Goal: Task Accomplishment & Management: Manage account settings

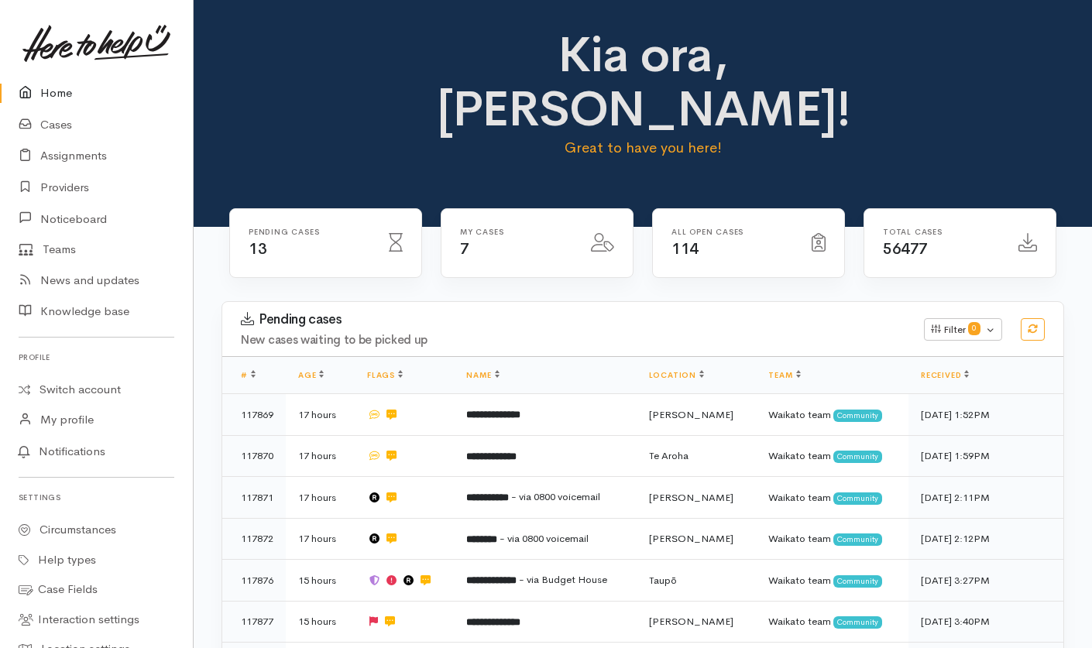
scroll to position [347, 0]
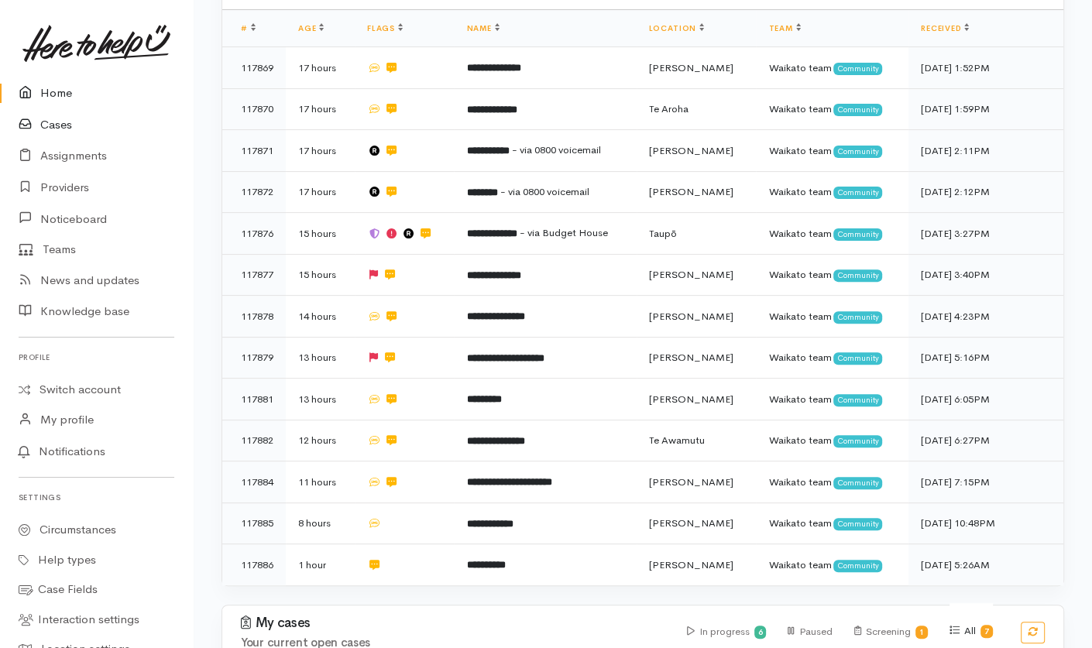
click at [50, 120] on link "Cases" at bounding box center [96, 125] width 193 height 32
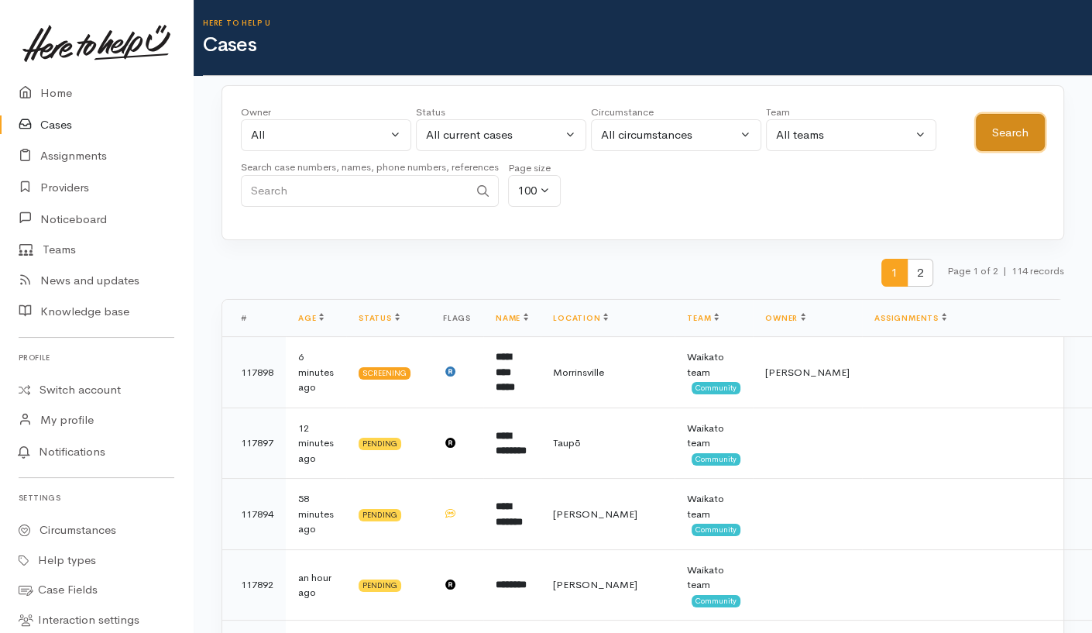
click at [993, 130] on button "Search" at bounding box center [1010, 133] width 69 height 38
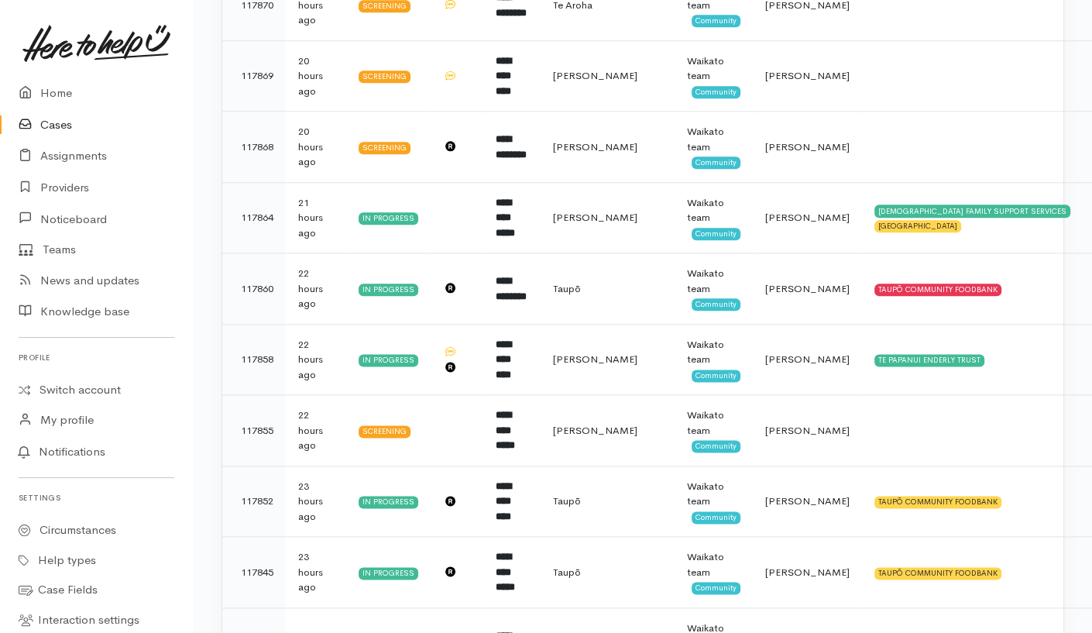
scroll to position [1534, 0]
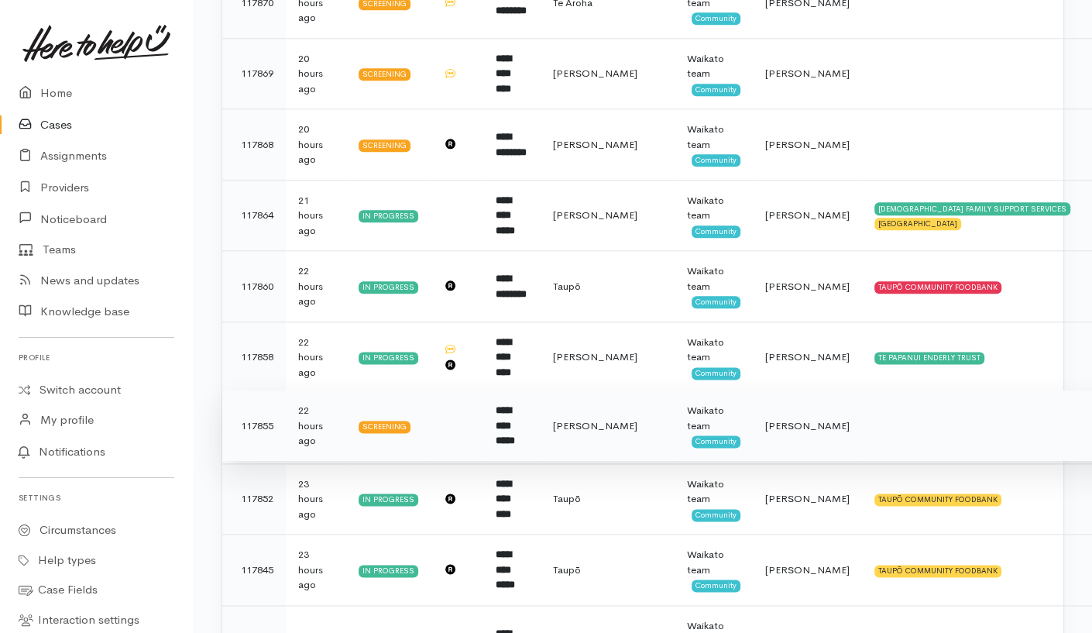
click at [862, 393] on td at bounding box center [1023, 425] width 322 height 71
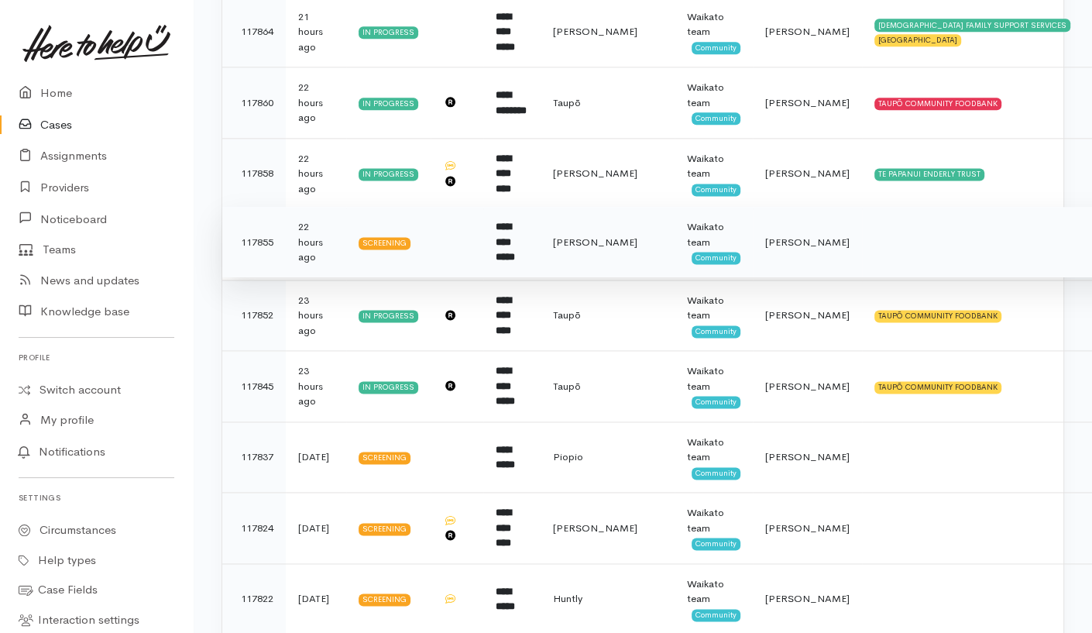
scroll to position [1862, 0]
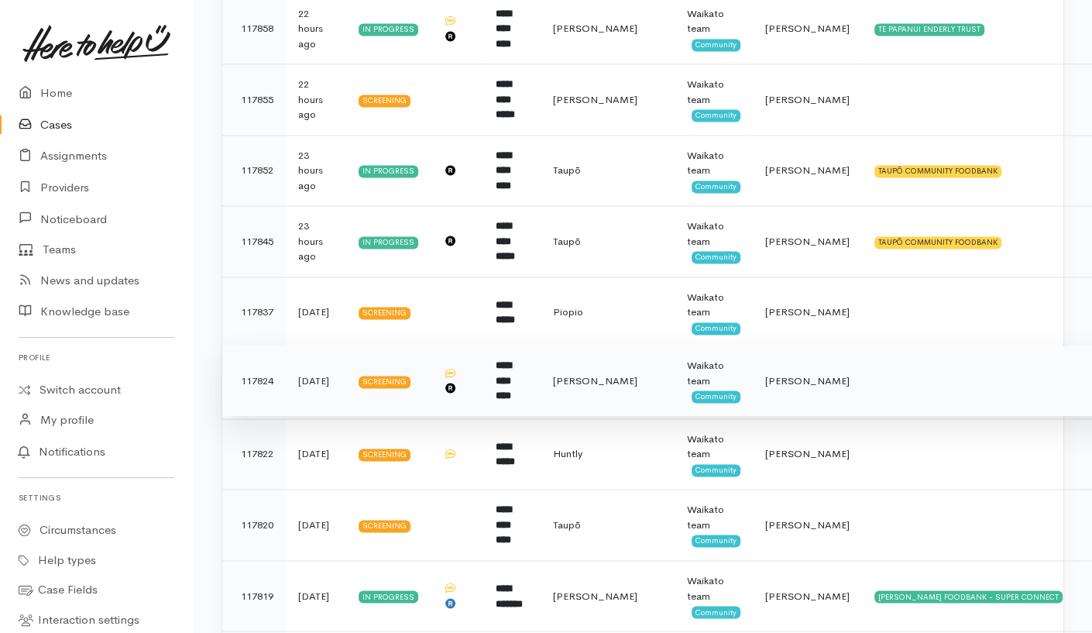
click at [862, 352] on td at bounding box center [1023, 380] width 322 height 71
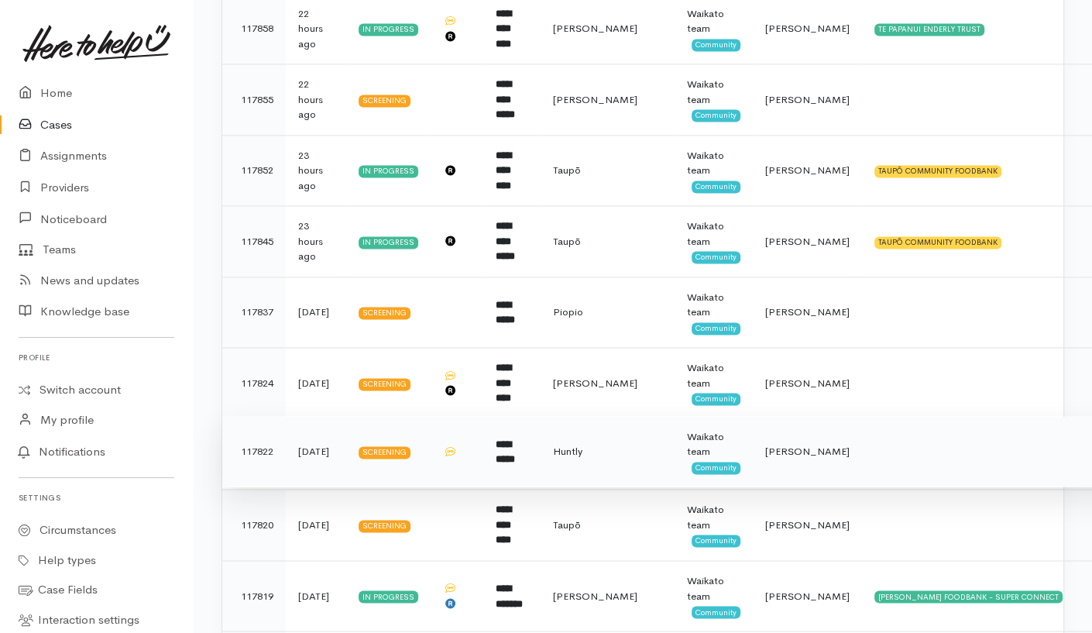
click at [862, 416] on td at bounding box center [1023, 451] width 322 height 71
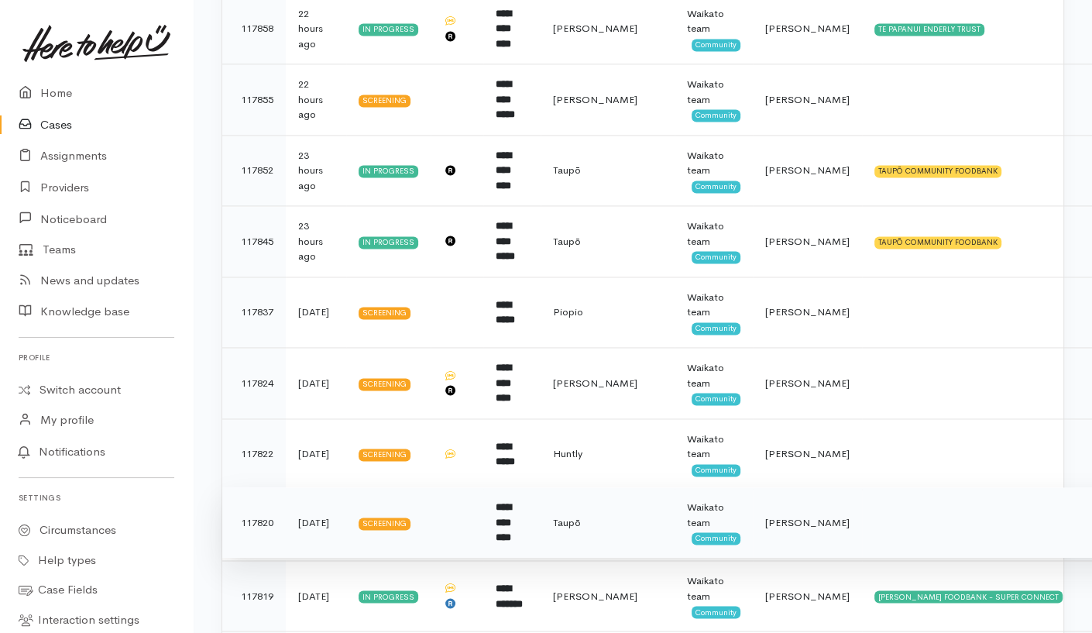
click at [862, 492] on td at bounding box center [1023, 522] width 322 height 71
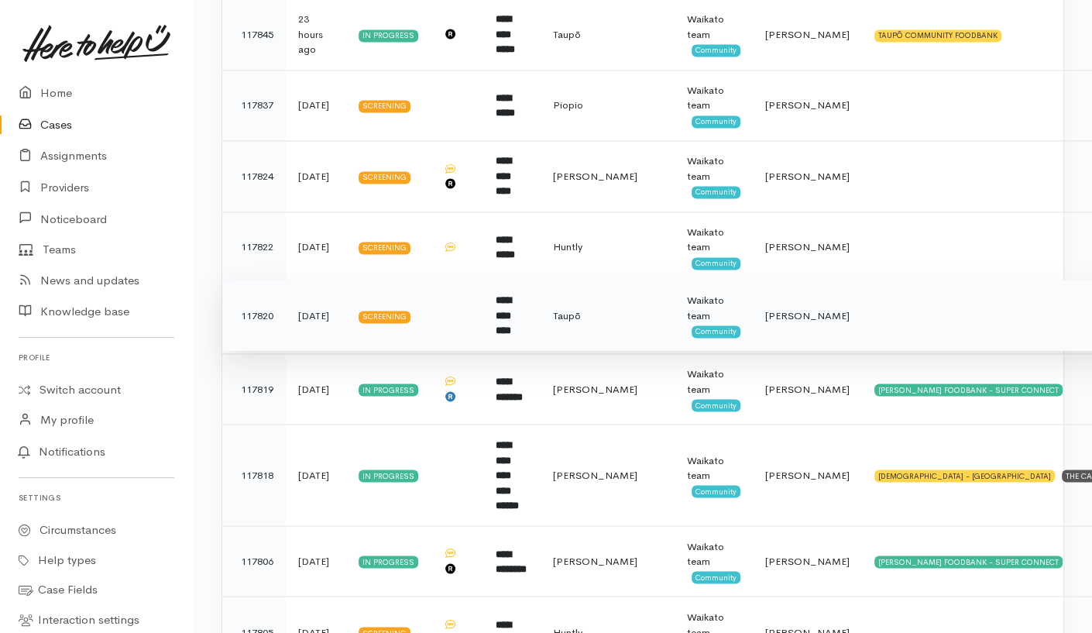
scroll to position [2270, 0]
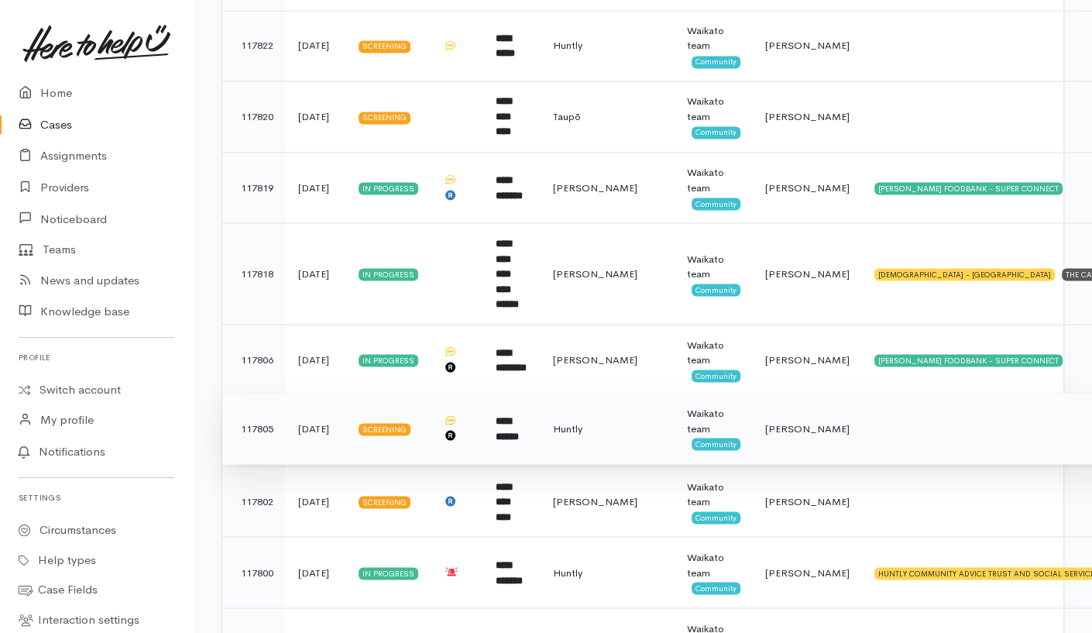
click at [862, 393] on td at bounding box center [1023, 428] width 322 height 71
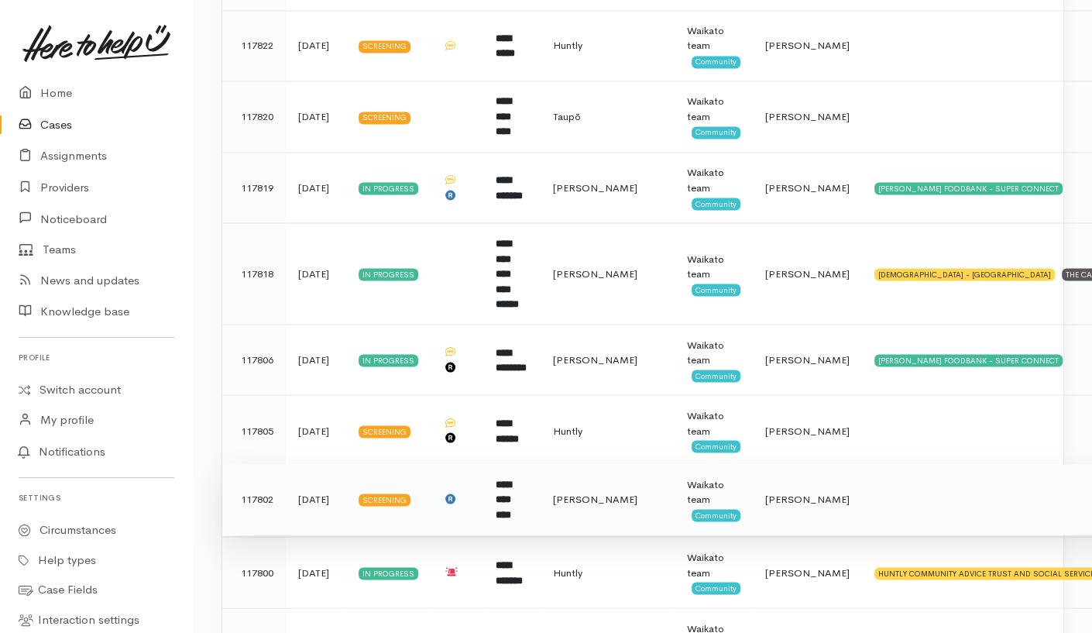
click at [862, 463] on td at bounding box center [1023, 498] width 322 height 71
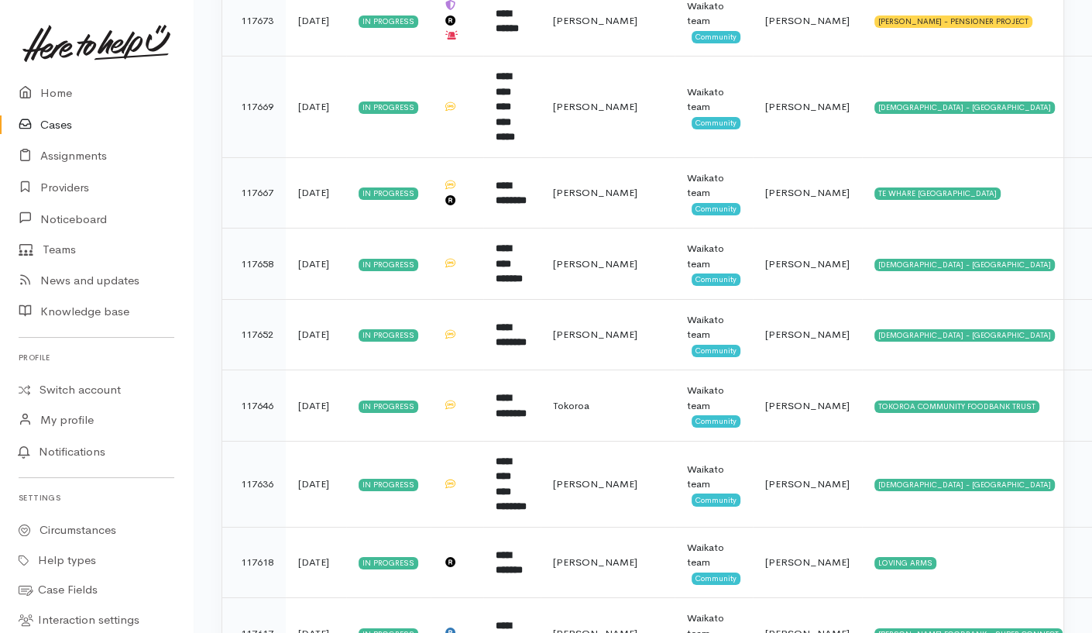
scroll to position [4483, 0]
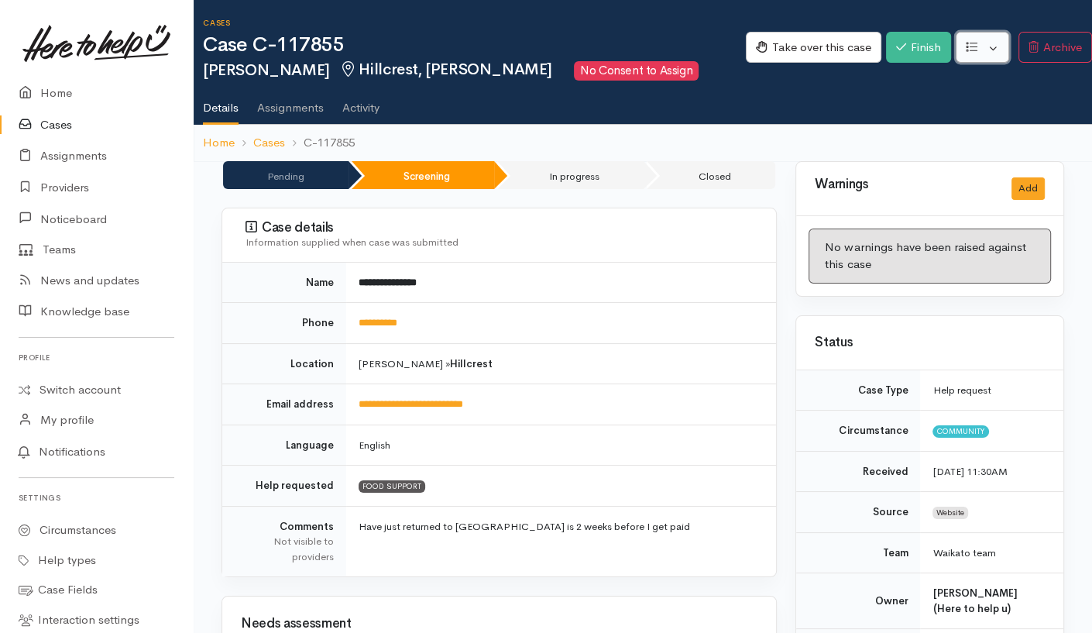
click at [816, 50] on button "button" at bounding box center [982, 48] width 53 height 32
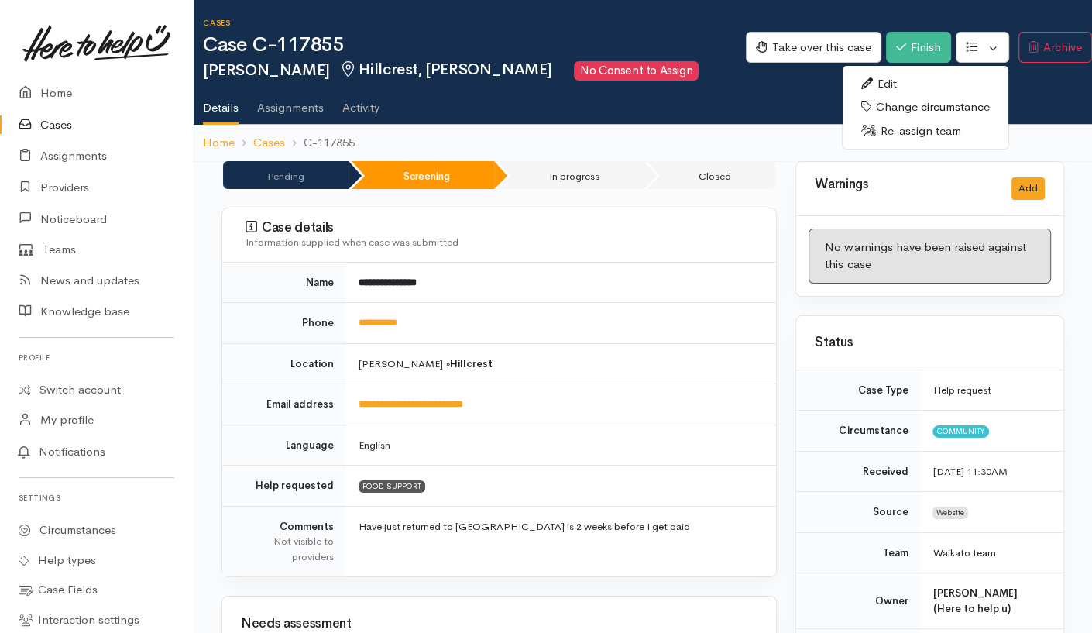
click at [816, 138] on link "Re-assign team" at bounding box center [926, 131] width 166 height 24
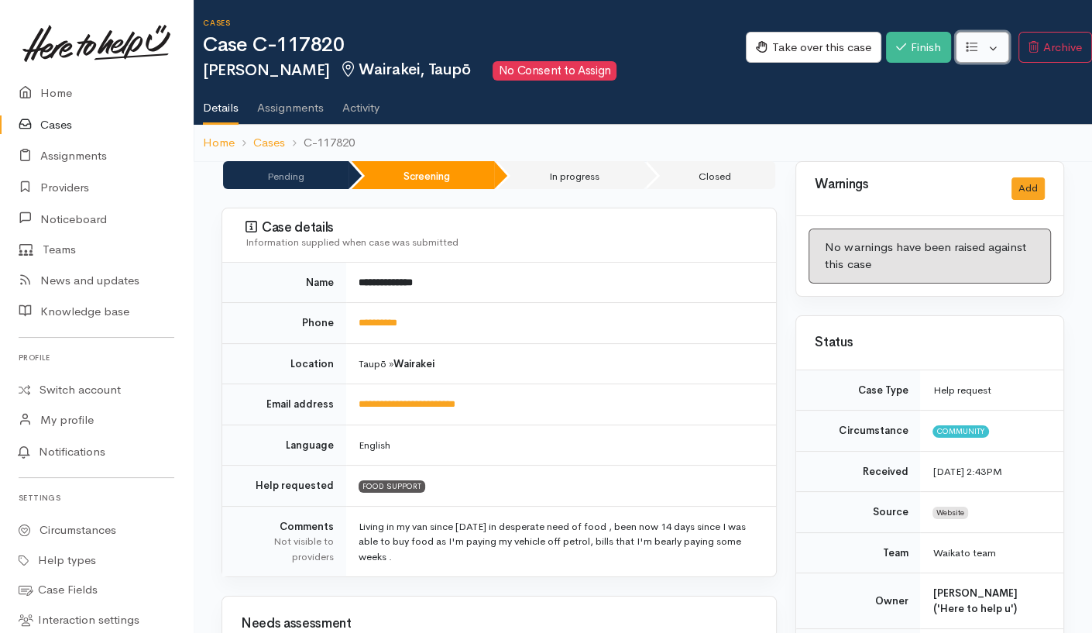
click at [816, 50] on button "button" at bounding box center [982, 48] width 53 height 32
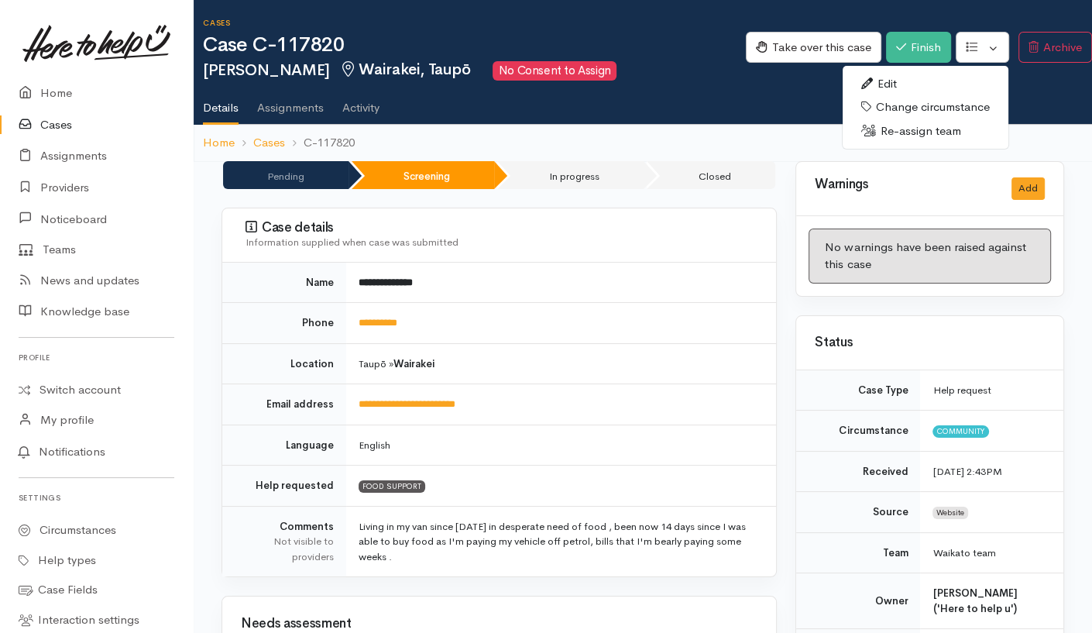
click at [816, 136] on link "Re-assign team" at bounding box center [926, 131] width 166 height 24
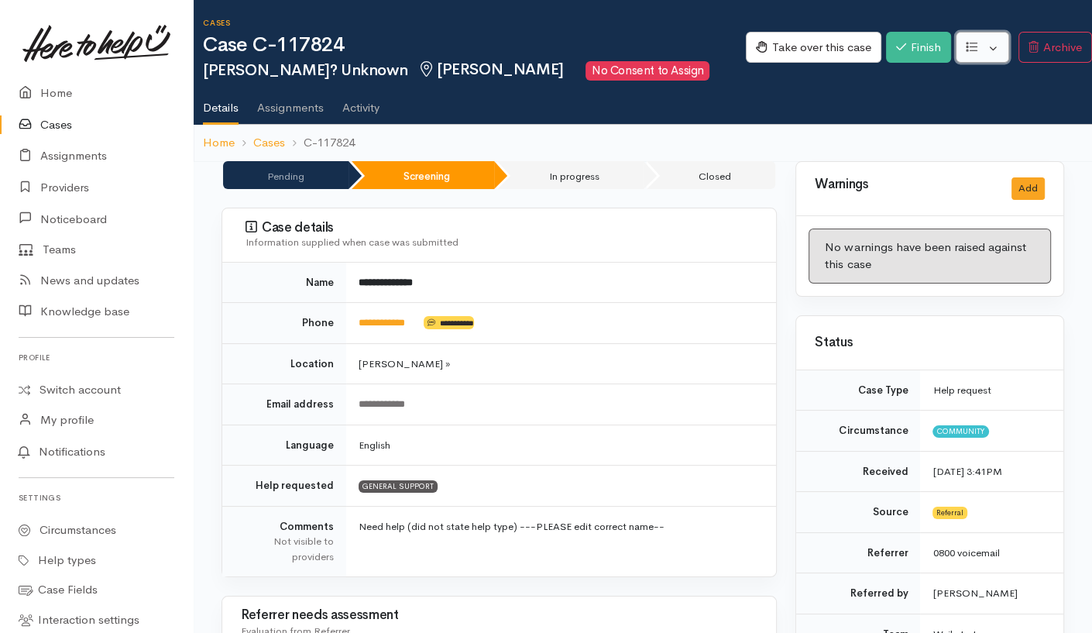
click at [816, 38] on button "button" at bounding box center [982, 48] width 53 height 32
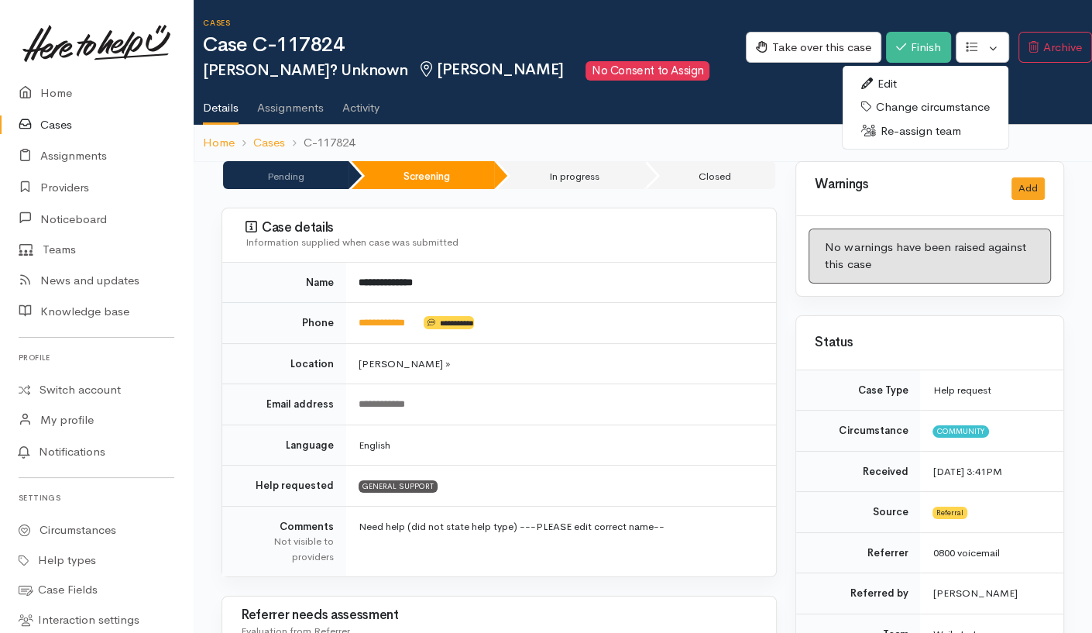
click at [816, 133] on link "Re-assign team" at bounding box center [926, 131] width 166 height 24
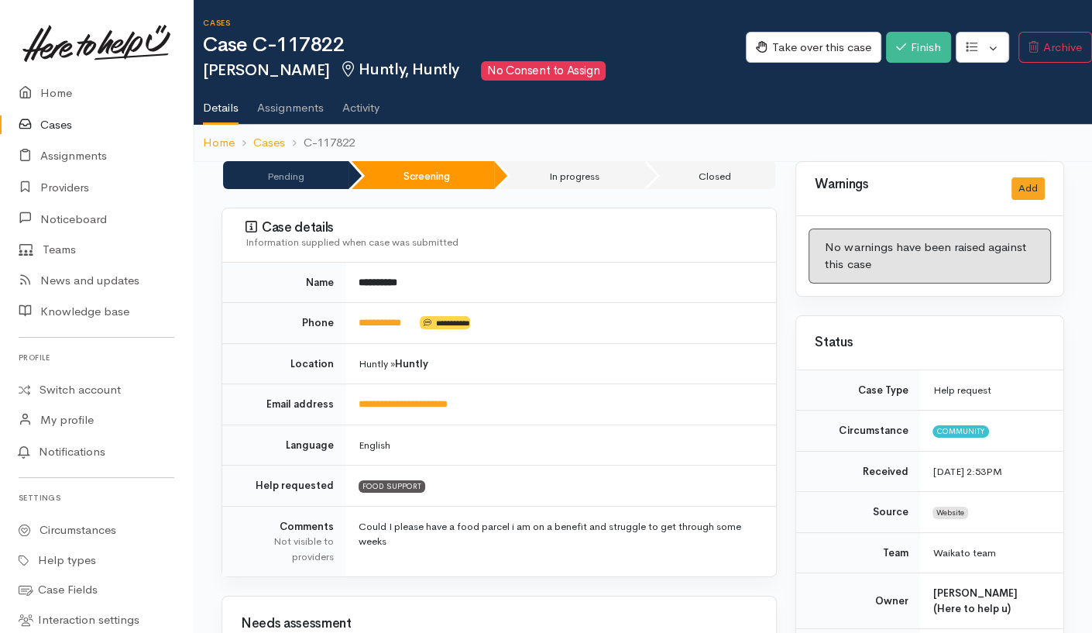
click at [484, 438] on td "English" at bounding box center [561, 444] width 430 height 41
click at [816, 44] on button "button" at bounding box center [982, 48] width 53 height 32
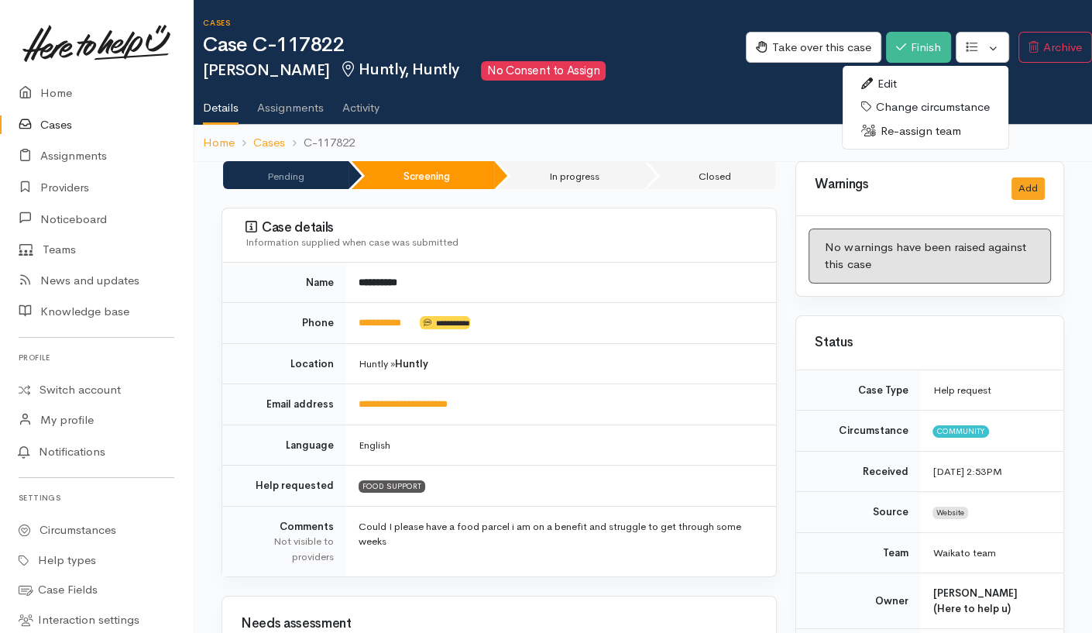
click at [816, 134] on link "Re-assign team" at bounding box center [926, 131] width 166 height 24
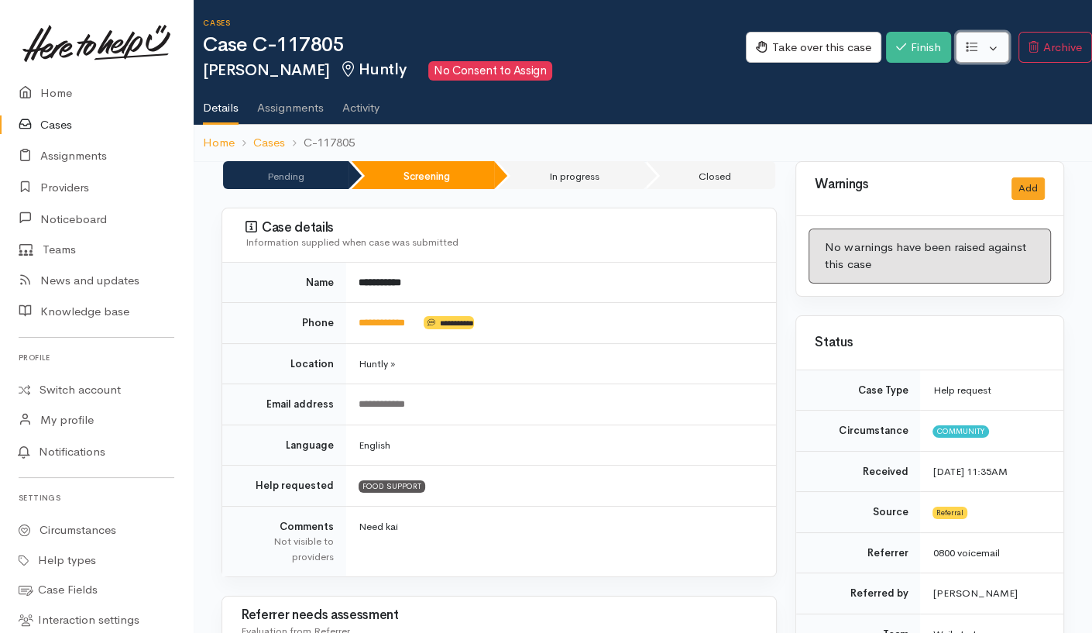
click at [816, 43] on button "button" at bounding box center [982, 48] width 53 height 32
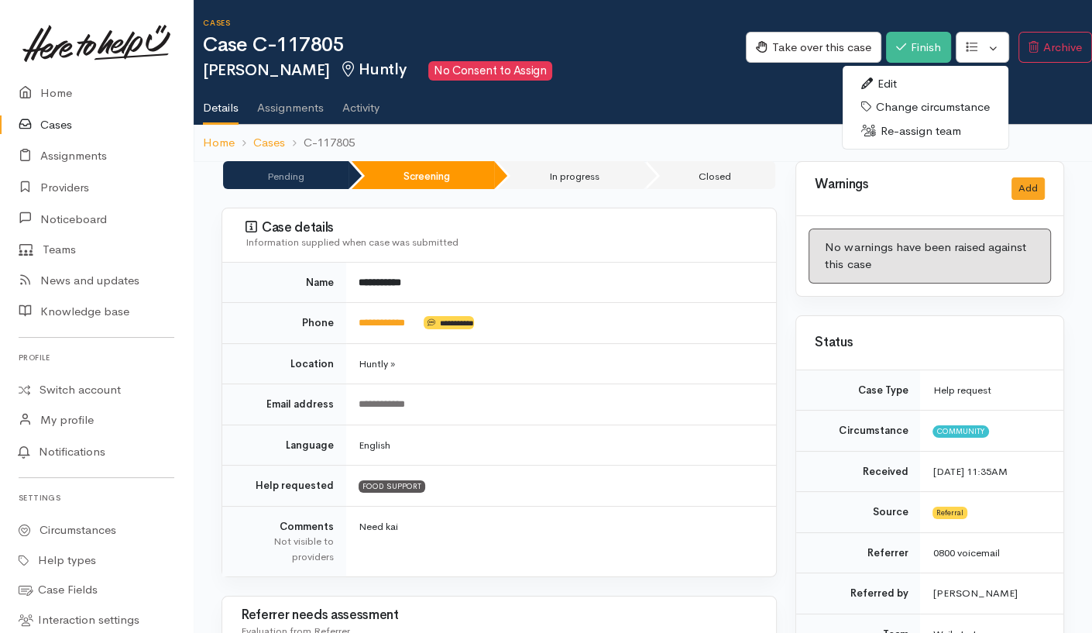
click at [816, 132] on link "Re-assign team" at bounding box center [926, 131] width 166 height 24
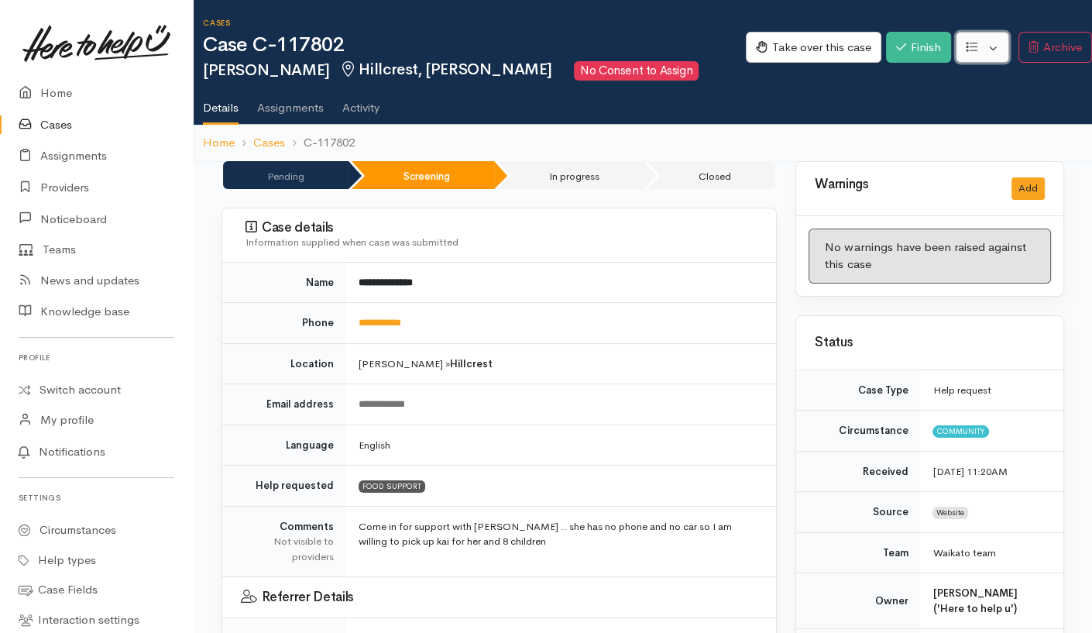
click at [816, 48] on button "button" at bounding box center [982, 48] width 53 height 32
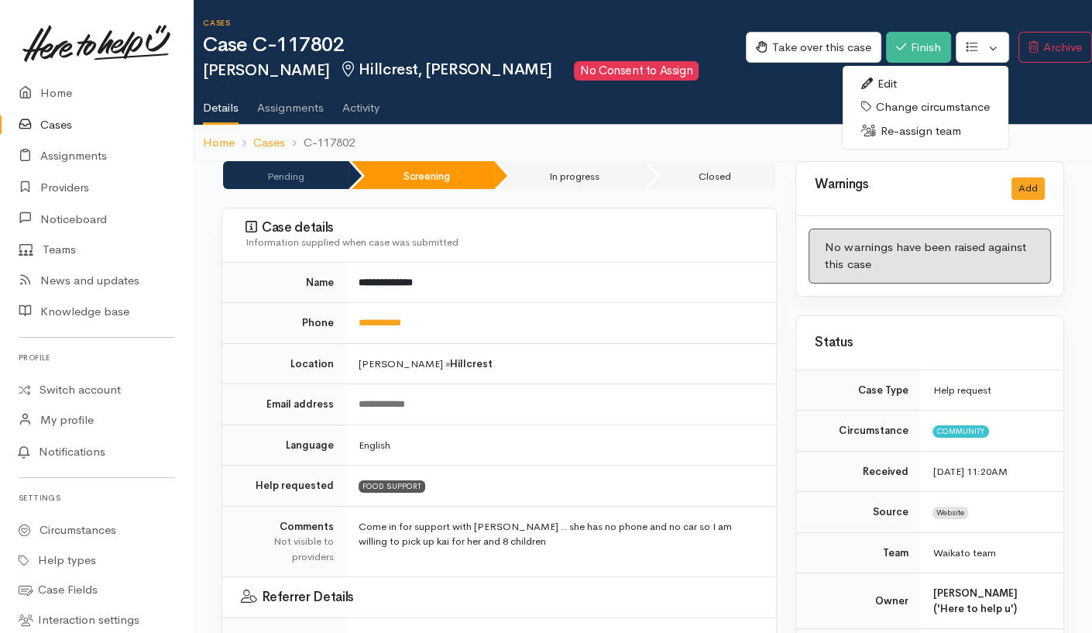
click at [816, 136] on link "Re-assign team" at bounding box center [926, 131] width 166 height 24
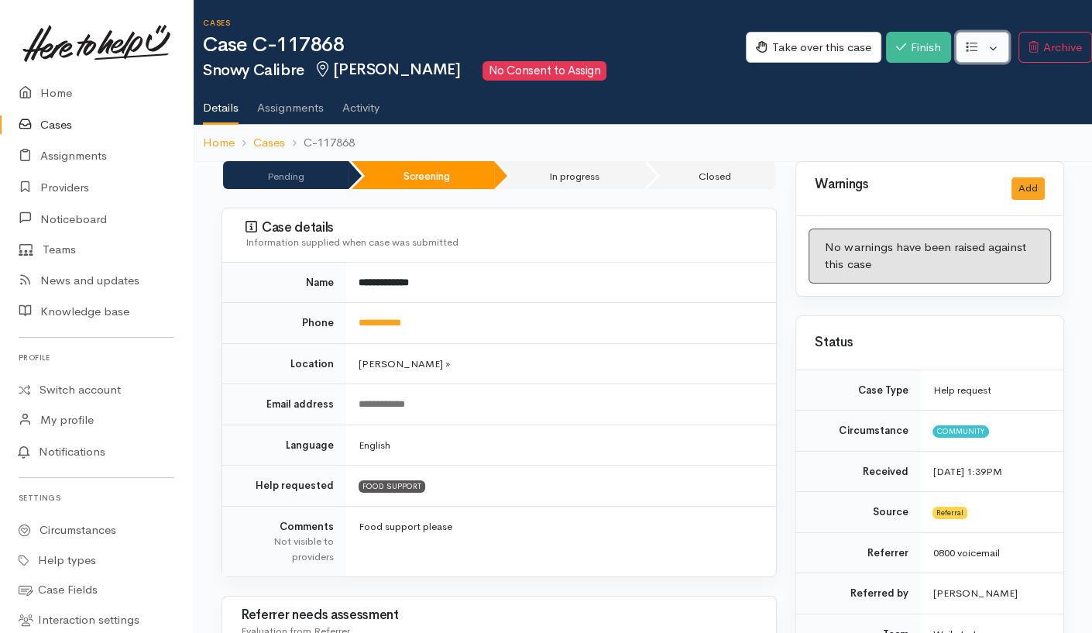
click at [986, 47] on button "button" at bounding box center [982, 48] width 53 height 32
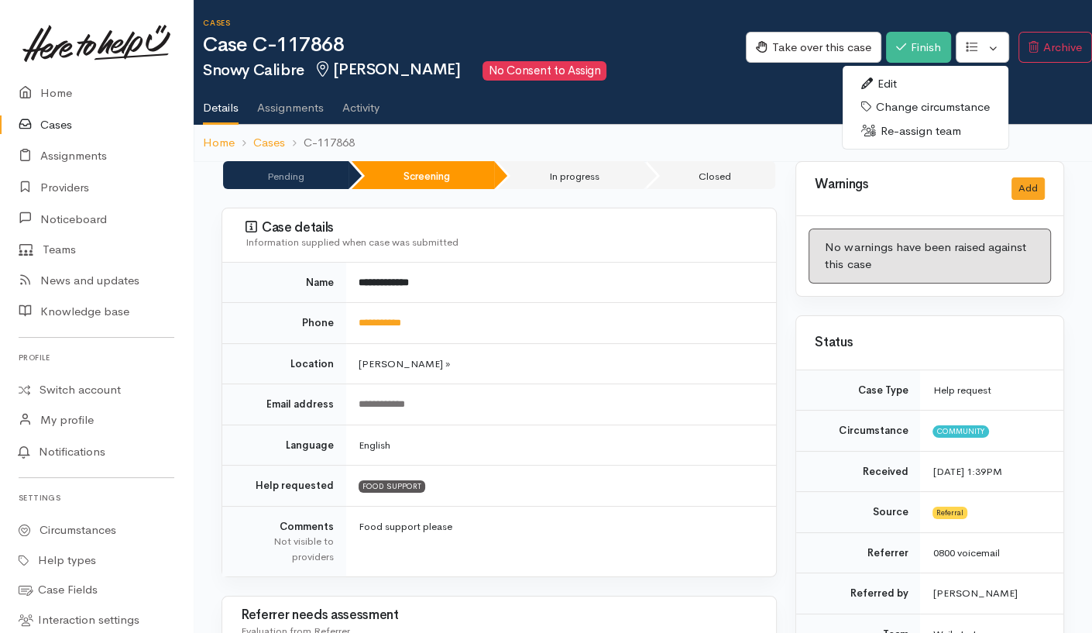
click at [936, 138] on link "Re-assign team" at bounding box center [926, 131] width 166 height 24
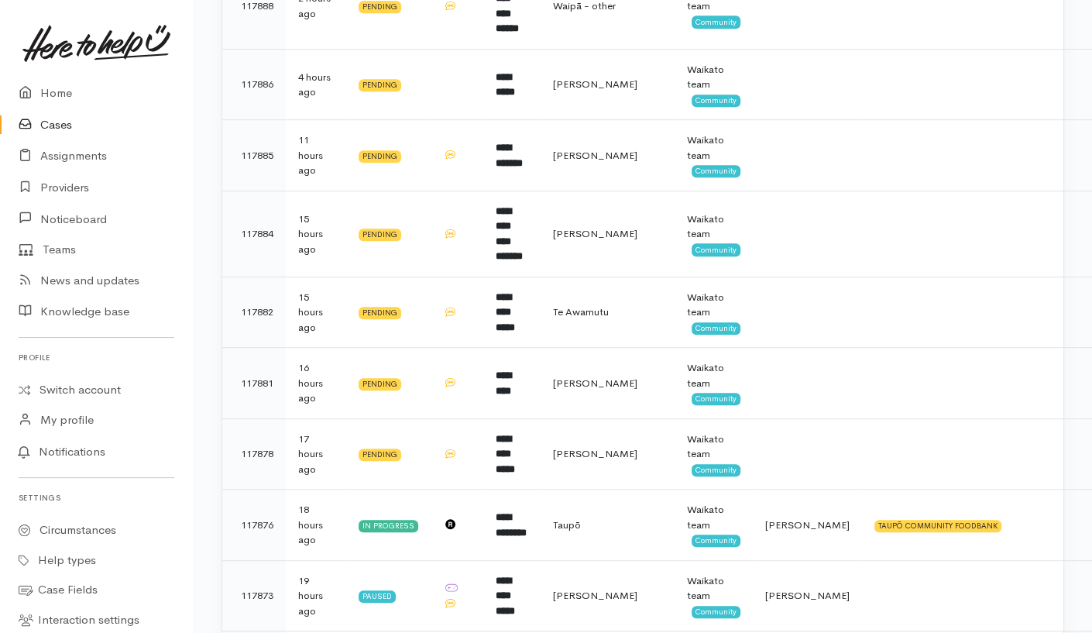
scroll to position [0, 44]
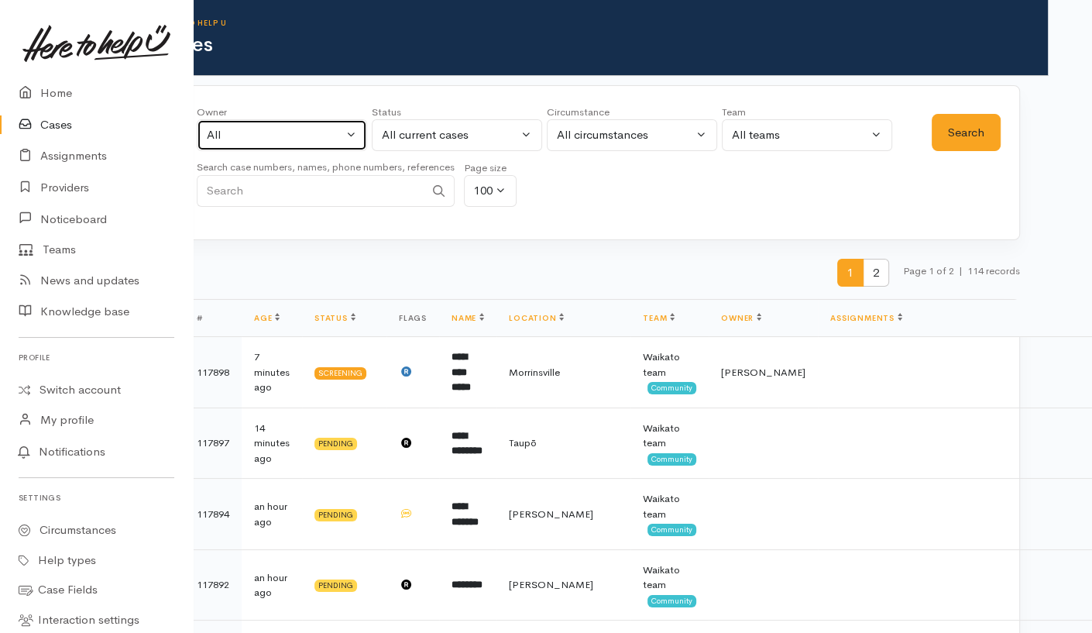
click at [321, 132] on div "All" at bounding box center [275, 135] width 136 height 18
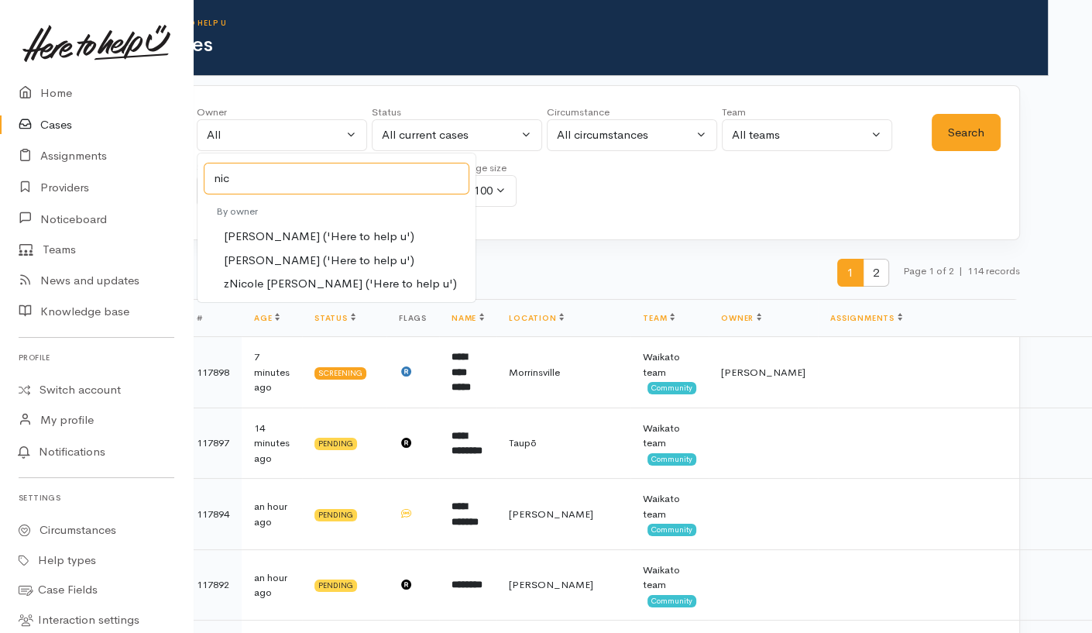
type input "nic"
click at [311, 239] on span "Nicole Manson ('Here to help u')" at bounding box center [319, 237] width 191 height 18
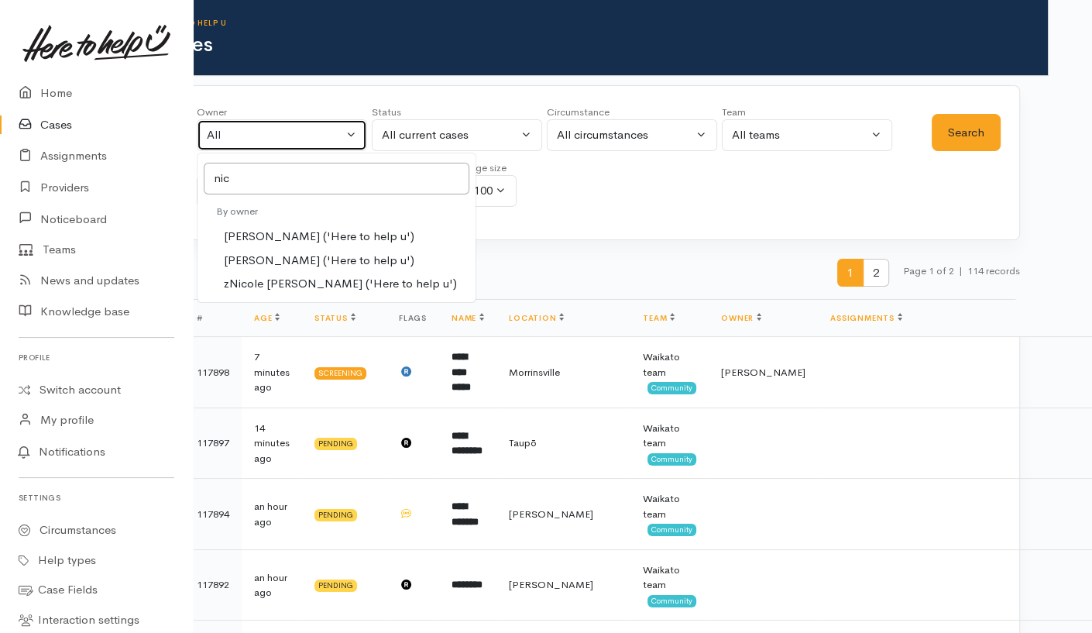
select select "1280"
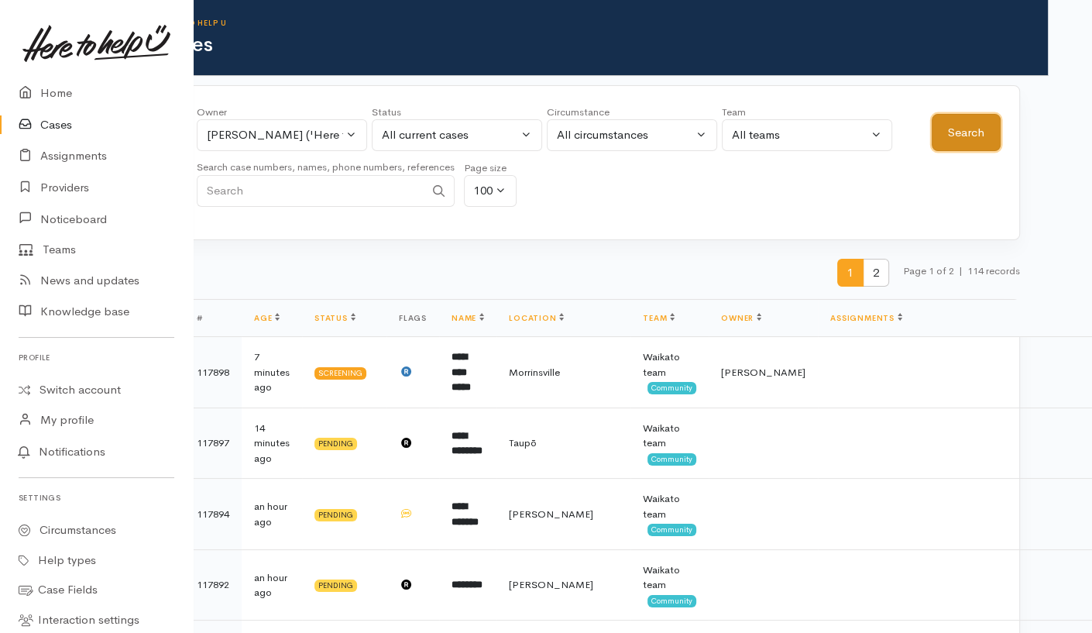
click at [976, 143] on button "Search" at bounding box center [966, 133] width 69 height 38
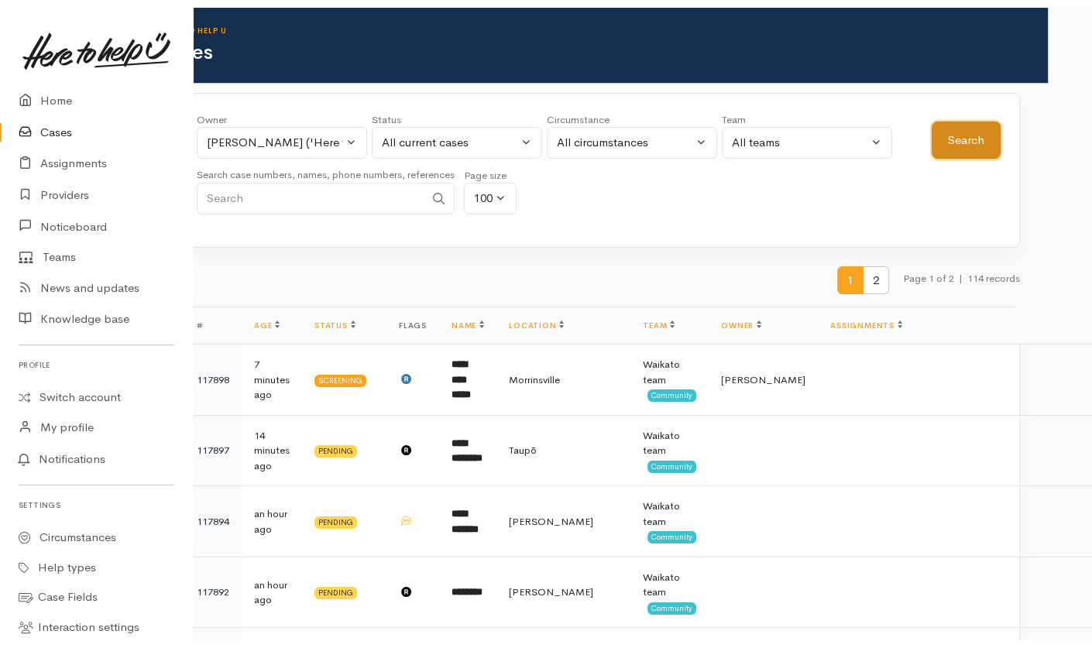
scroll to position [0, 0]
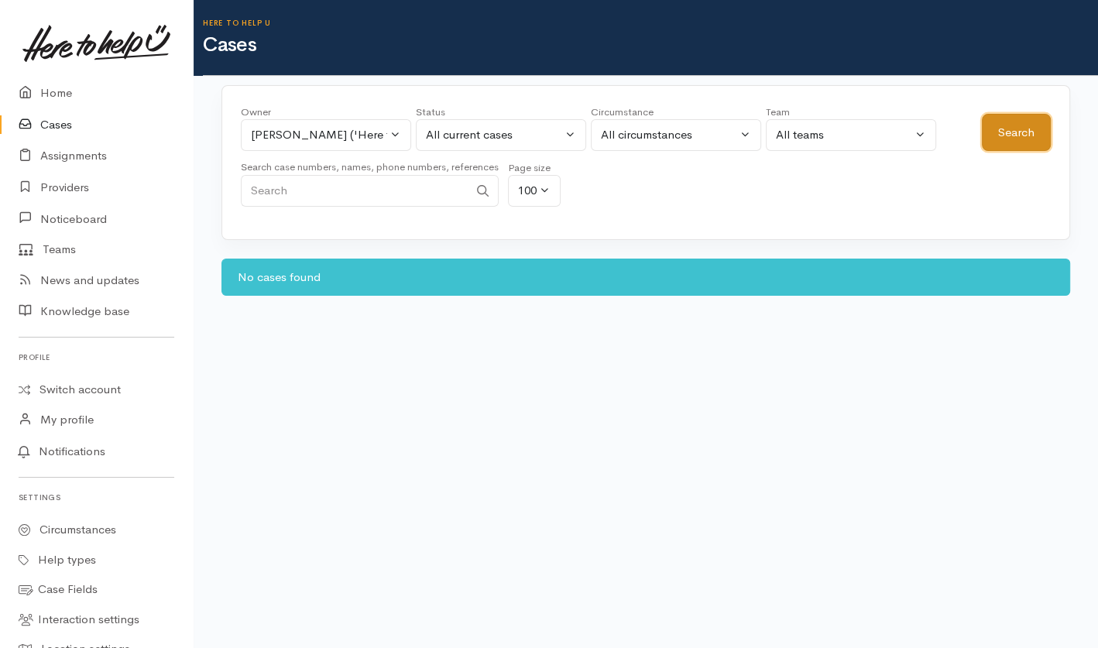
click at [993, 140] on button "Search" at bounding box center [1016, 133] width 69 height 38
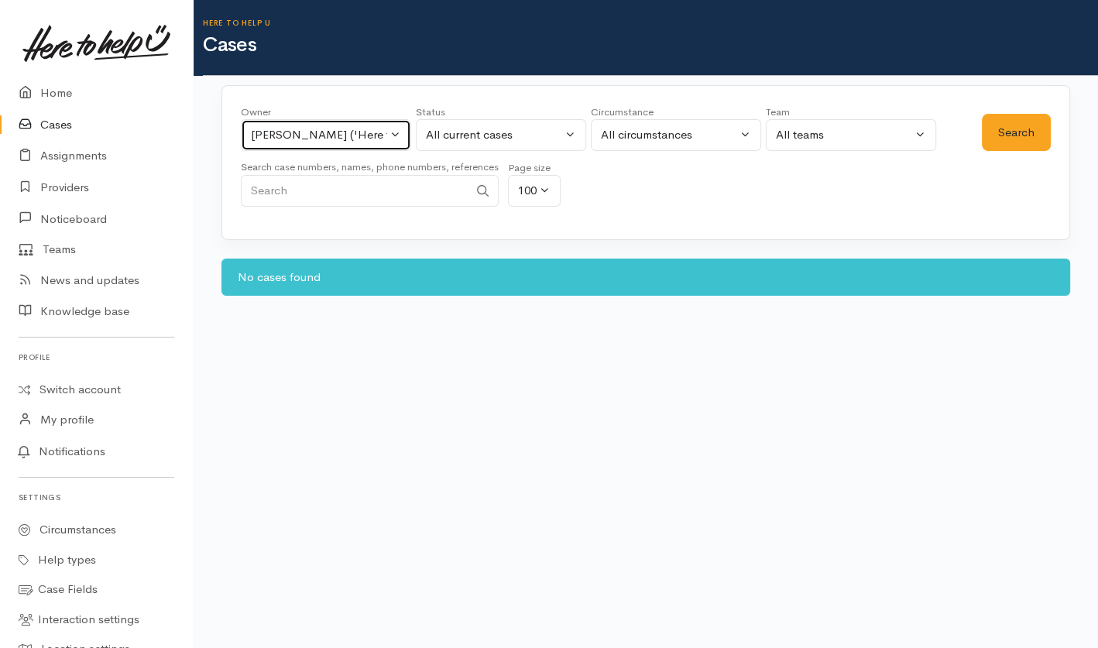
click at [359, 133] on div "Nicole Manson ('Here to help u')" at bounding box center [319, 135] width 136 height 18
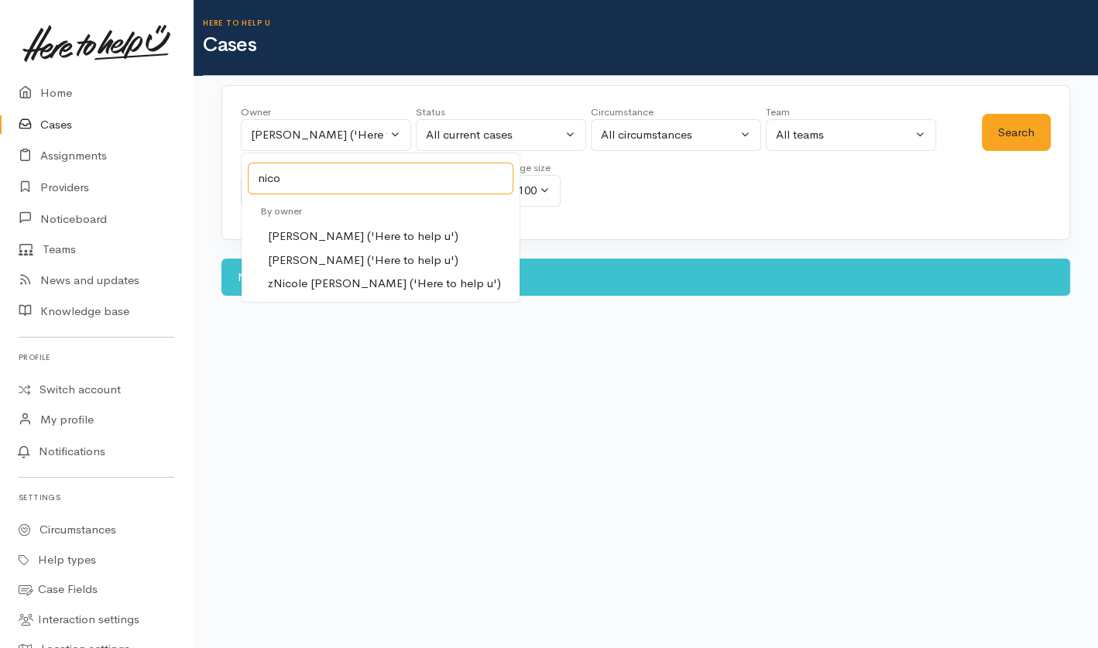
type input "nico"
click at [314, 260] on span "Nicole Rusk ('Here to help u')" at bounding box center [363, 261] width 191 height 18
select select "2314"
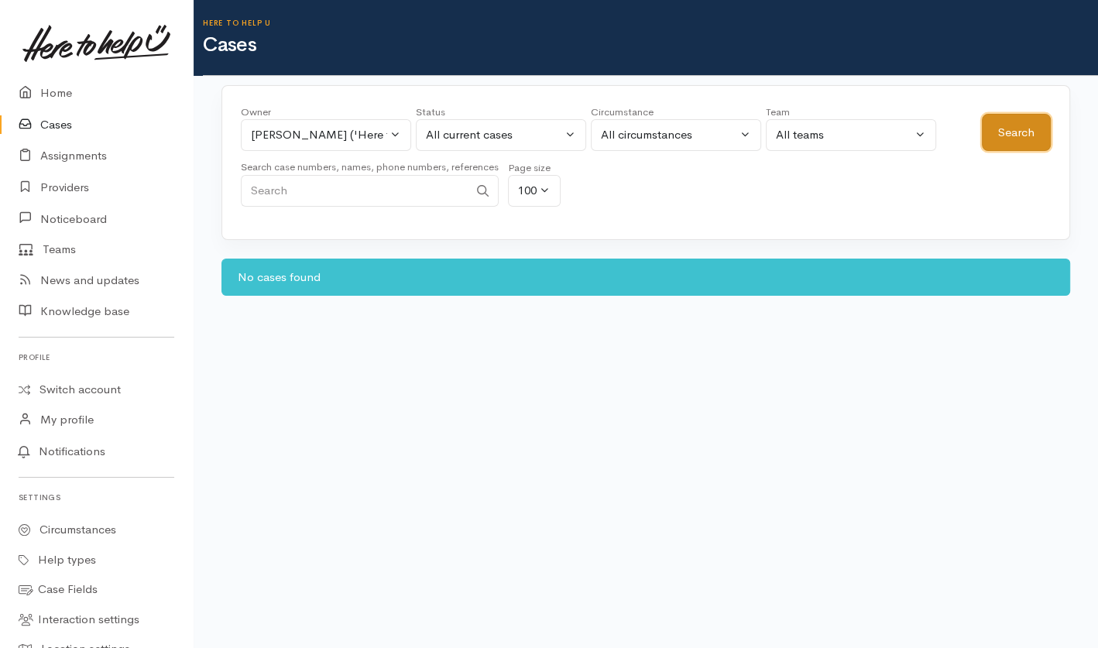
click at [1018, 129] on button "Search" at bounding box center [1016, 133] width 69 height 38
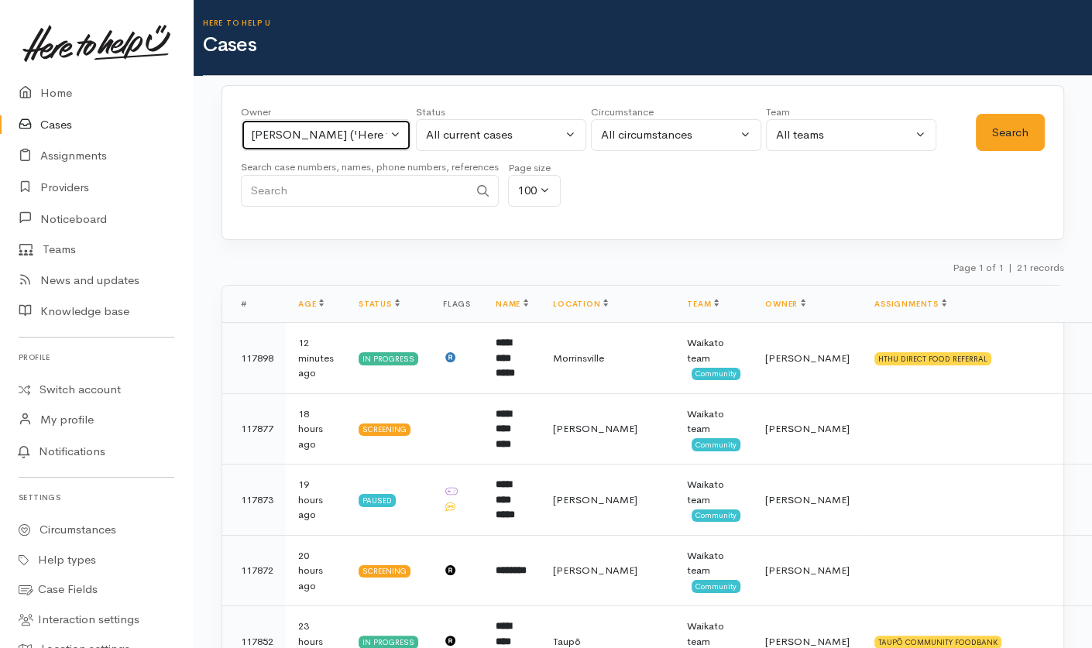
click at [376, 136] on div "Nicole Rusk ('Here to help u')" at bounding box center [319, 135] width 136 height 18
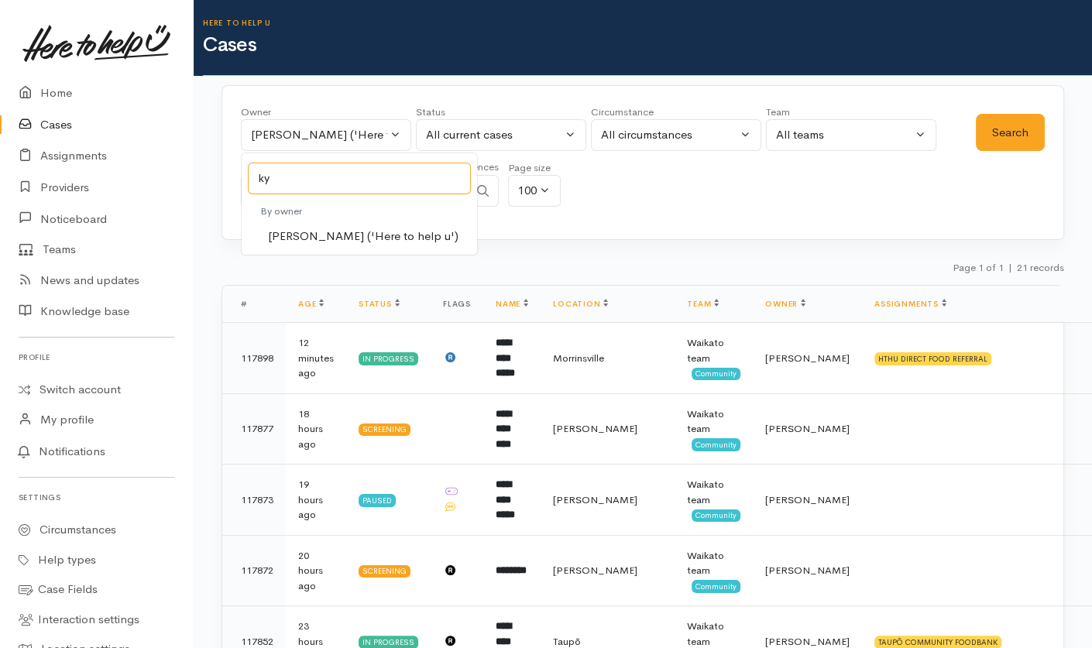
type input "ky"
click at [350, 226] on link "Kyleigh Pike ('Here to help u')" at bounding box center [359, 237] width 235 height 24
select select "1759"
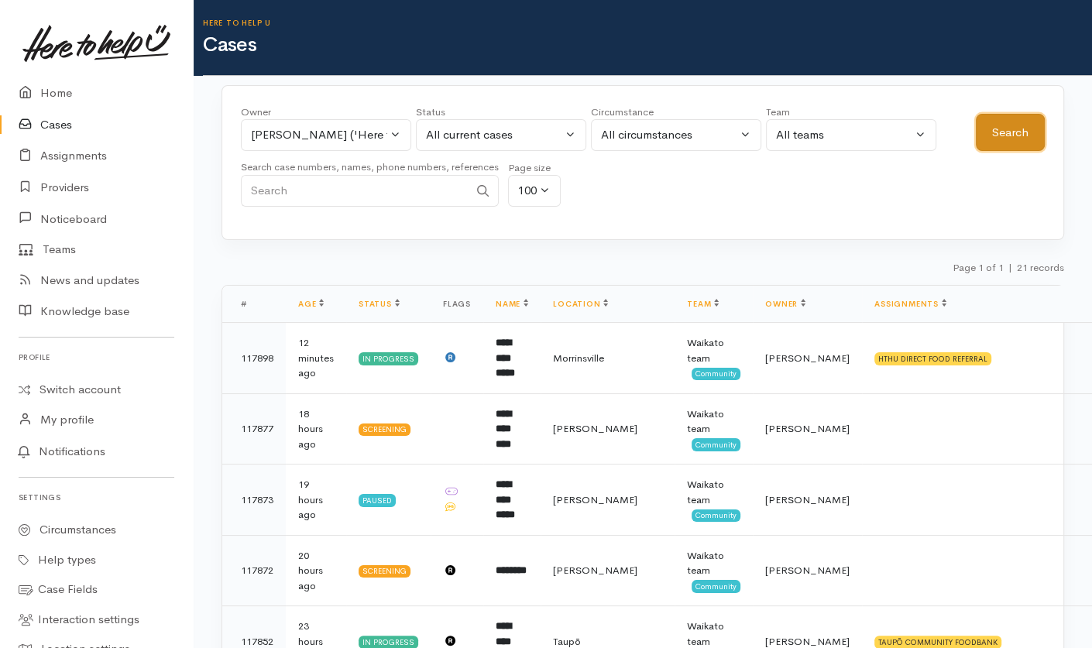
click at [982, 136] on button "Search" at bounding box center [1010, 133] width 69 height 38
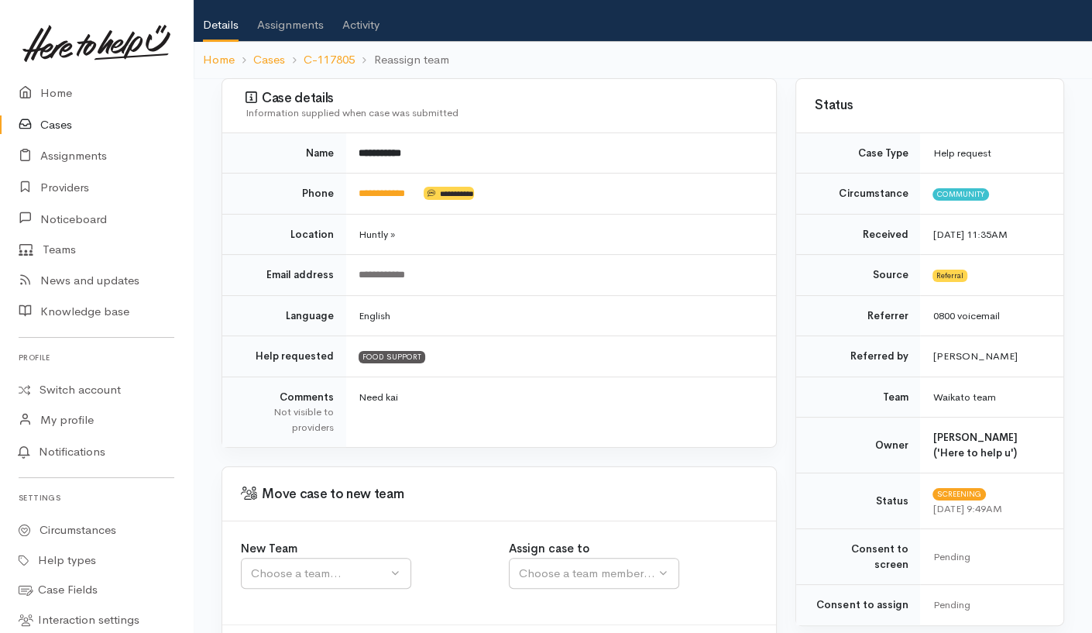
scroll to position [155, 0]
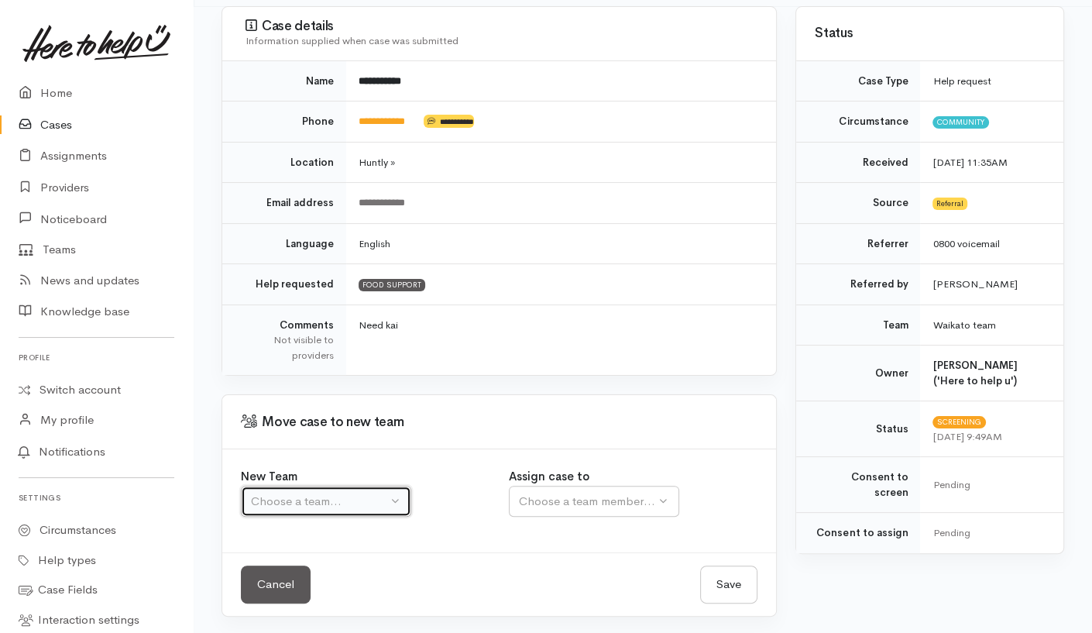
click at [383, 504] on div "Choose a team..." at bounding box center [319, 502] width 136 height 18
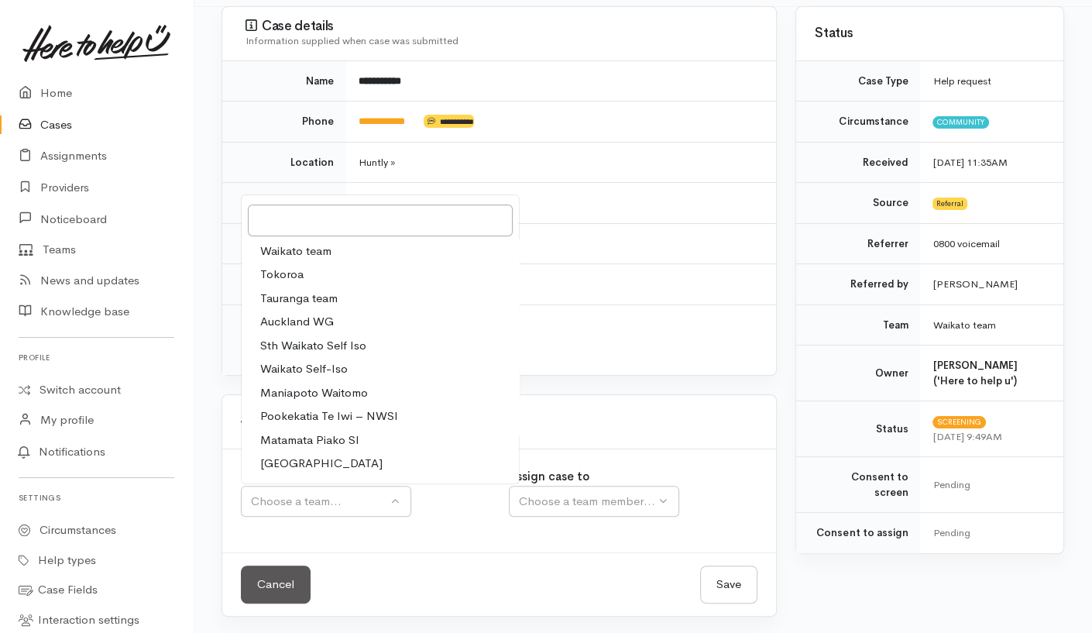
click at [345, 246] on link "Waikato team" at bounding box center [380, 251] width 277 height 24
select select "1"
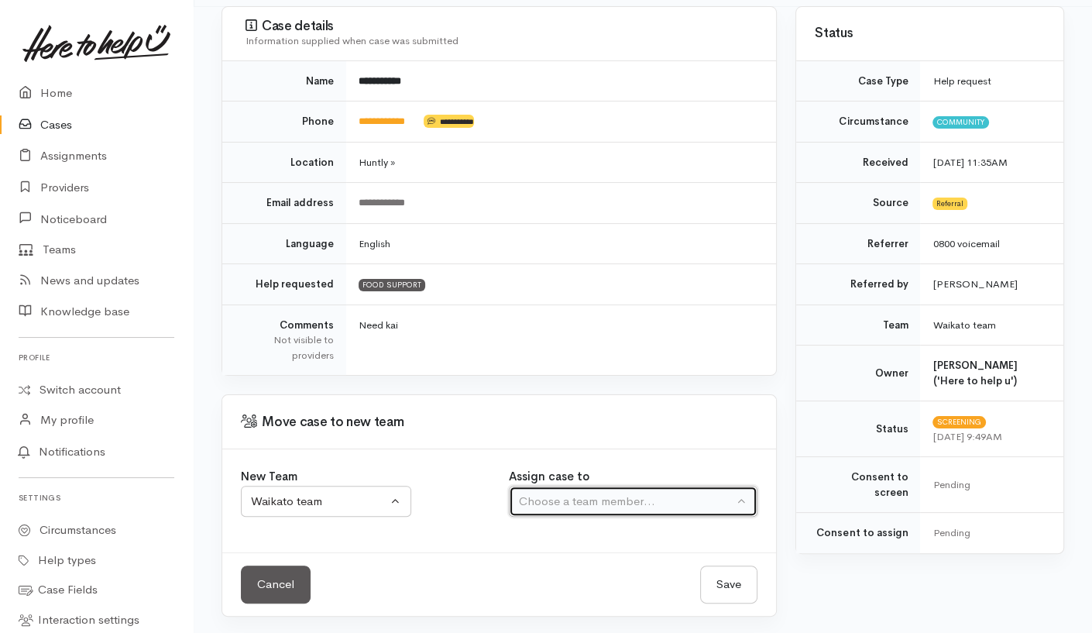
click at [584, 507] on div "Choose a team member..." at bounding box center [626, 502] width 215 height 18
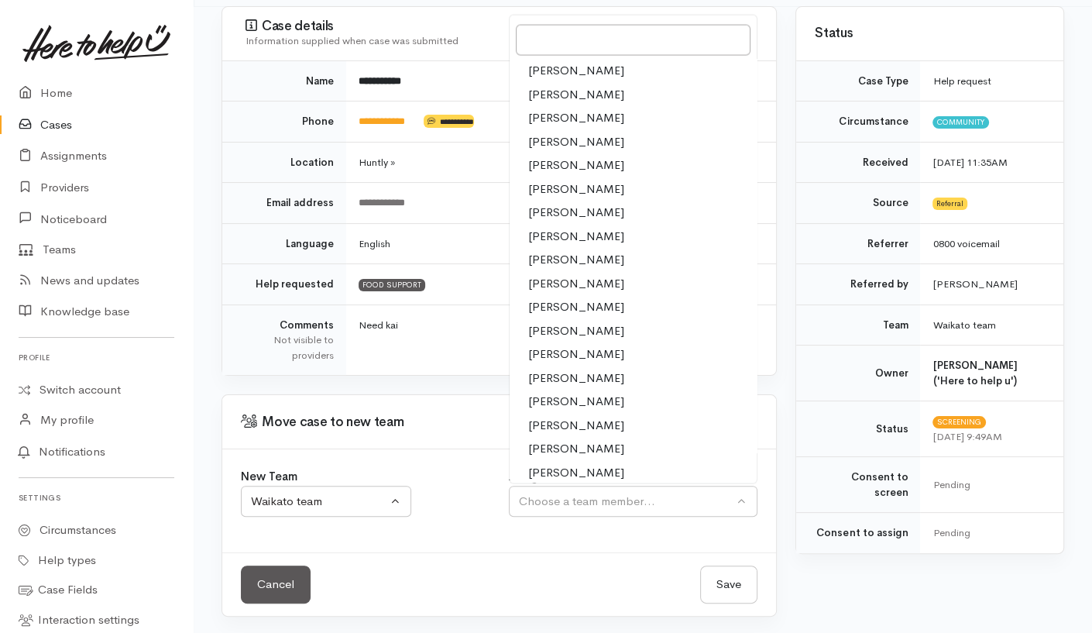
click at [573, 285] on span "[PERSON_NAME]" at bounding box center [576, 283] width 96 height 18
select select "1252"
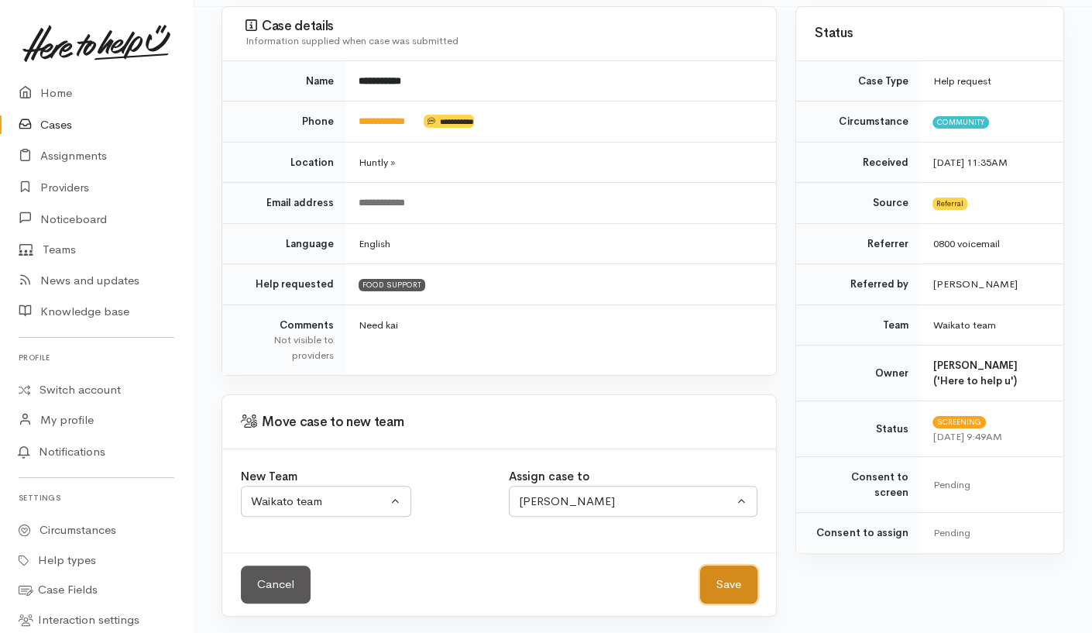
click at [729, 584] on button "Save" at bounding box center [728, 584] width 57 height 38
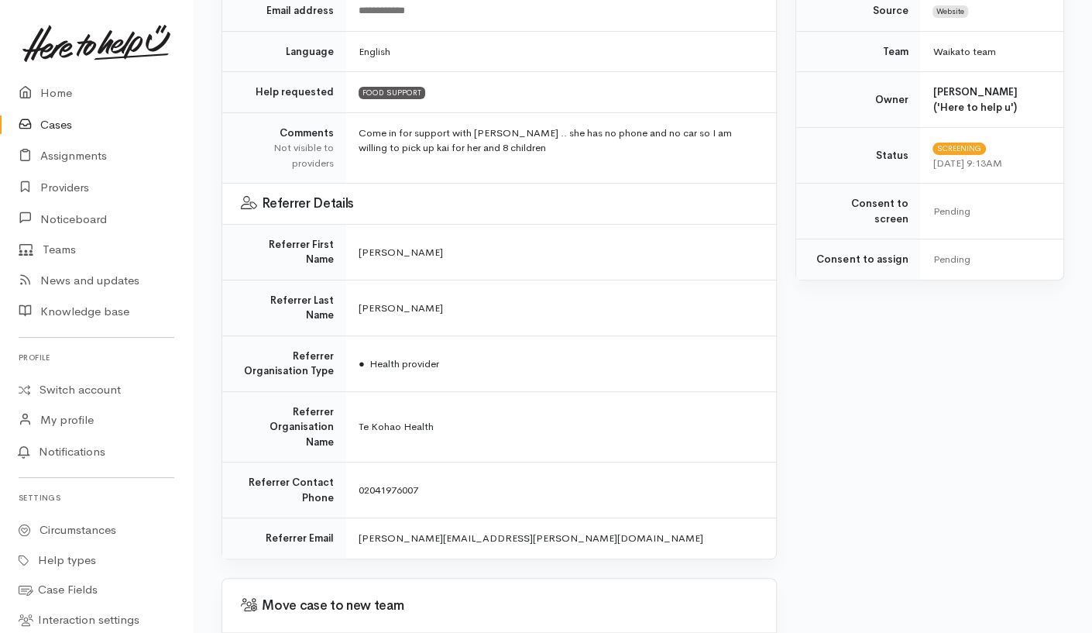
scroll to position [449, 0]
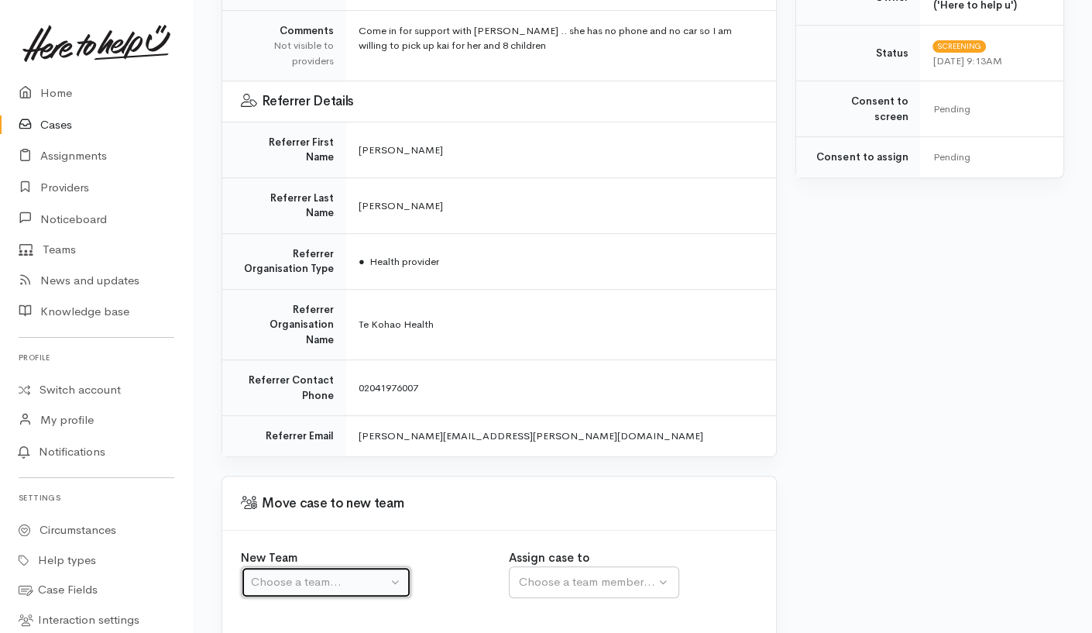
click at [384, 573] on div "Choose a team..." at bounding box center [319, 582] width 136 height 18
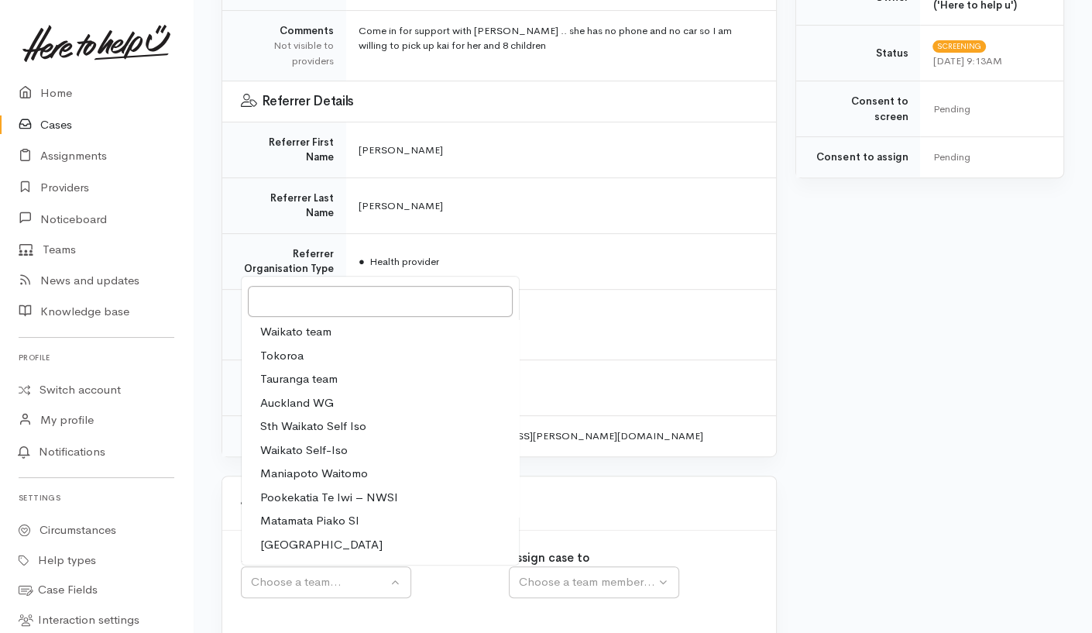
click at [331, 323] on span "Waikato team" at bounding box center [295, 332] width 71 height 18
select select "1"
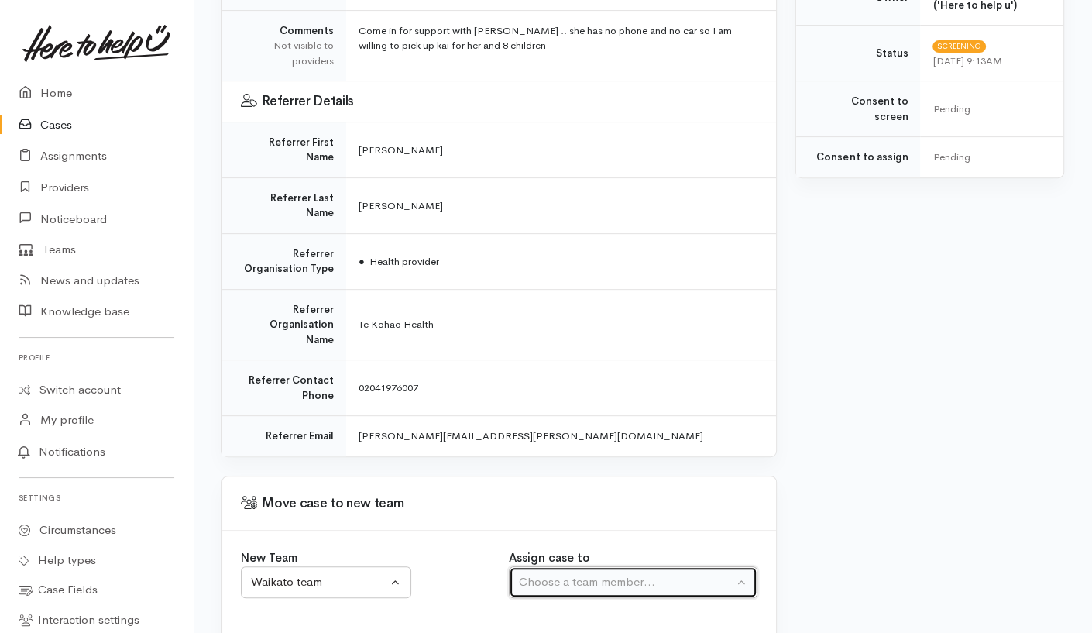
click at [586, 566] on button "Choose a team member..." at bounding box center [633, 582] width 249 height 32
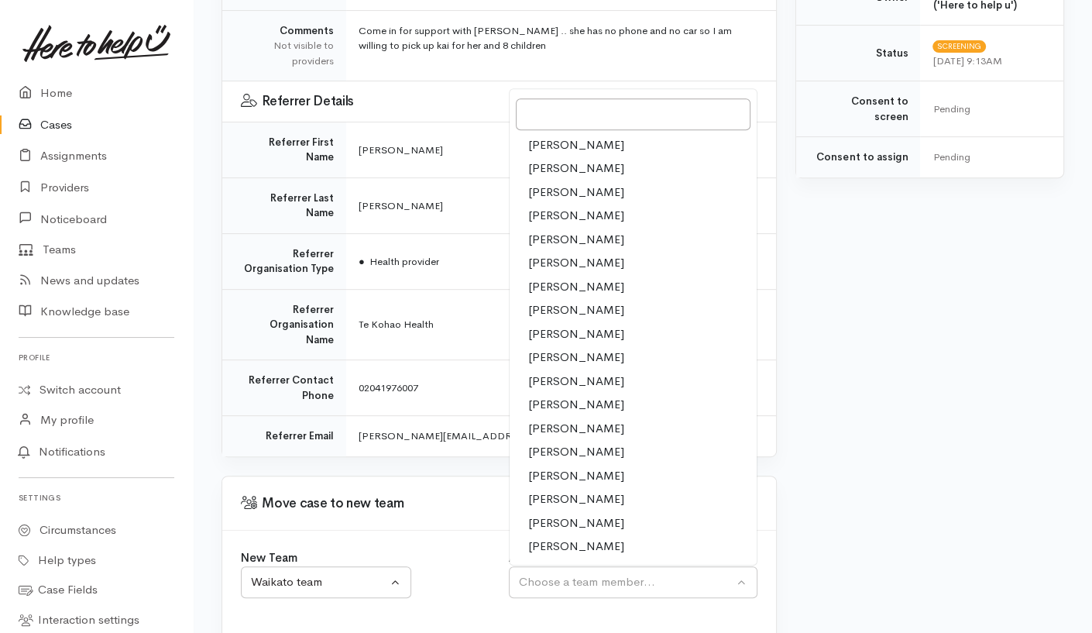
click at [575, 349] on span "[PERSON_NAME]" at bounding box center [576, 358] width 96 height 18
select select "1252"
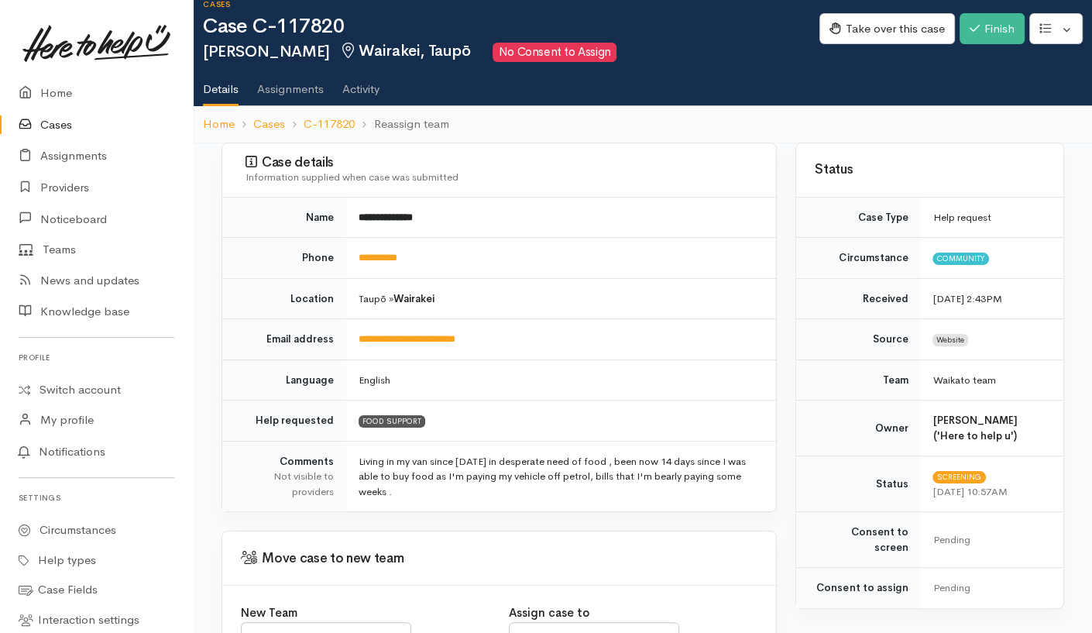
scroll to position [155, 0]
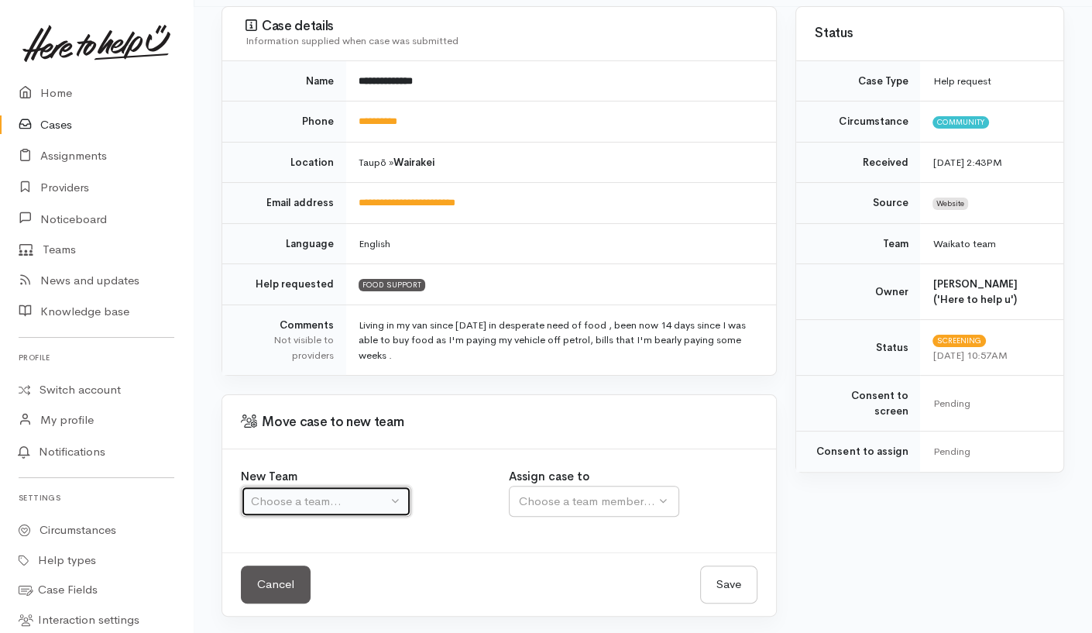
click at [384, 493] on div "Choose a team..." at bounding box center [319, 502] width 136 height 18
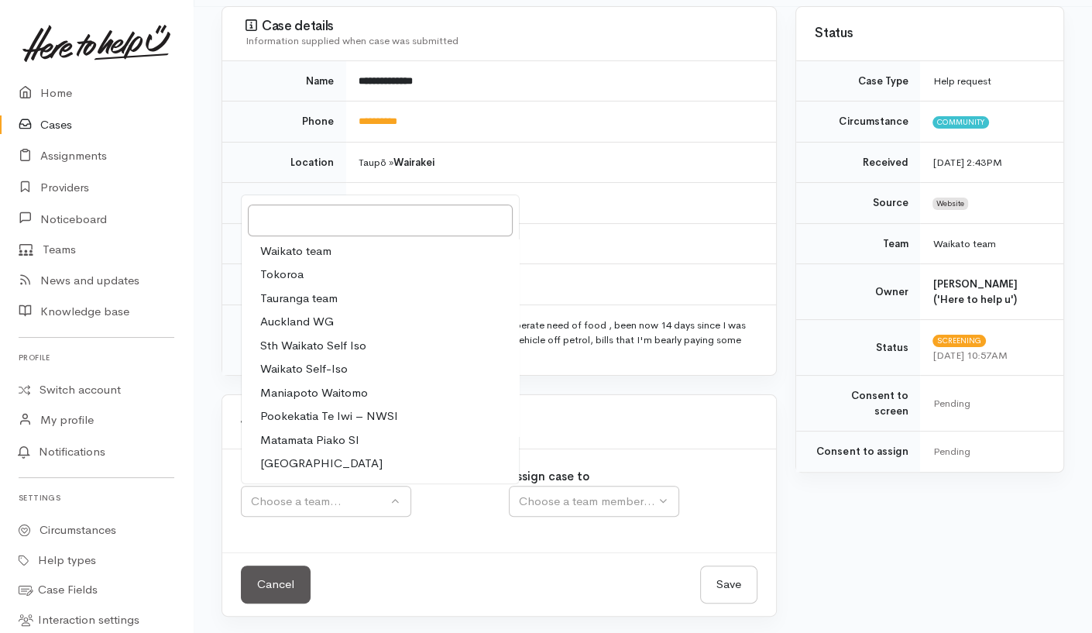
click at [395, 249] on link "Waikato team" at bounding box center [380, 251] width 277 height 24
select select "1"
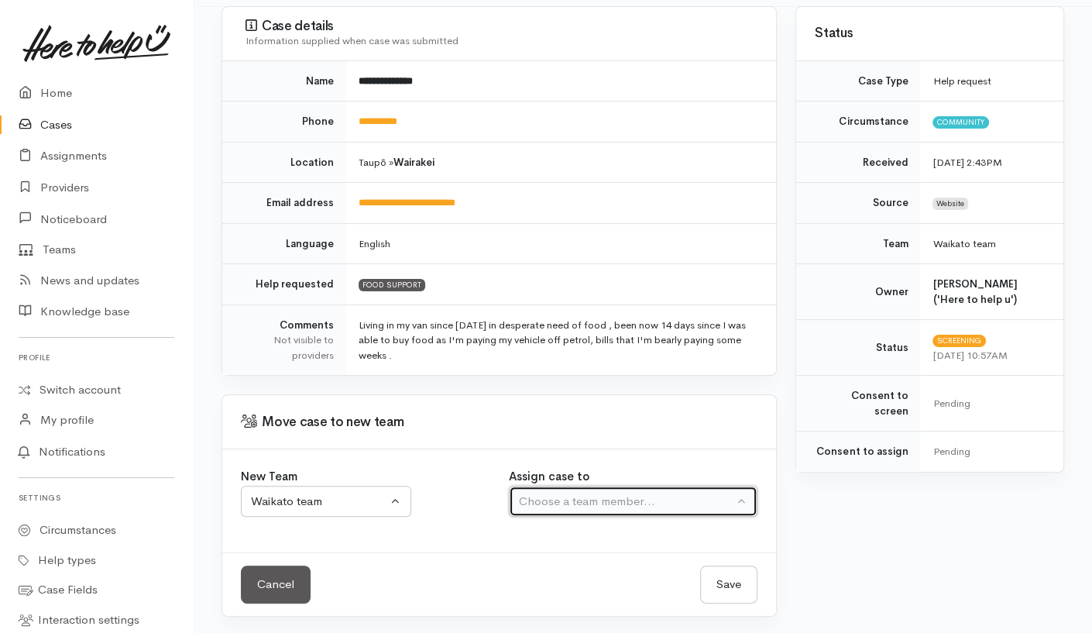
click at [607, 502] on div "Choose a team member..." at bounding box center [626, 502] width 215 height 18
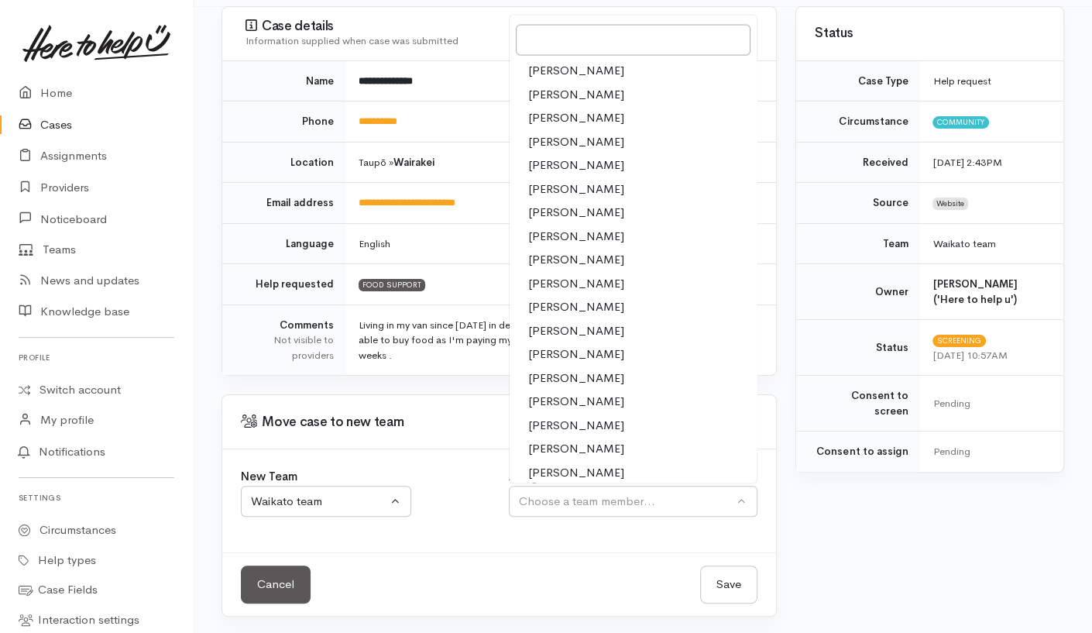
click at [589, 285] on span "[PERSON_NAME]" at bounding box center [576, 283] width 96 height 18
select select "1252"
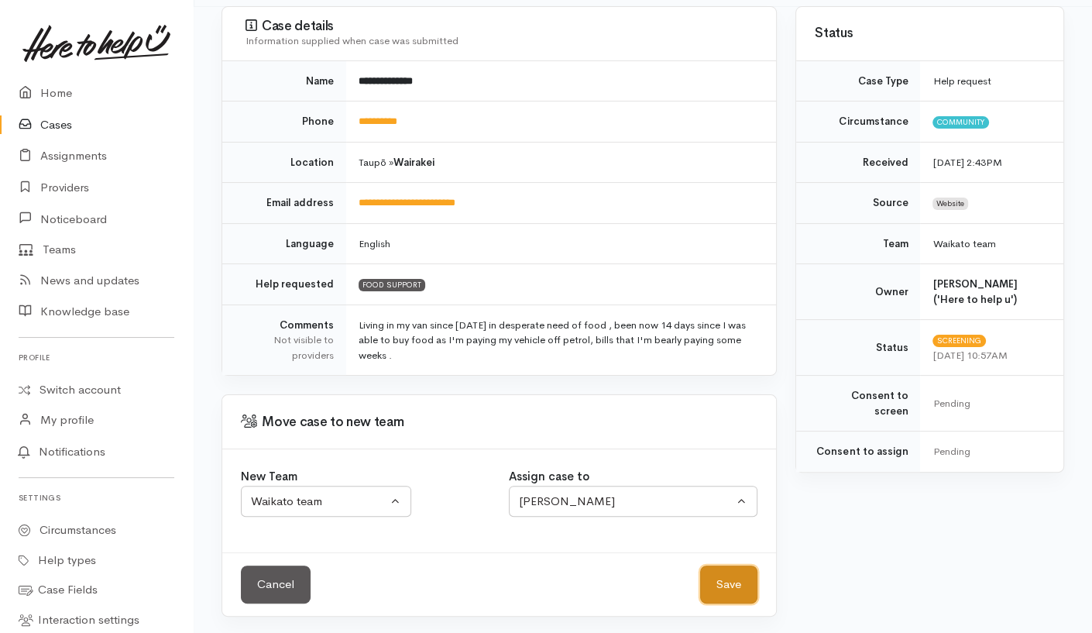
click at [720, 583] on button "Save" at bounding box center [728, 584] width 57 height 38
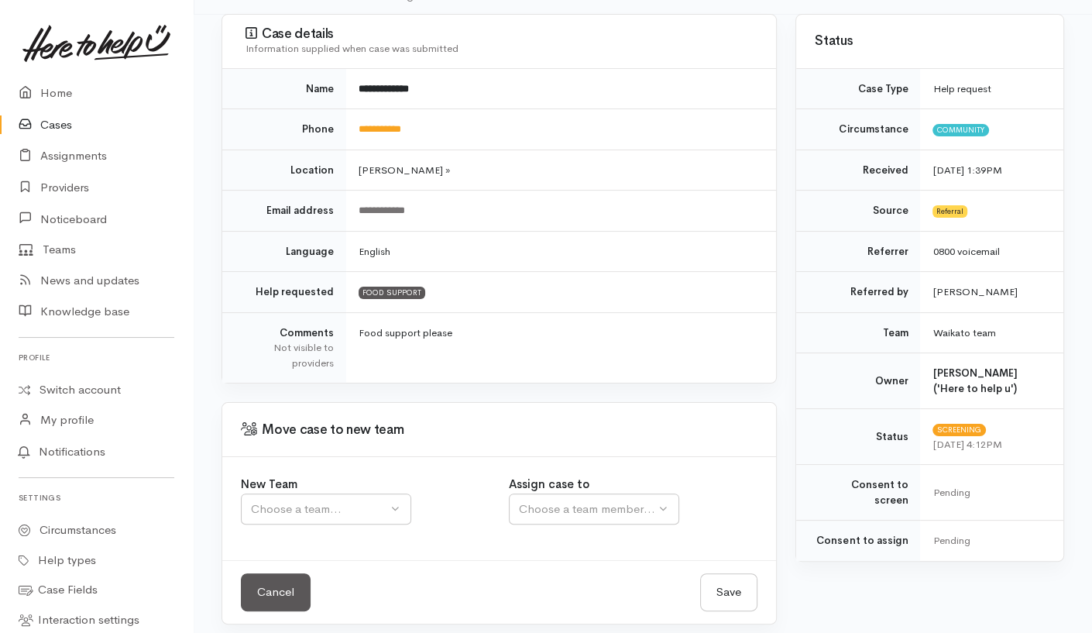
scroll to position [155, 0]
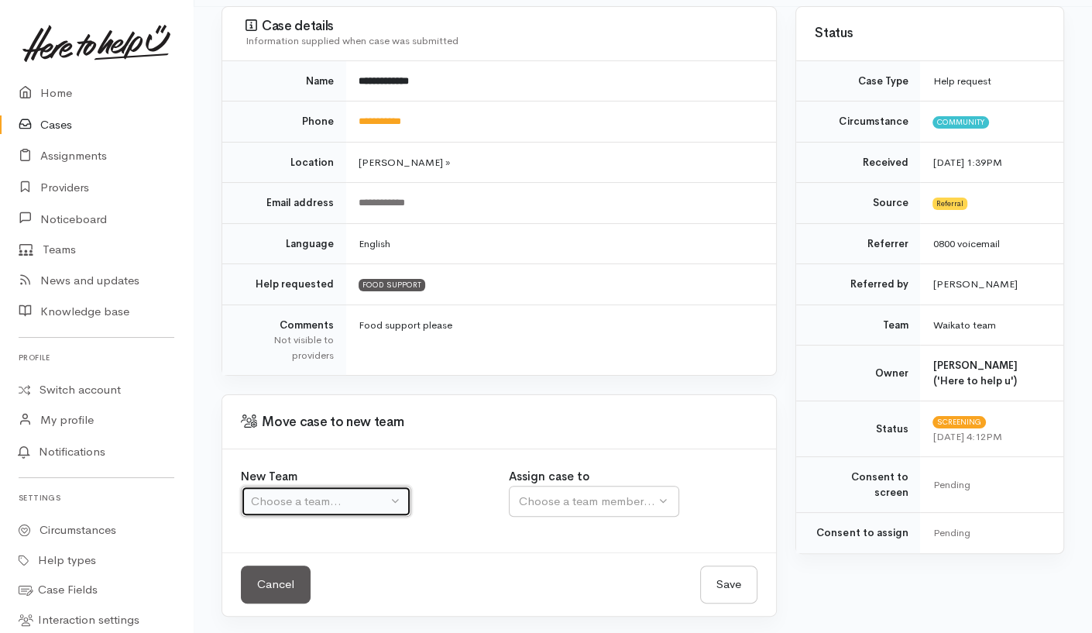
click at [384, 500] on div "Choose a team..." at bounding box center [319, 502] width 136 height 18
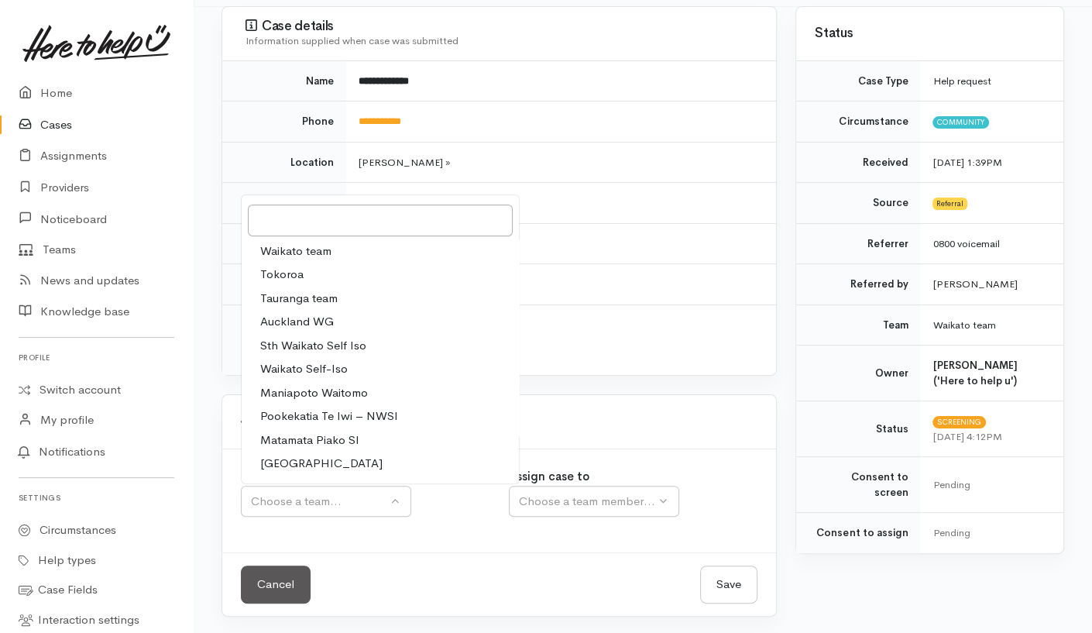
click at [441, 253] on link "Waikato team" at bounding box center [380, 251] width 277 height 24
select select "1"
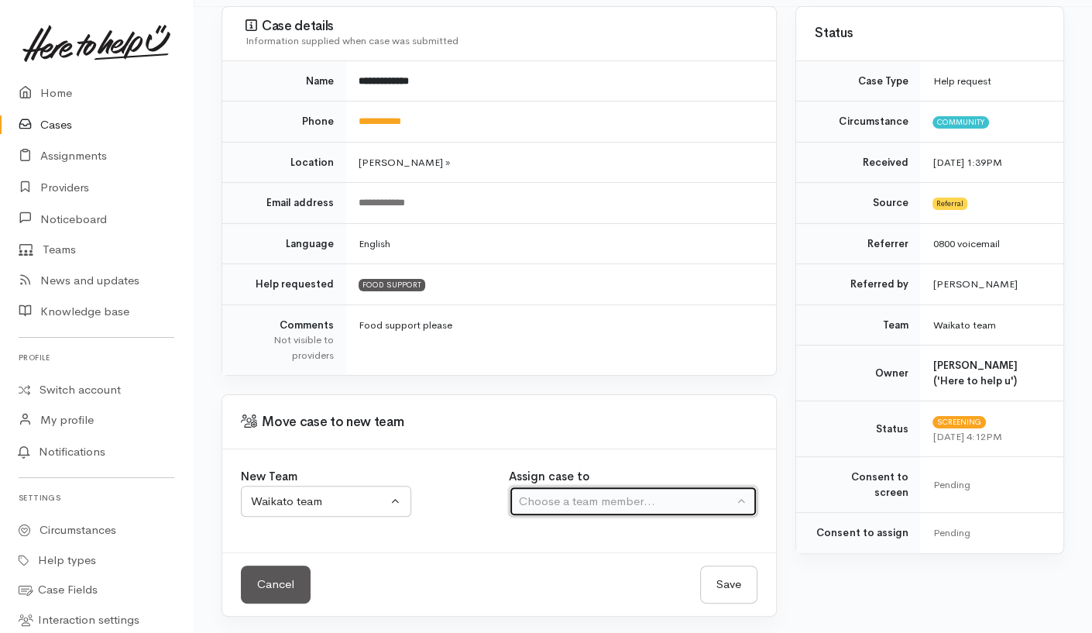
click at [629, 509] on button "Choose a team member..." at bounding box center [633, 502] width 249 height 32
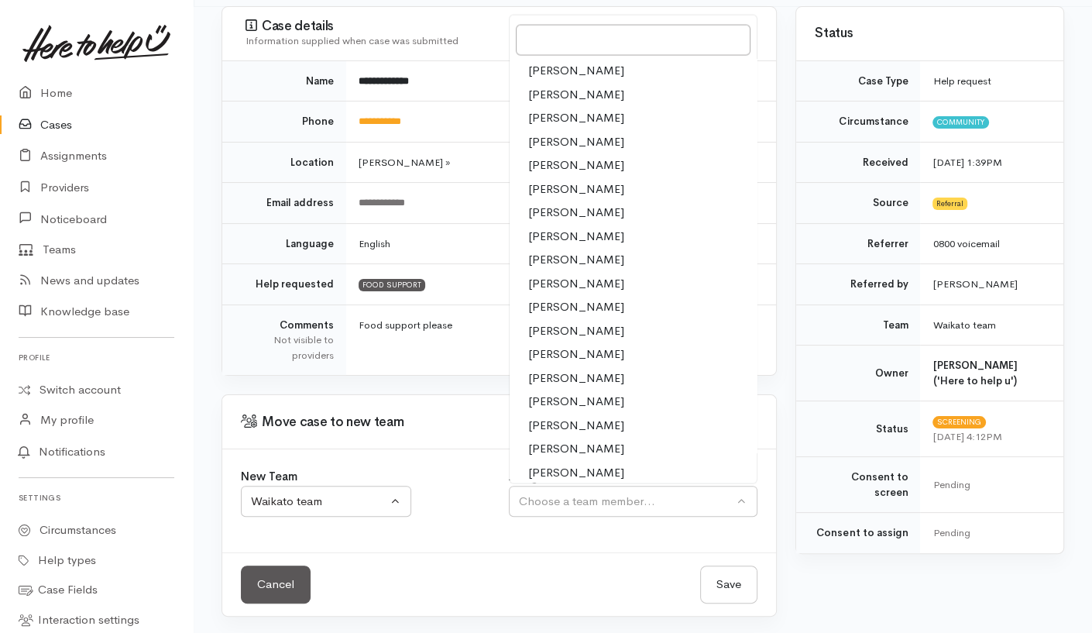
click at [606, 295] on link "[PERSON_NAME]" at bounding box center [634, 307] width 248 height 24
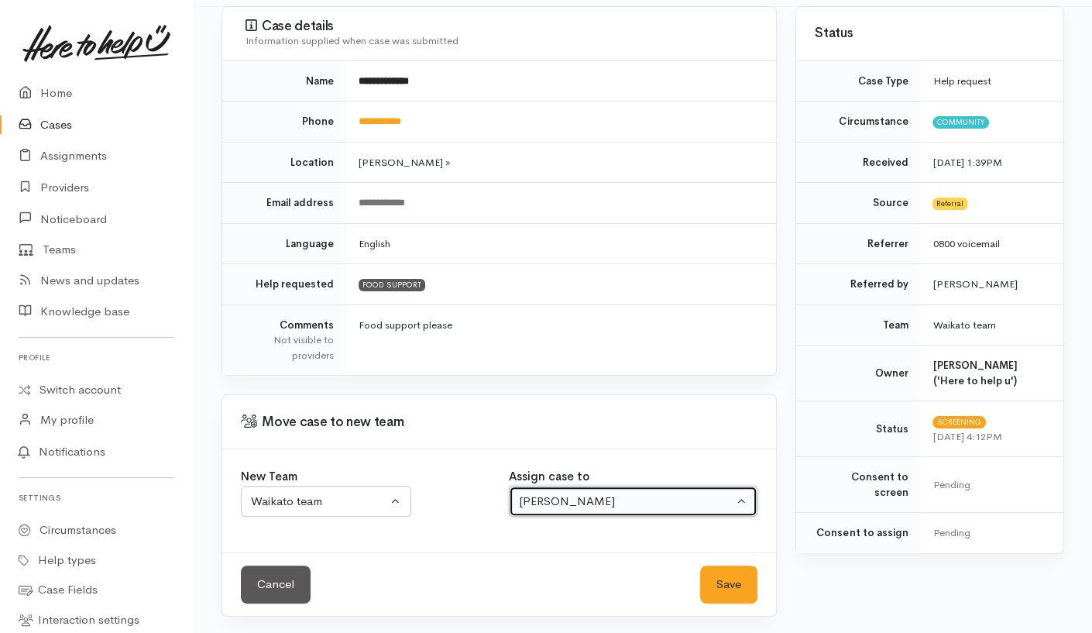
click at [687, 487] on button "[PERSON_NAME]" at bounding box center [633, 502] width 249 height 32
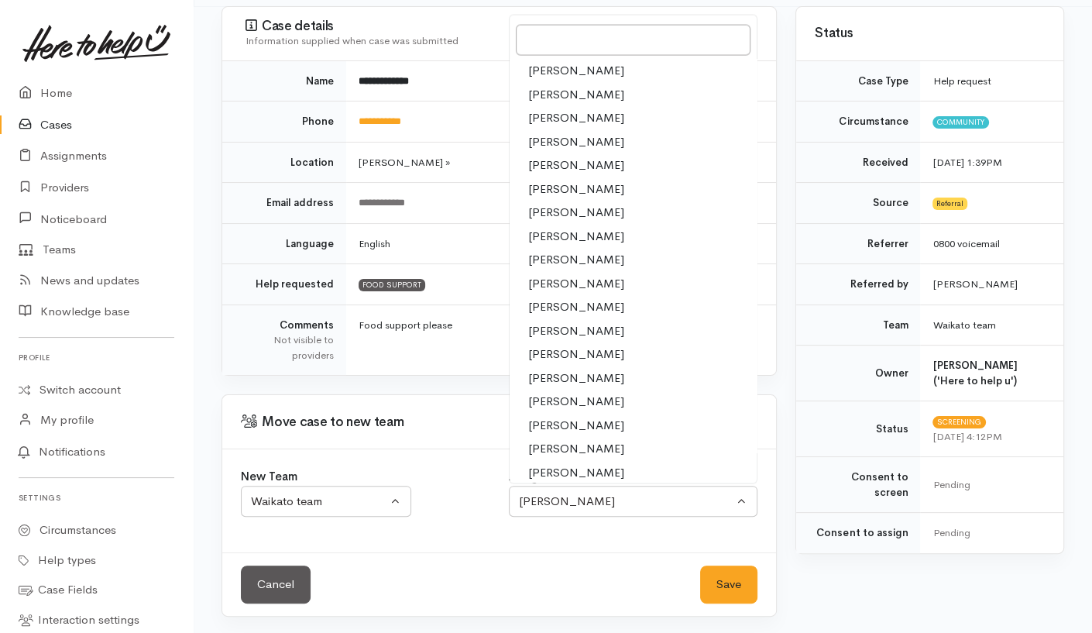
click at [616, 285] on link "[PERSON_NAME]" at bounding box center [634, 283] width 248 height 24
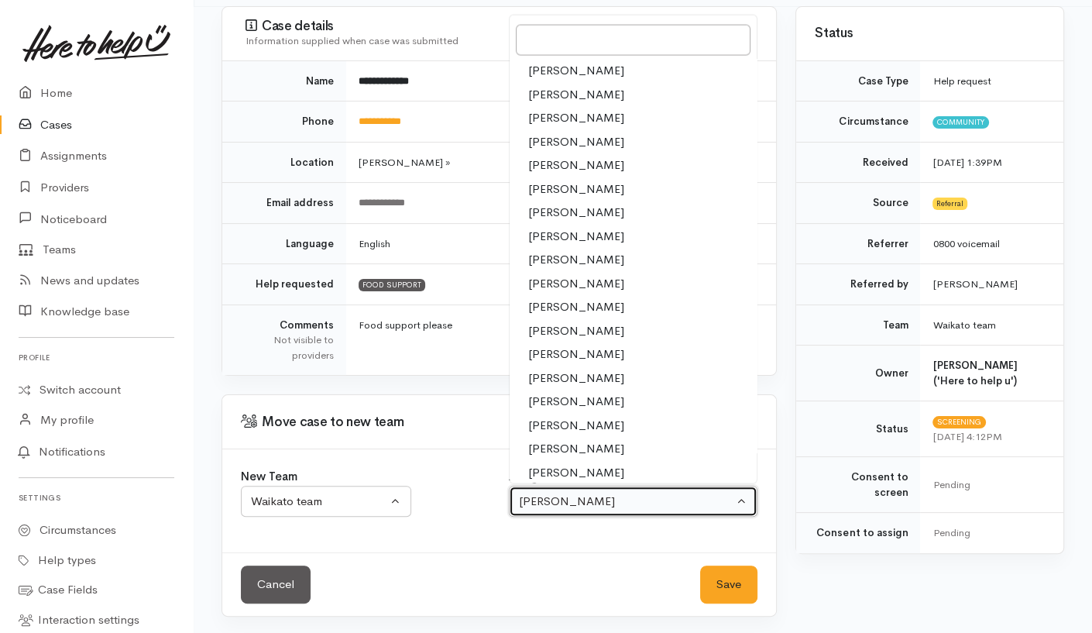
select select "1252"
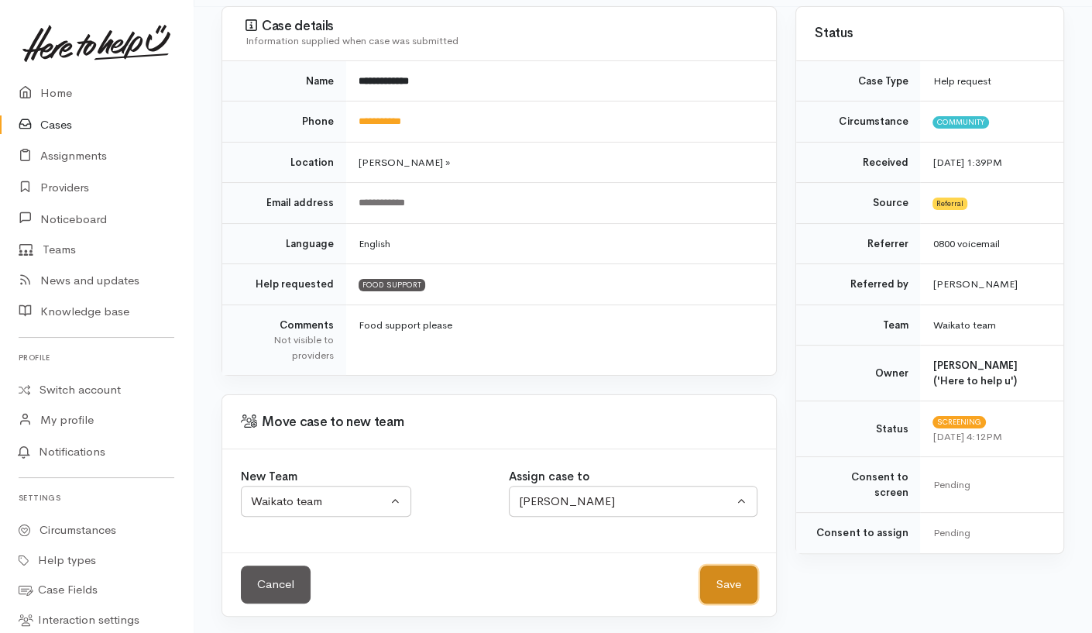
click at [730, 586] on button "Save" at bounding box center [728, 584] width 57 height 38
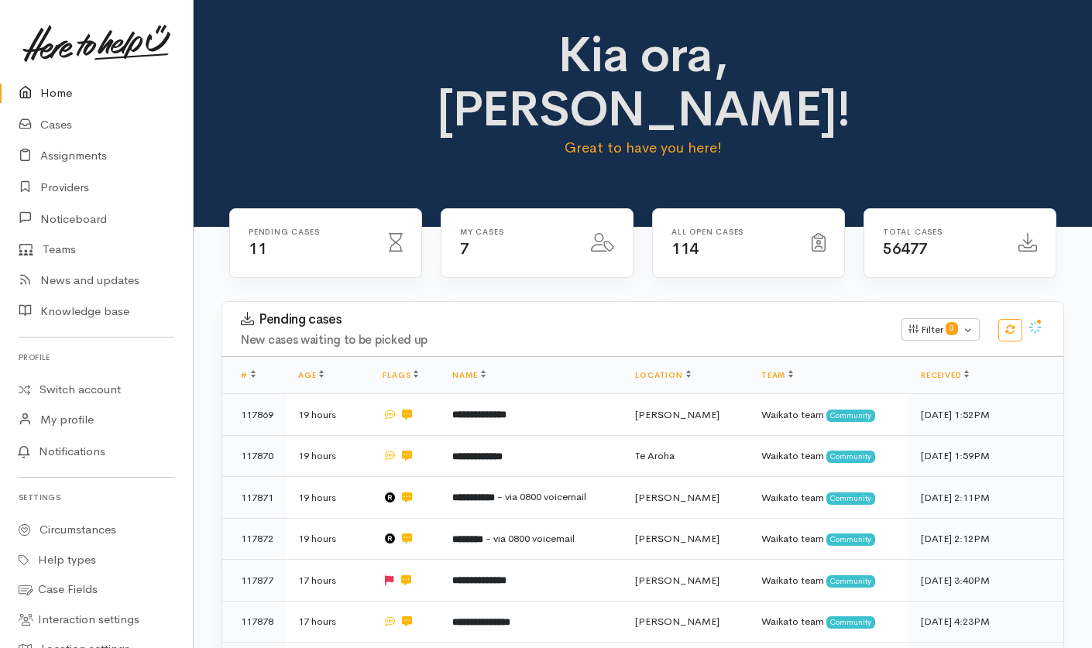
scroll to position [490, 0]
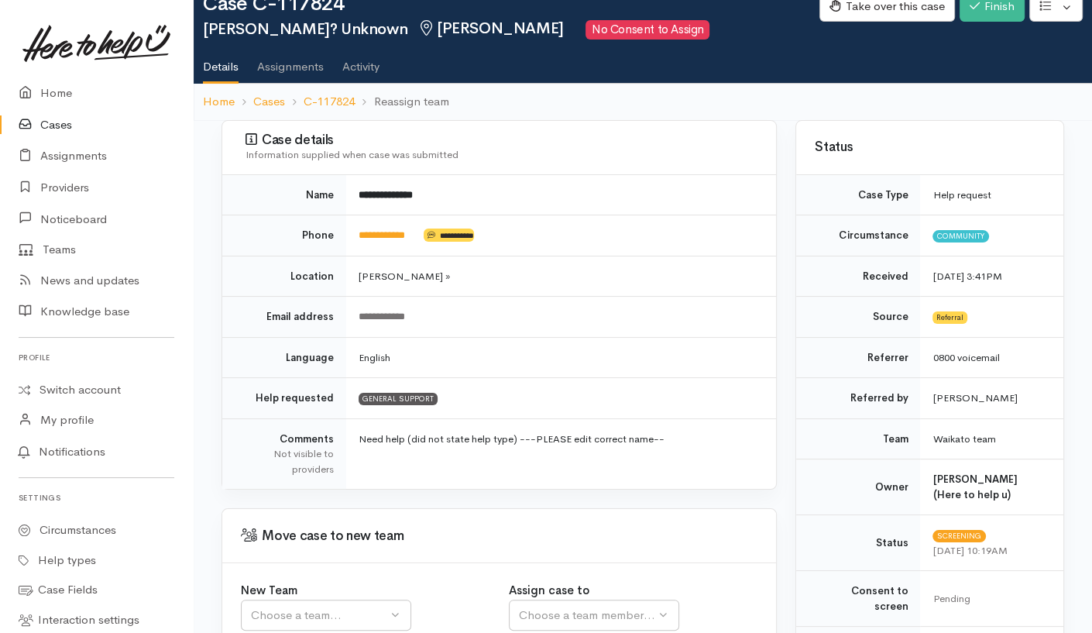
scroll to position [155, 0]
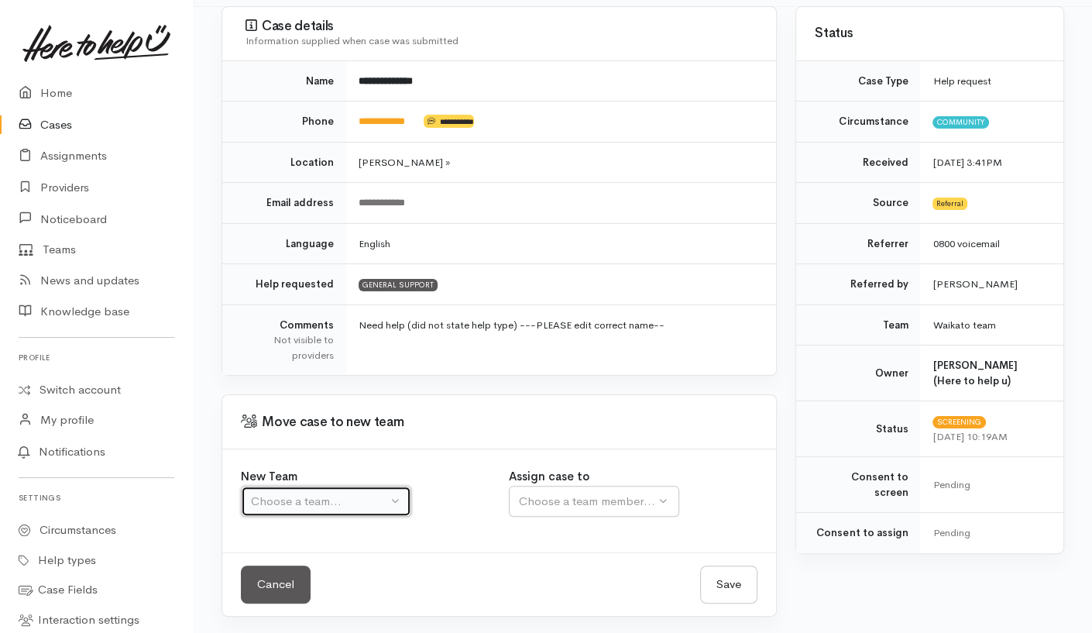
click at [380, 508] on button "Choose a team..." at bounding box center [326, 502] width 170 height 32
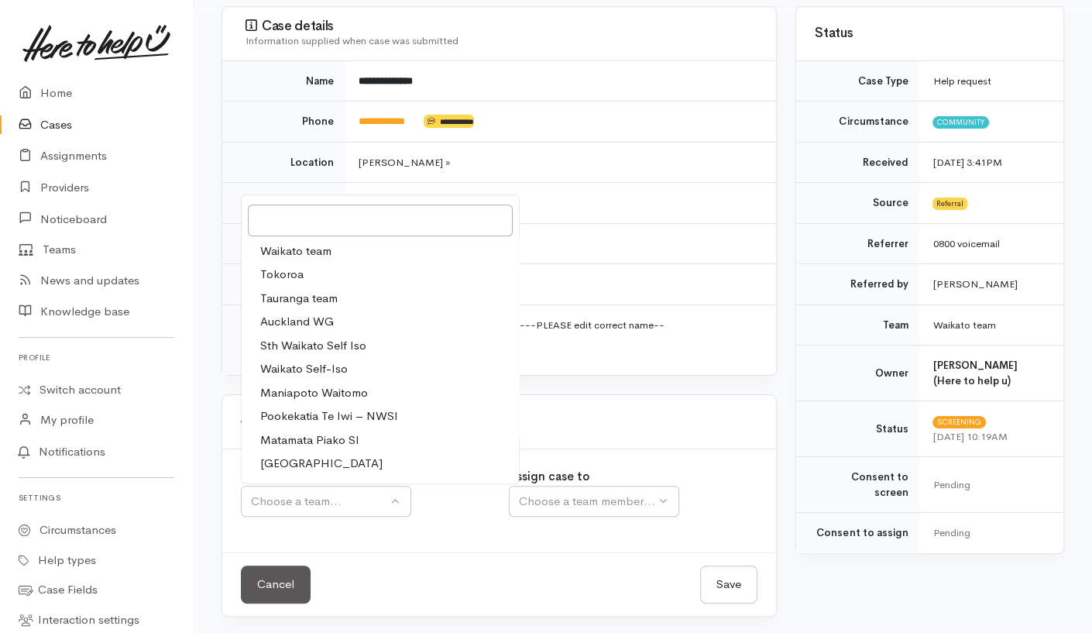
click at [359, 263] on link "Tokoroa" at bounding box center [380, 275] width 277 height 24
select select "2"
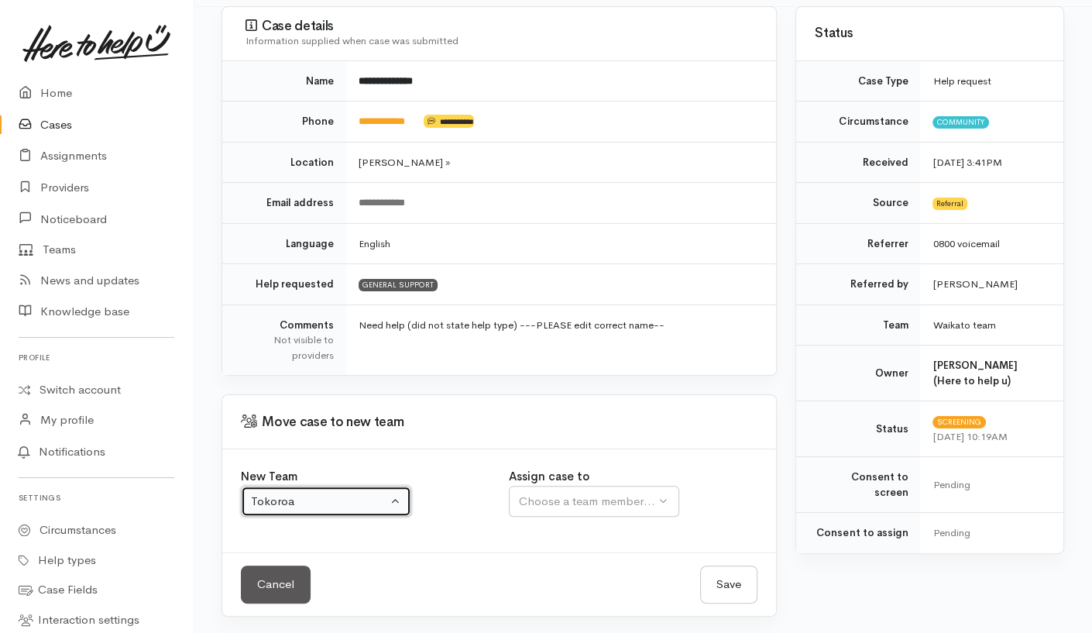
select select
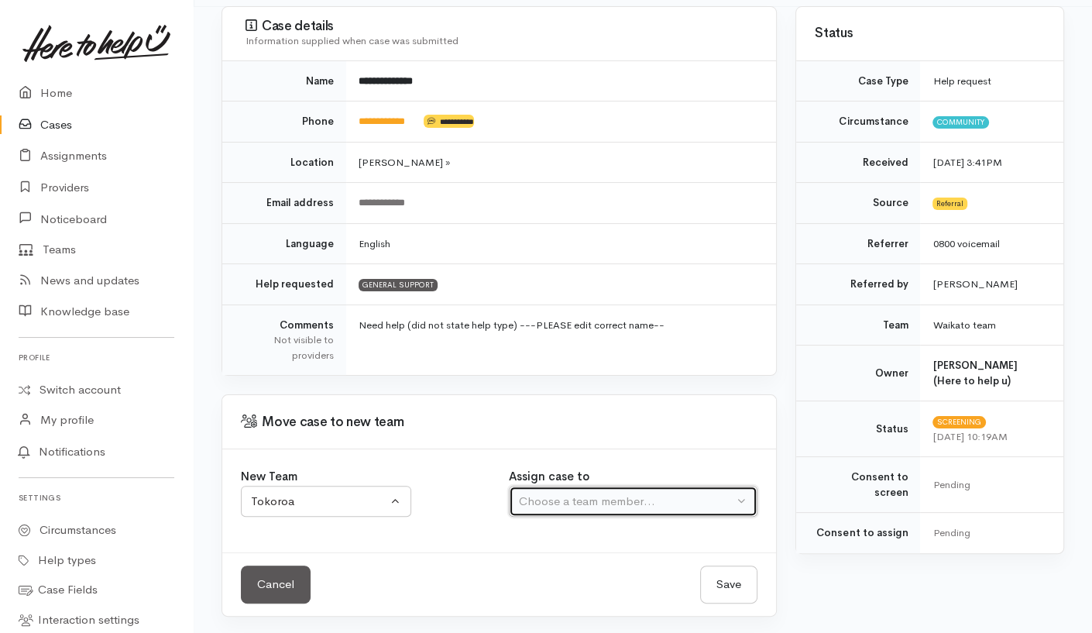
click at [572, 503] on div "Choose a team member..." at bounding box center [626, 502] width 215 height 18
click at [583, 500] on div "Choose a team member..." at bounding box center [626, 502] width 215 height 18
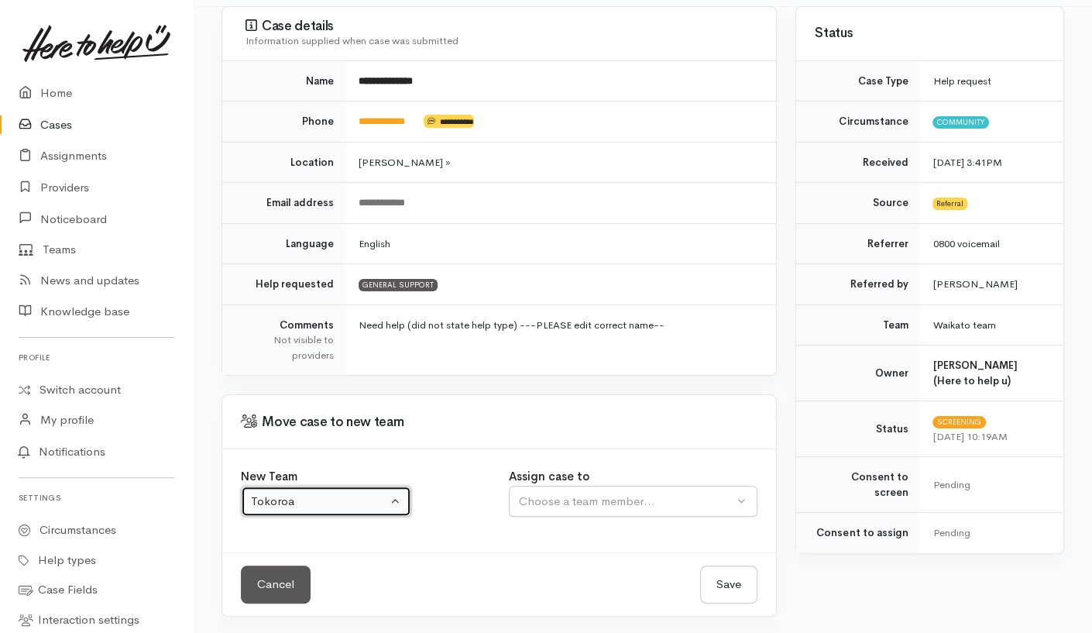
click at [389, 503] on button "Tokoroa" at bounding box center [326, 502] width 170 height 32
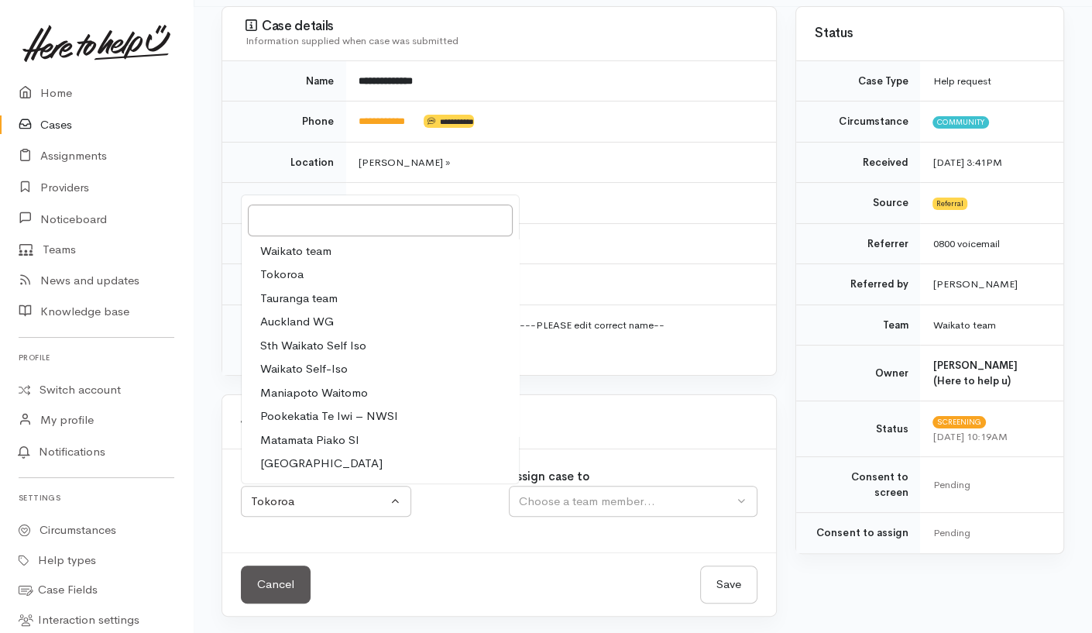
click at [351, 255] on link "Waikato team" at bounding box center [380, 251] width 277 height 24
select select "1"
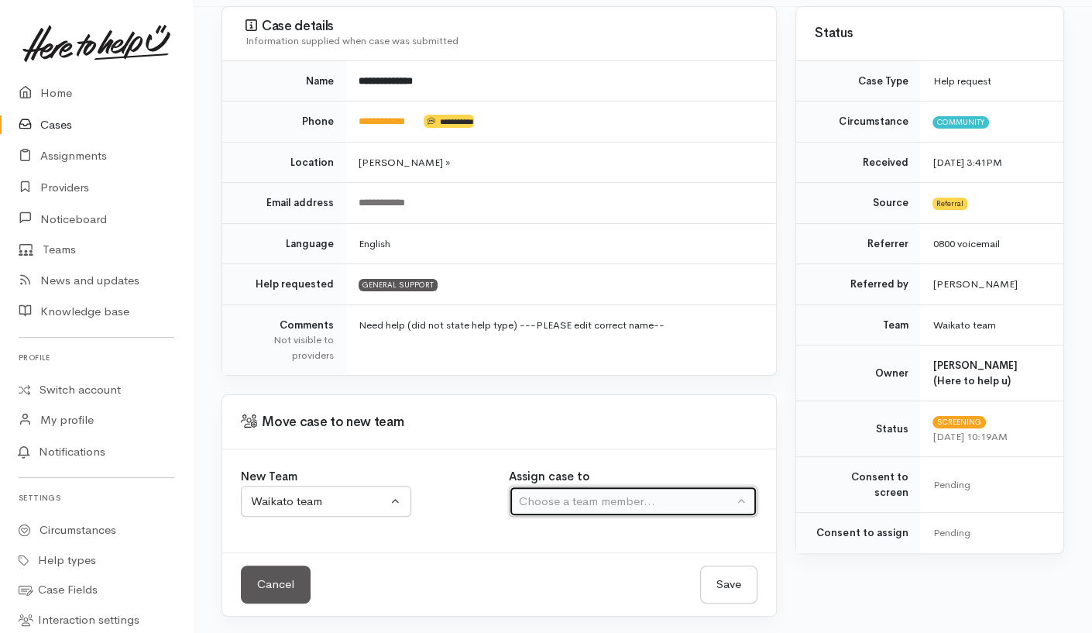
click at [625, 505] on div "Choose a team member..." at bounding box center [626, 502] width 215 height 18
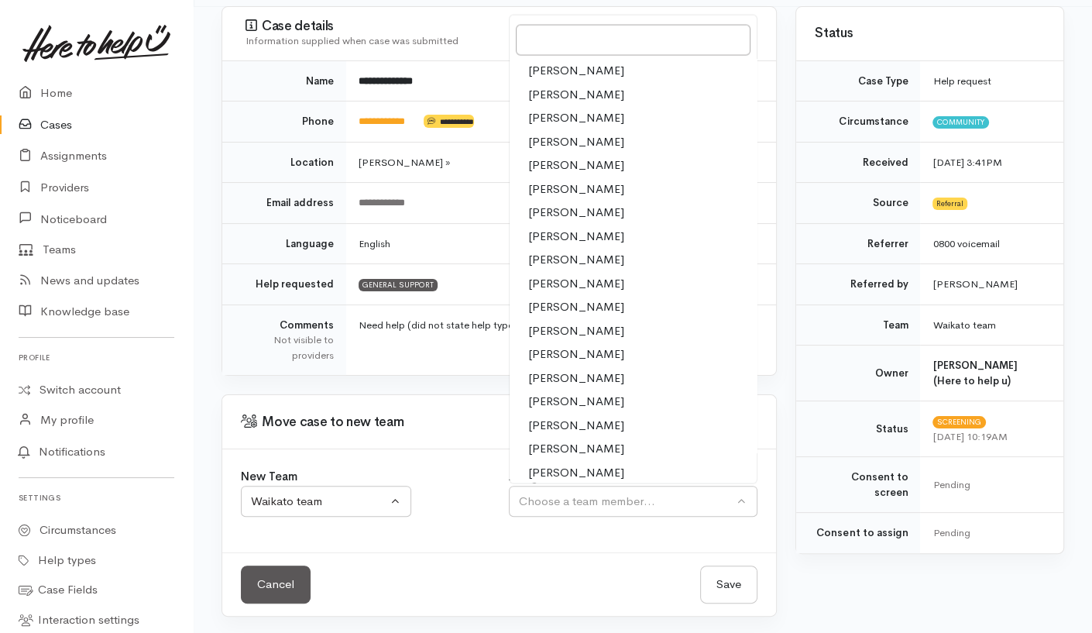
click at [571, 298] on span "[PERSON_NAME]" at bounding box center [576, 307] width 96 height 18
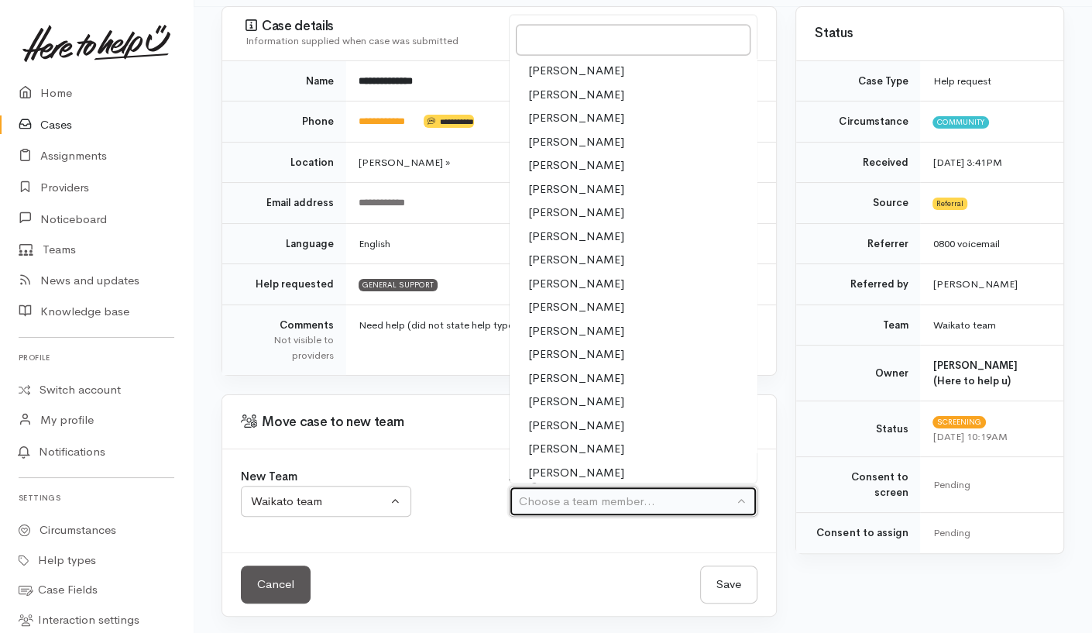
select select "1759"
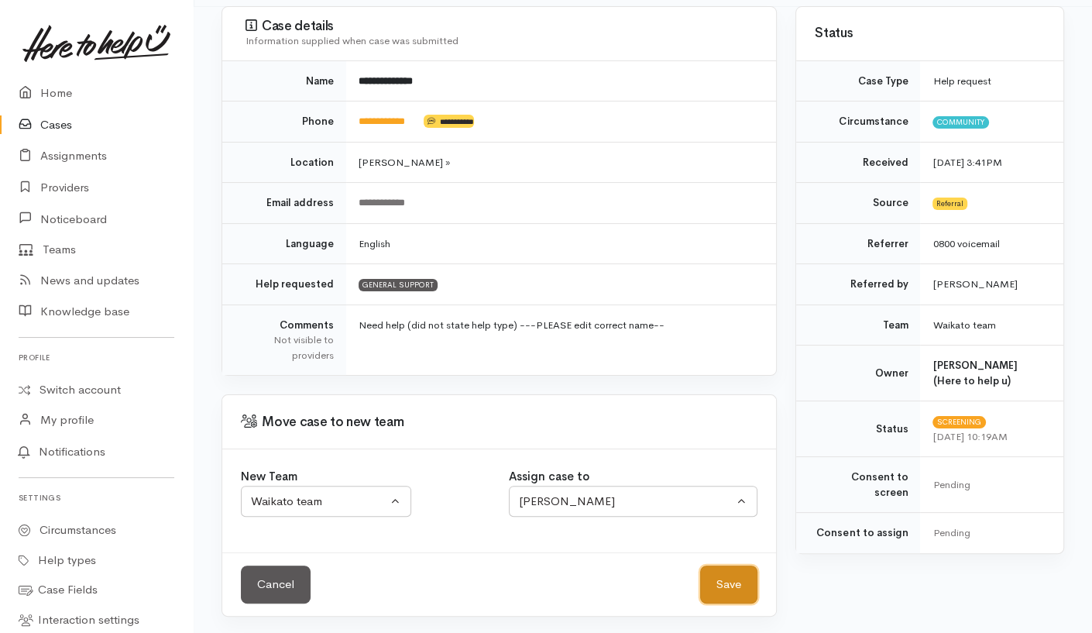
click at [730, 587] on button "Save" at bounding box center [728, 584] width 57 height 38
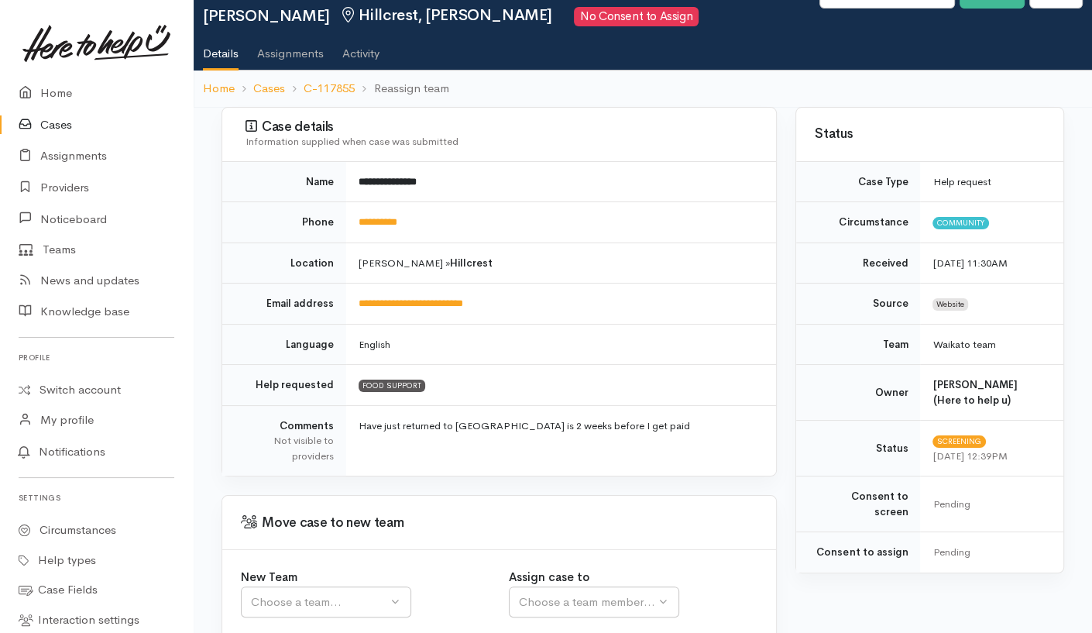
scroll to position [155, 0]
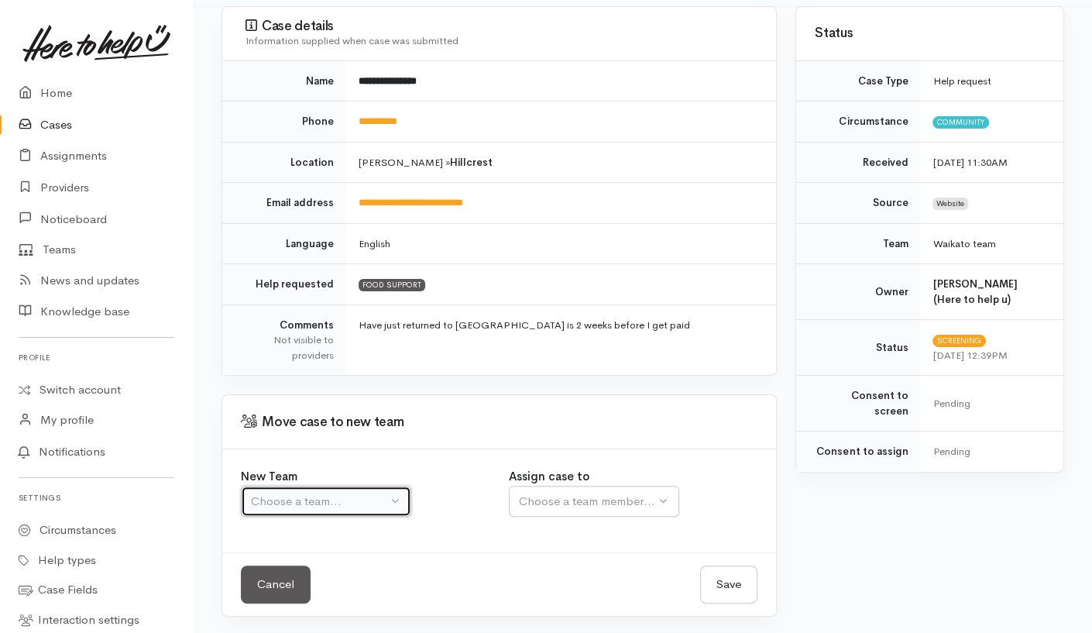
click at [372, 510] on button "Choose a team..." at bounding box center [326, 502] width 170 height 32
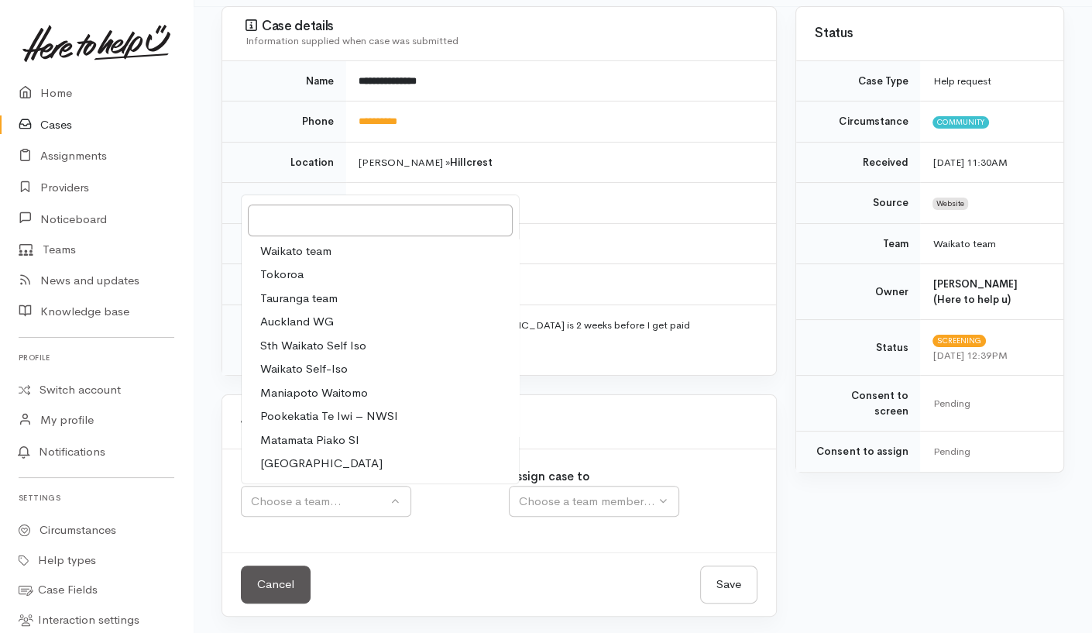
click at [414, 247] on link "Waikato team" at bounding box center [380, 251] width 277 height 24
select select "1"
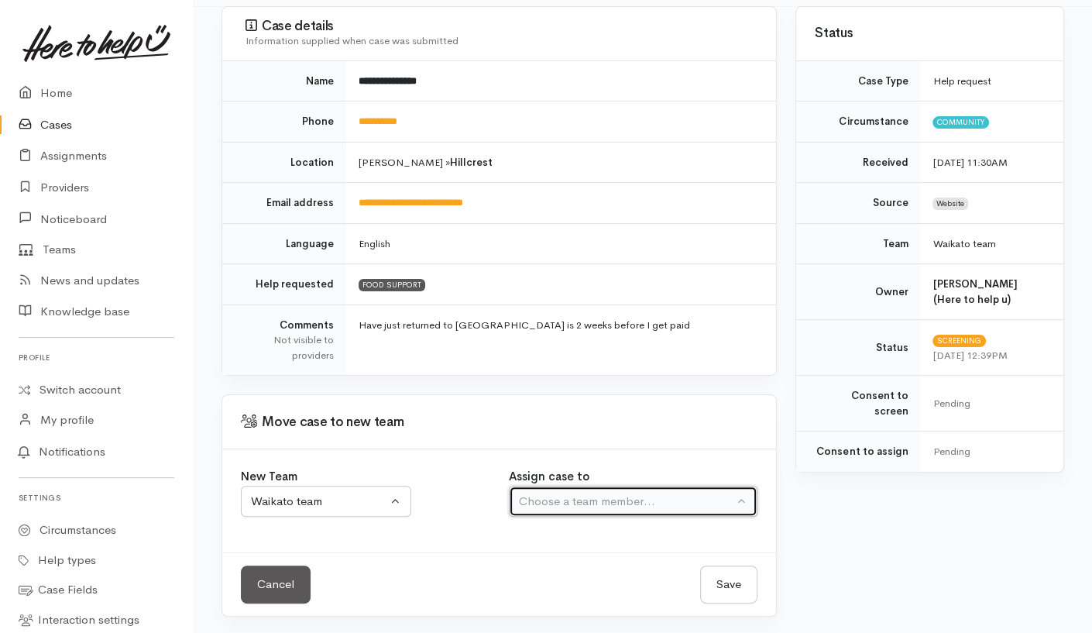
click at [604, 494] on div "Choose a team member..." at bounding box center [626, 502] width 215 height 18
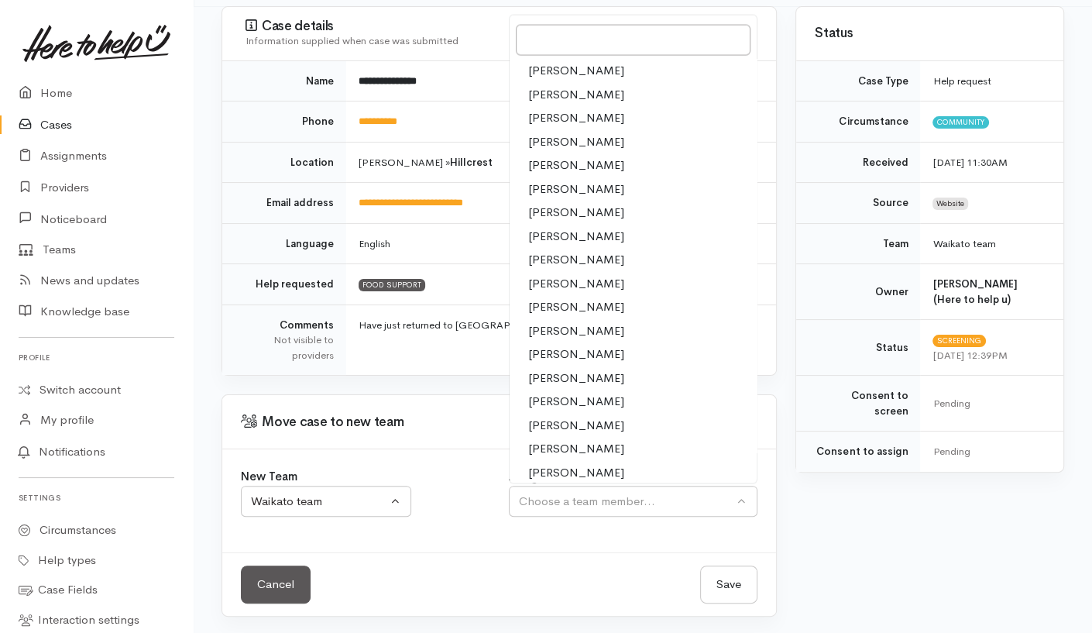
click at [574, 310] on span "[PERSON_NAME]" at bounding box center [576, 307] width 96 height 18
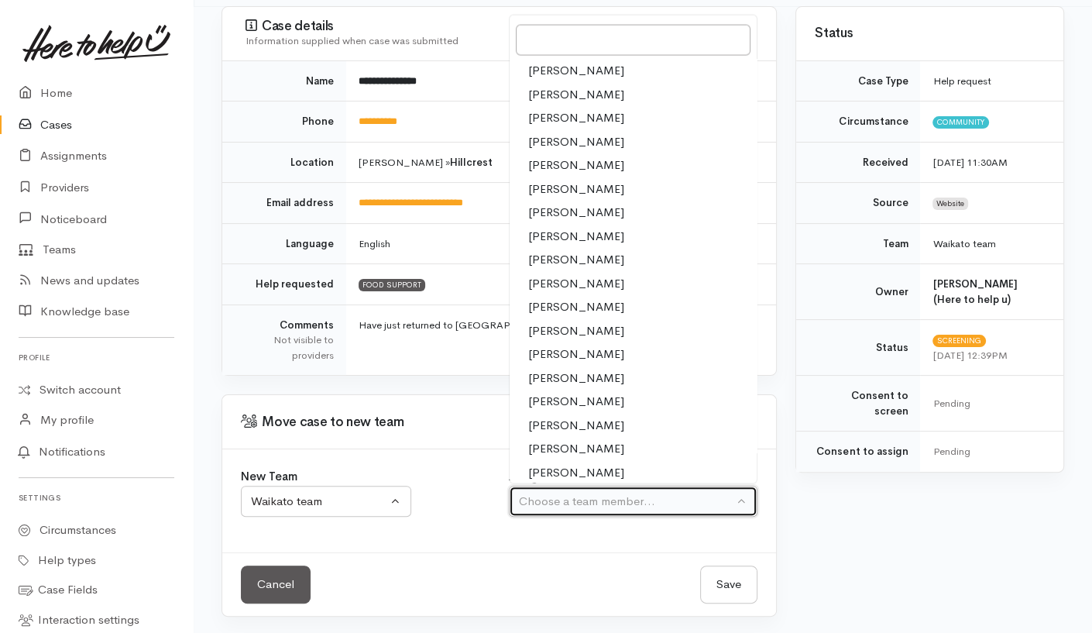
select select "1759"
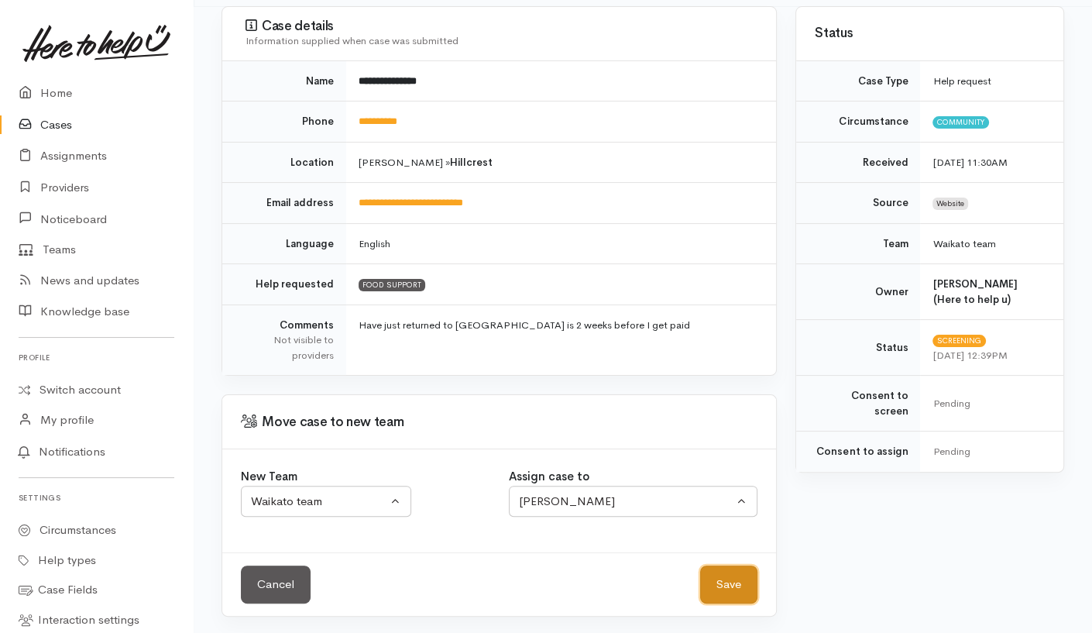
click at [731, 586] on button "Save" at bounding box center [728, 584] width 57 height 38
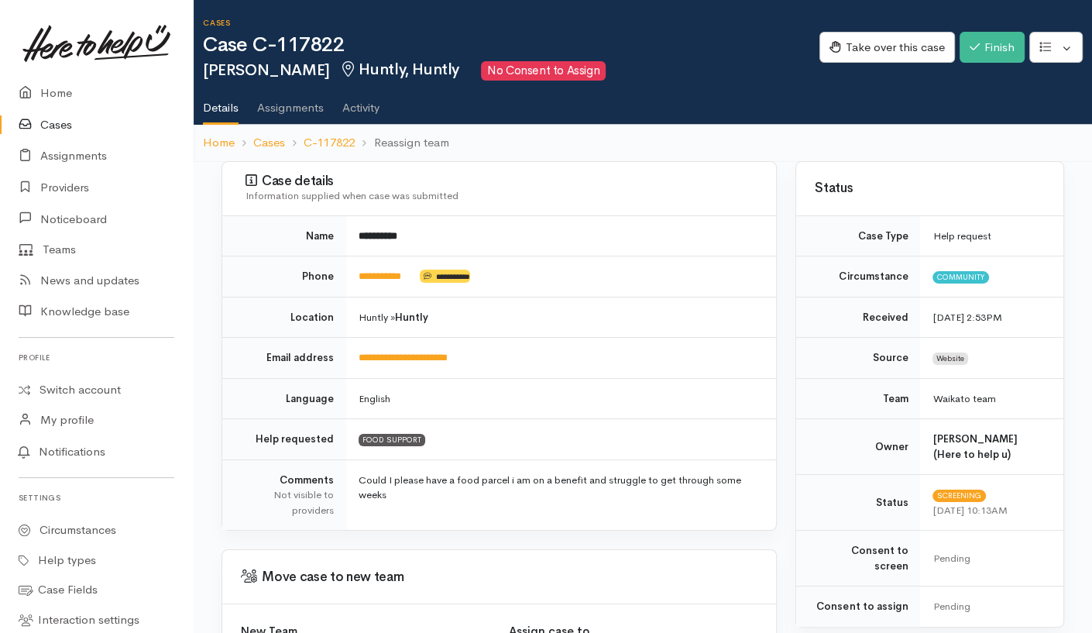
scroll to position [155, 0]
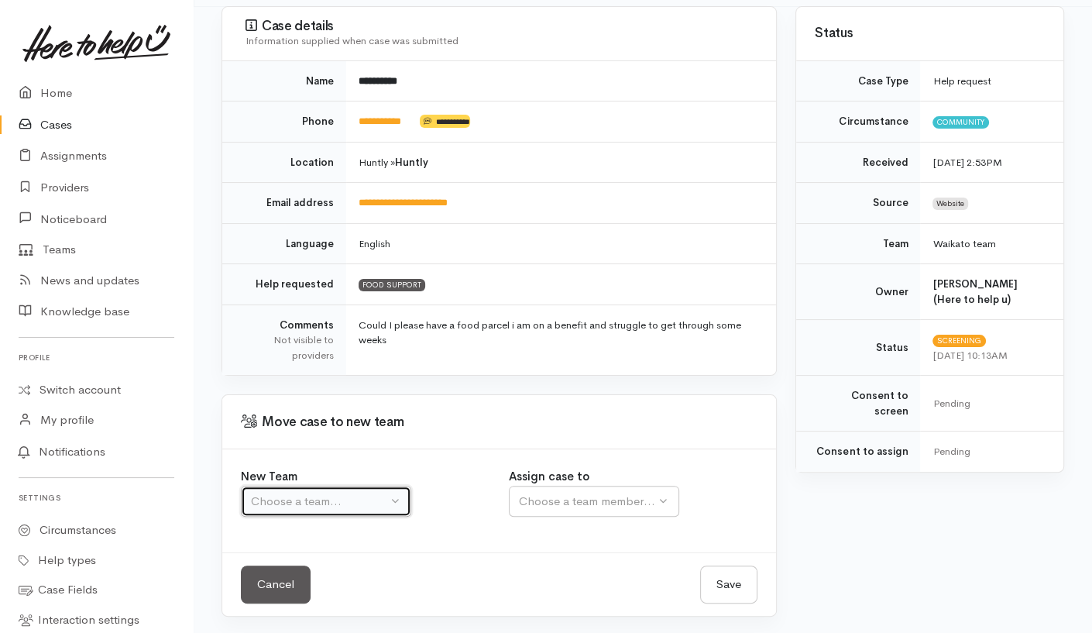
click at [366, 506] on div "Choose a team..." at bounding box center [319, 502] width 136 height 18
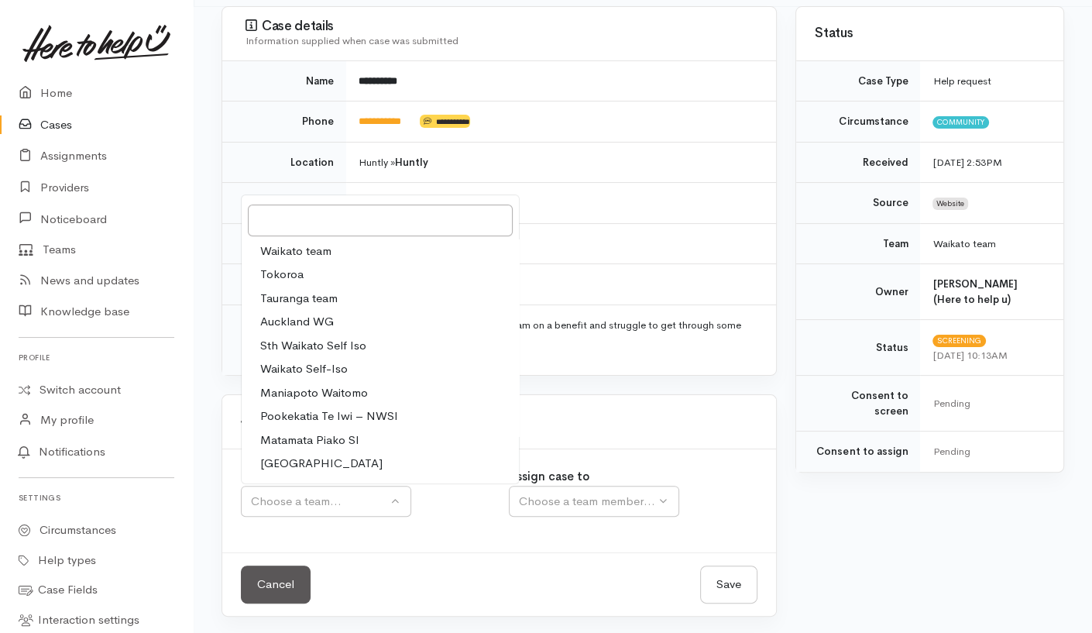
click at [380, 249] on link "Waikato team" at bounding box center [380, 251] width 277 height 24
select select "1"
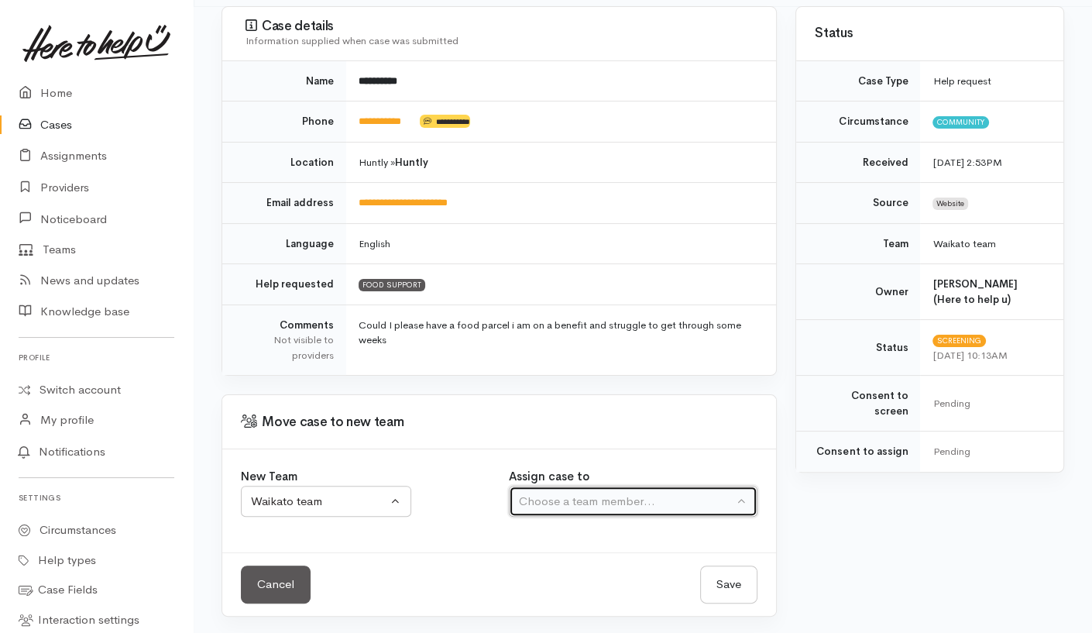
click at [614, 493] on div "Choose a team member..." at bounding box center [626, 502] width 215 height 18
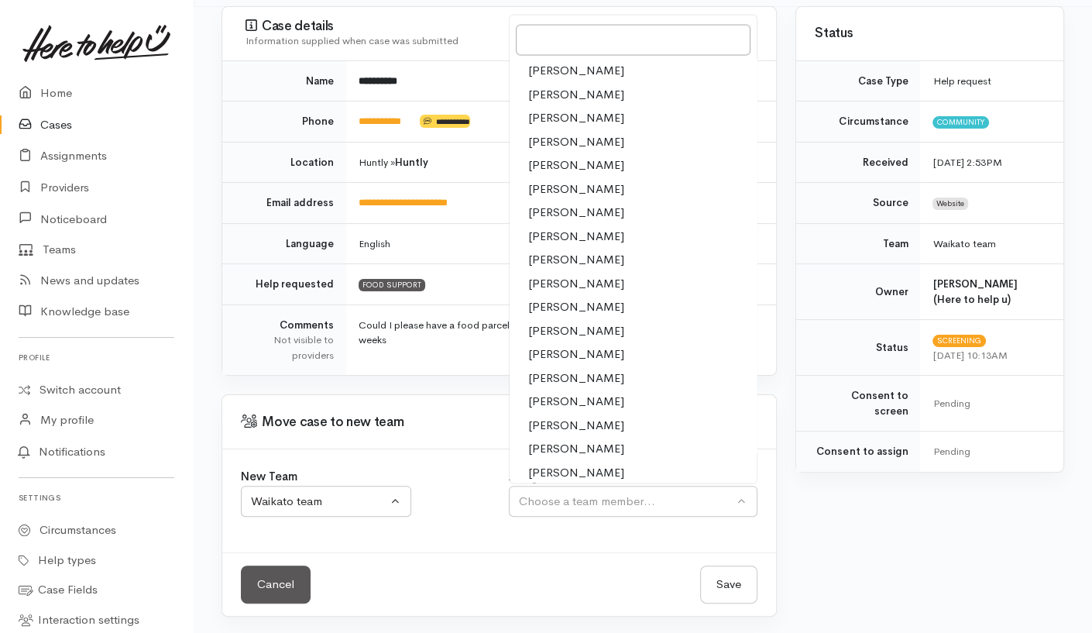
click at [566, 372] on span "[PERSON_NAME]" at bounding box center [576, 378] width 96 height 18
select select "2314"
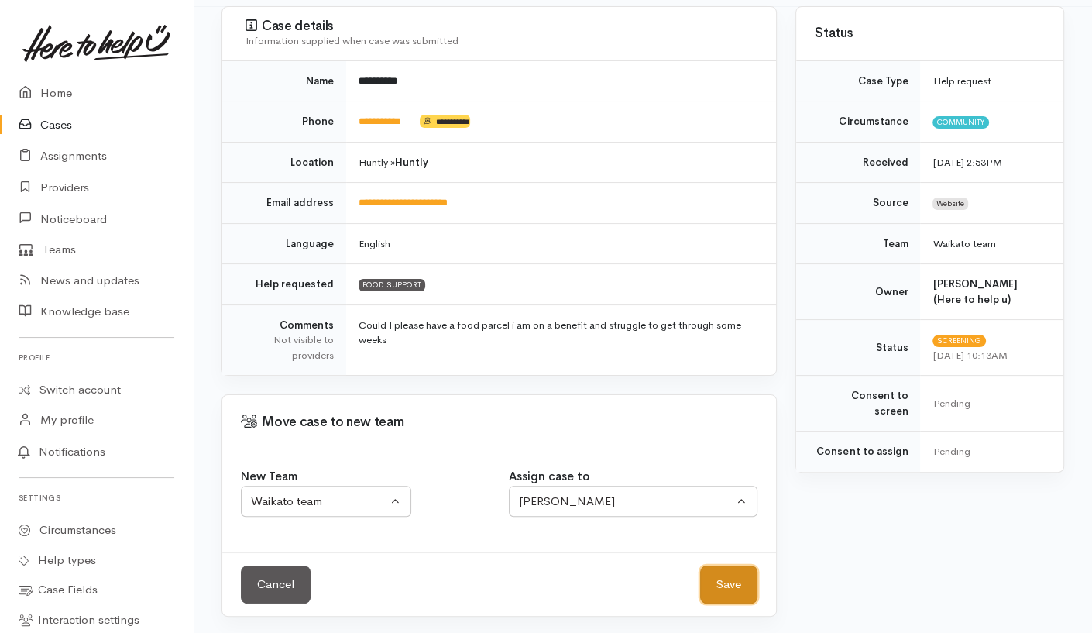
click at [732, 582] on button "Save" at bounding box center [728, 584] width 57 height 38
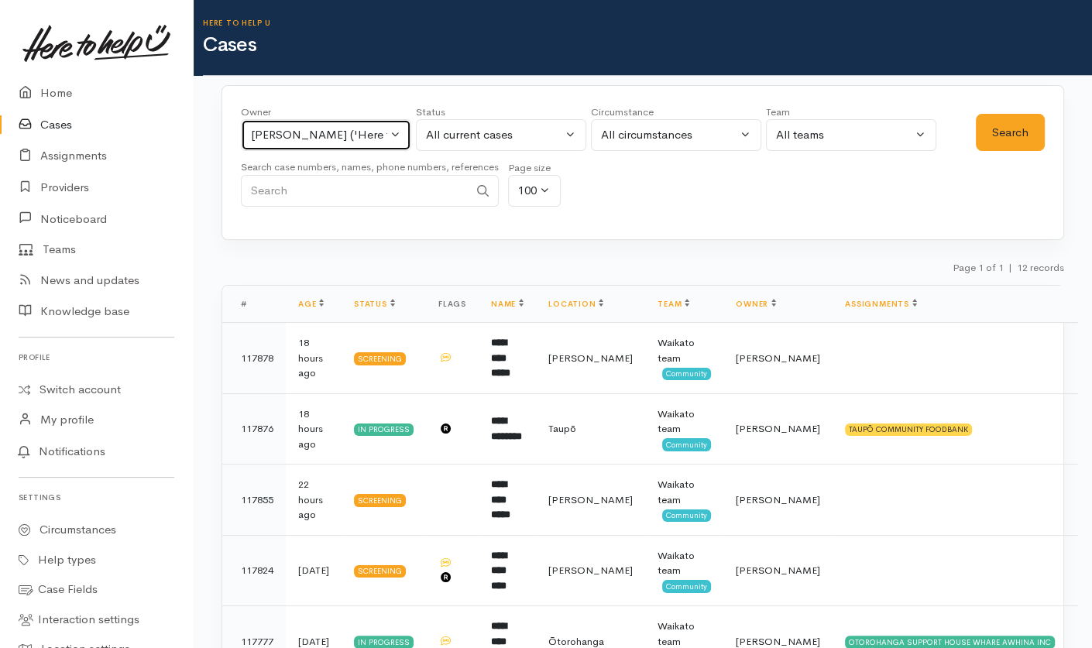
click at [379, 130] on div "[PERSON_NAME] ('Here to help u')" at bounding box center [319, 135] width 136 height 18
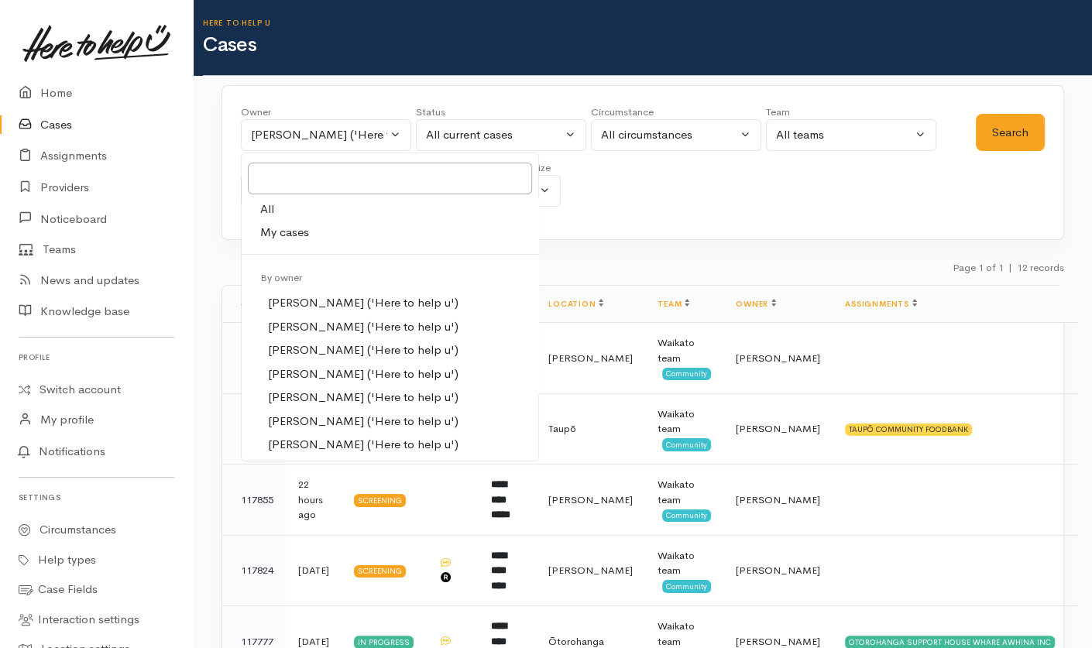
click at [297, 215] on link "All" at bounding box center [390, 210] width 297 height 24
select select "-1"
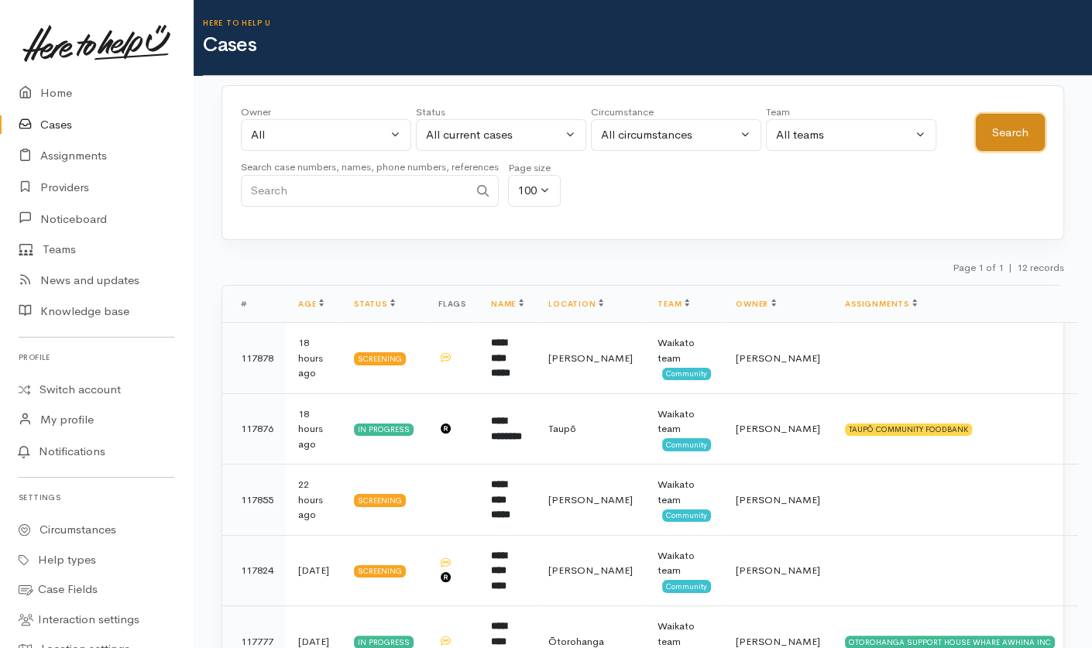
click at [998, 132] on button "Search" at bounding box center [1010, 133] width 69 height 38
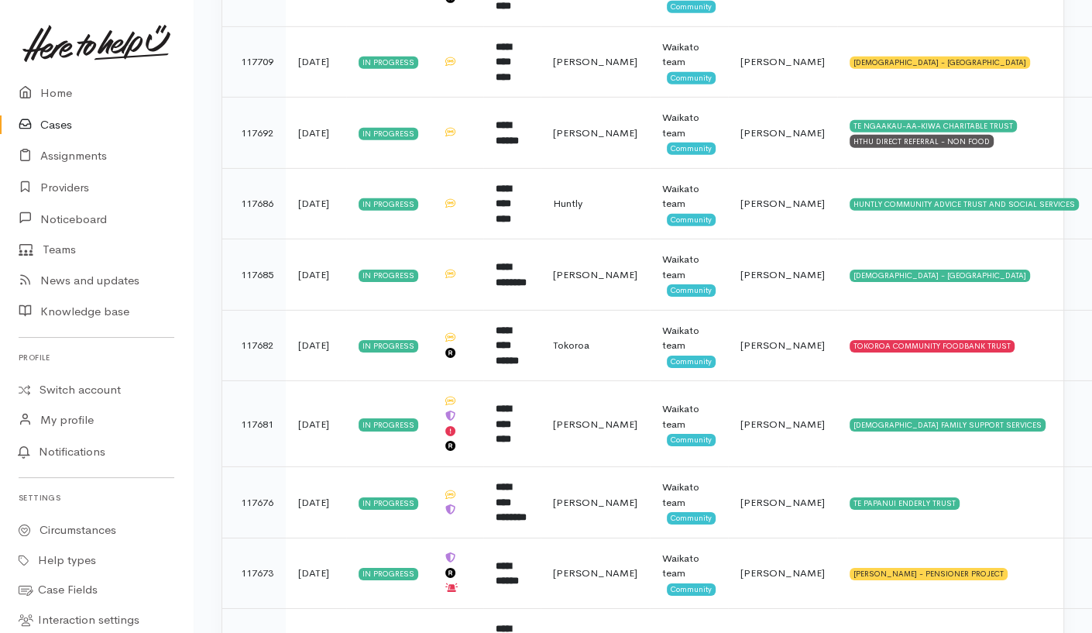
scroll to position [4069, 0]
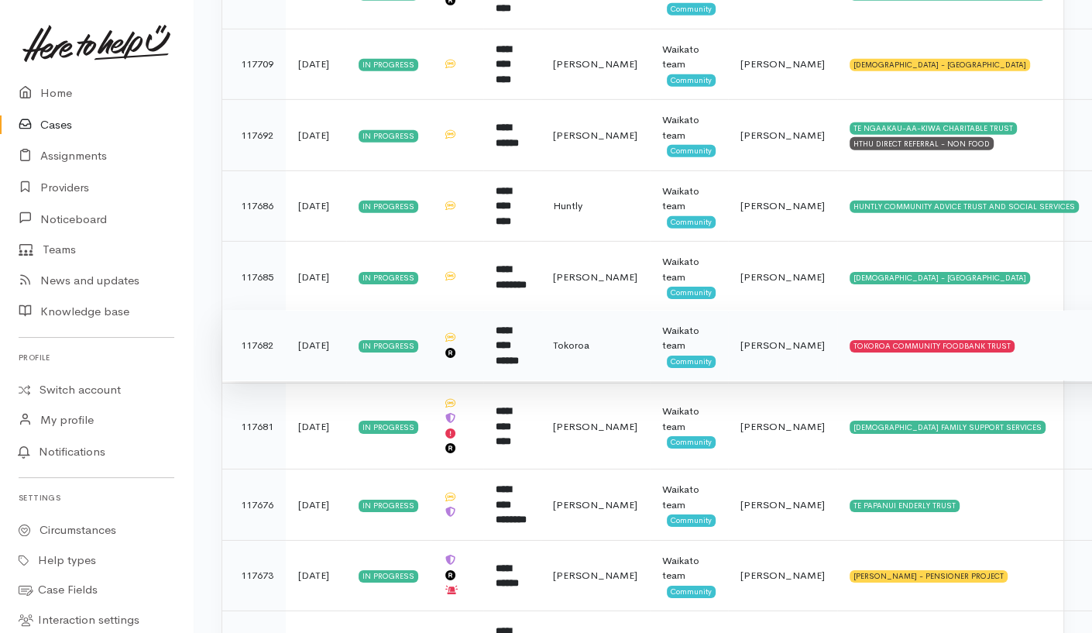
click at [1020, 310] on td "TOKOROA COMMUNITY FOODBANK TRUST" at bounding box center [998, 345] width 322 height 71
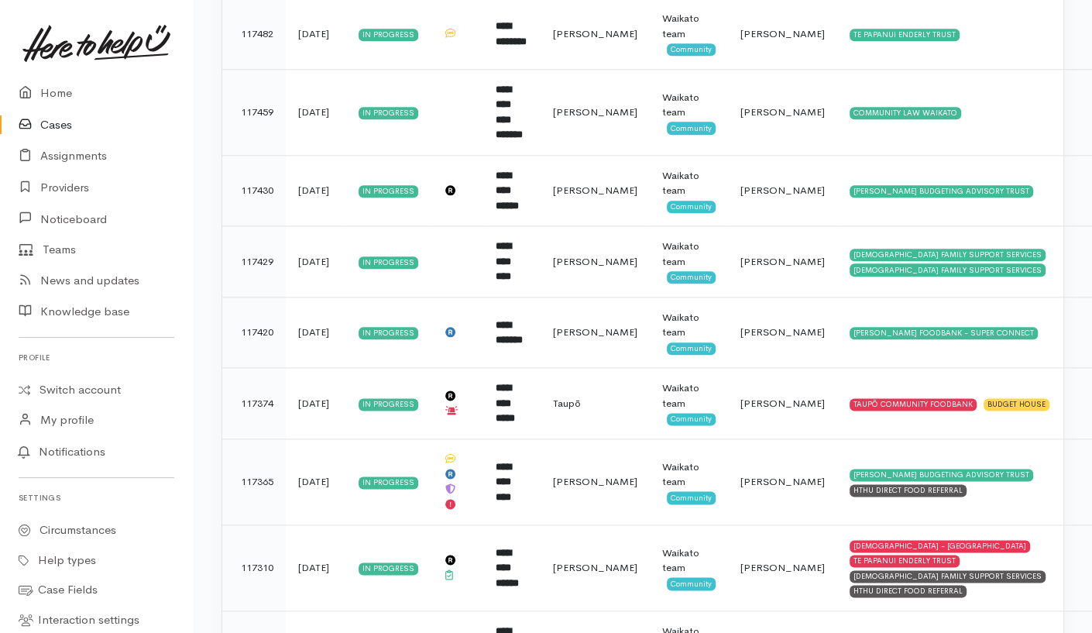
scroll to position [6391, 0]
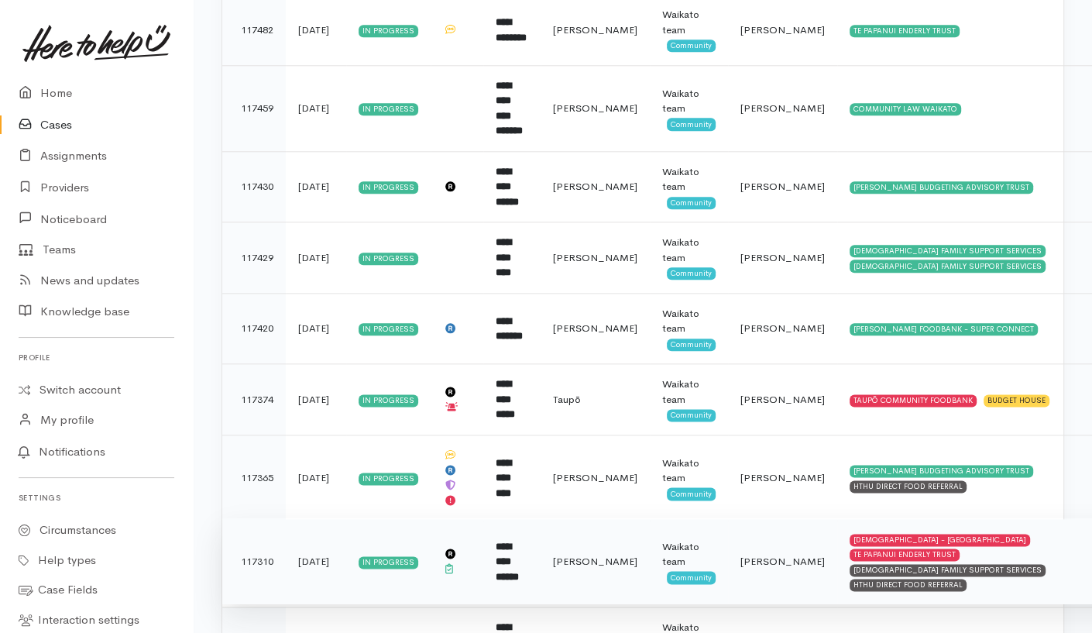
click at [780, 555] on span "[PERSON_NAME]" at bounding box center [783, 561] width 84 height 13
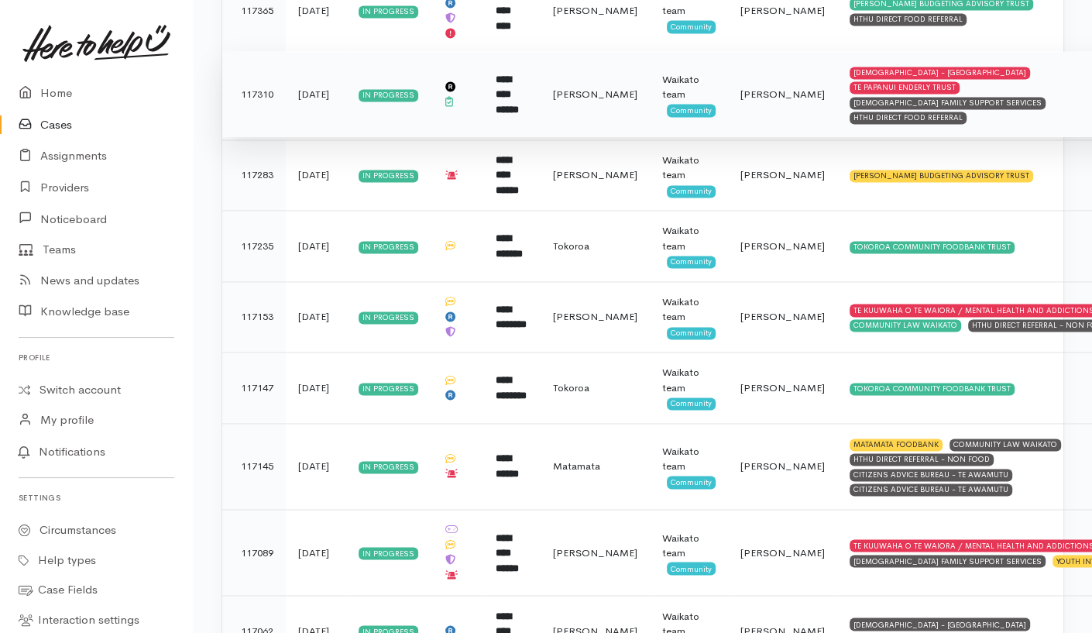
scroll to position [6902, 0]
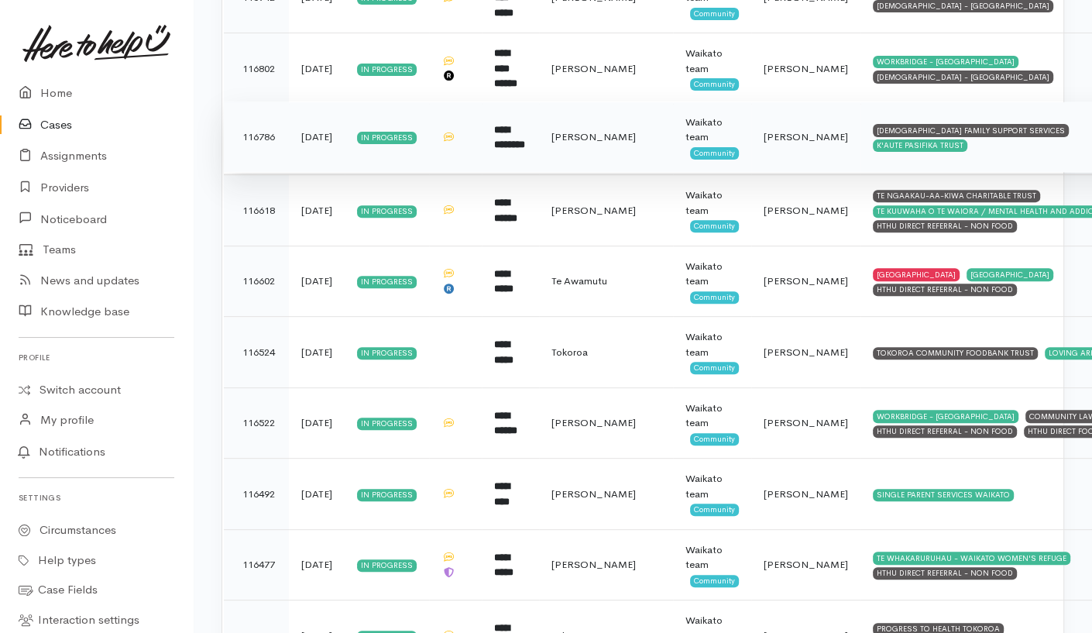
scroll to position [441, 0]
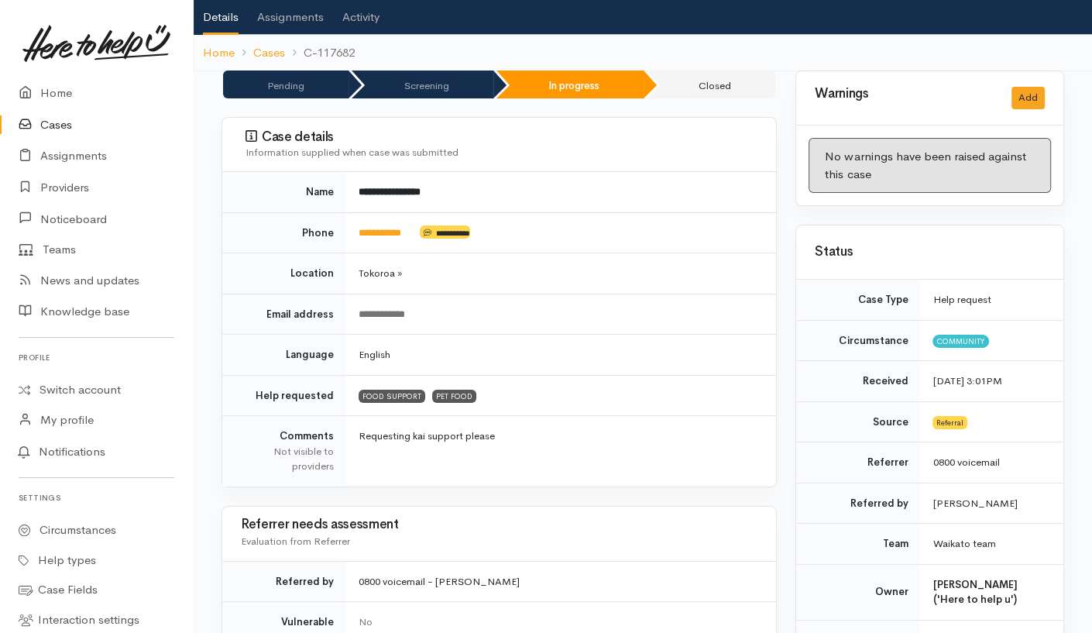
scroll to position [84, 0]
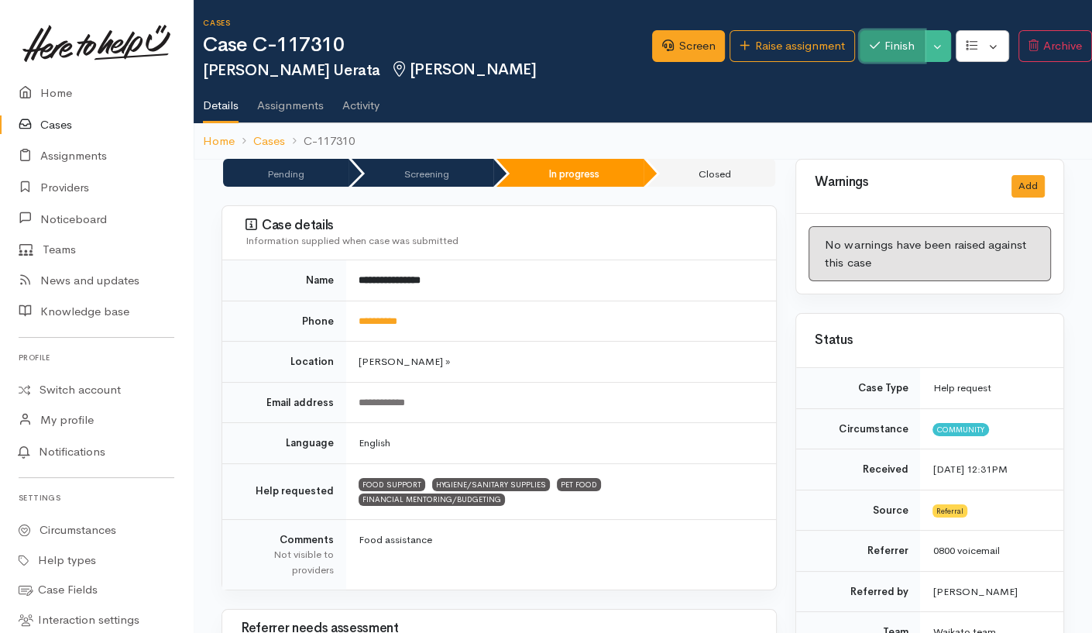
click at [887, 48] on button "Finish" at bounding box center [892, 46] width 65 height 32
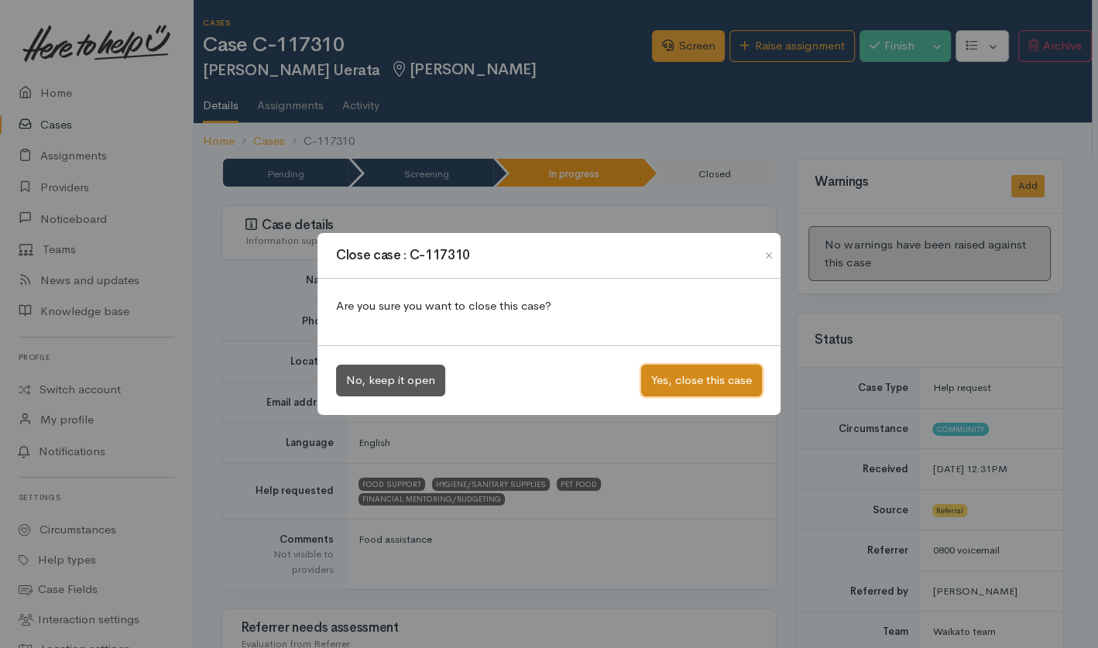
click at [707, 384] on button "Yes, close this case" at bounding box center [701, 381] width 121 height 32
